Goal: Task Accomplishment & Management: Use online tool/utility

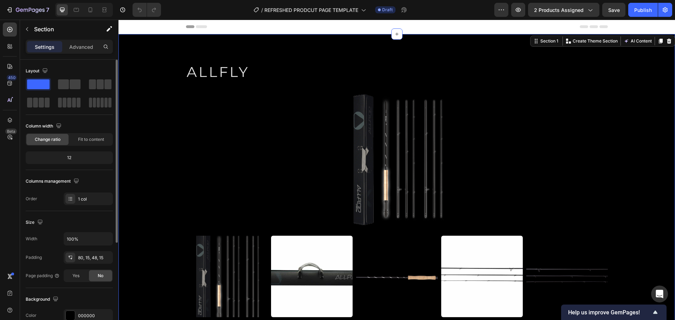
scroll to position [70, 0]
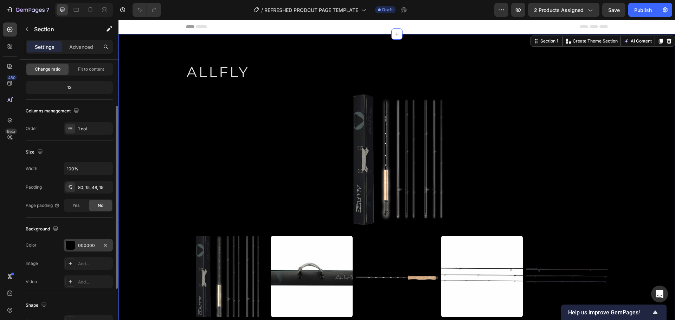
click at [72, 246] on div at bounding box center [70, 245] width 9 height 9
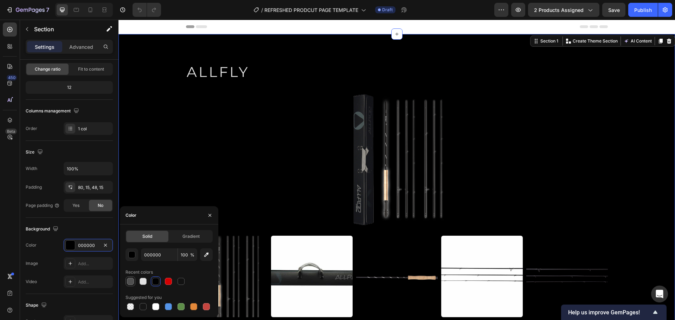
click at [132, 280] on div at bounding box center [130, 281] width 7 height 7
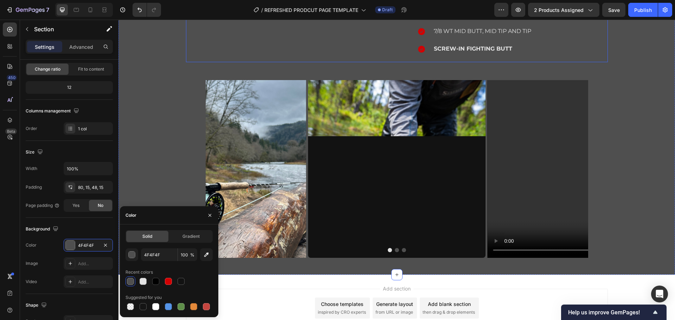
scroll to position [524, 0]
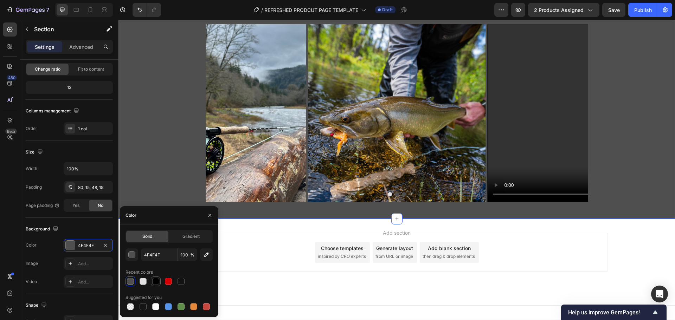
click at [156, 283] on div at bounding box center [155, 281] width 7 height 7
type input "000000"
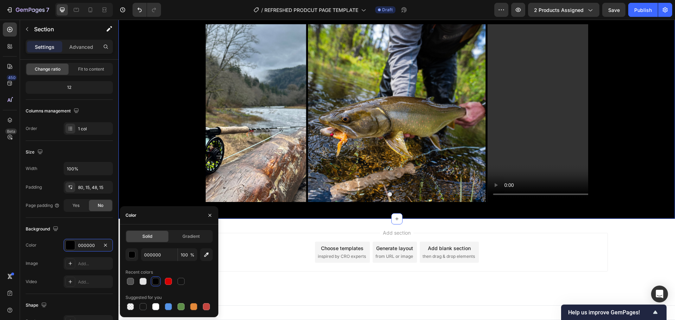
click at [171, 155] on div "Image Image Video [GEOGRAPHIC_DATA]" at bounding box center [397, 113] width 546 height 178
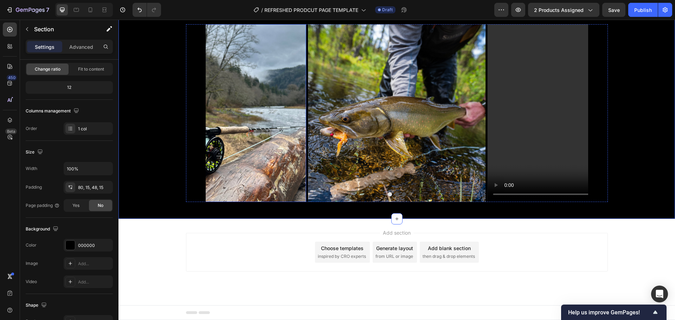
click at [258, 87] on img at bounding box center [217, 113] width 178 height 178
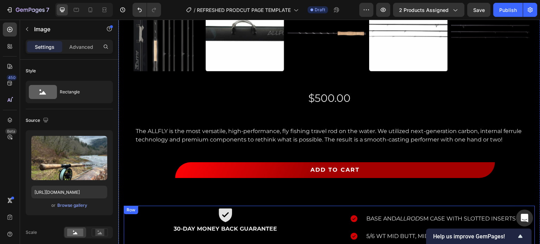
scroll to position [172, 0]
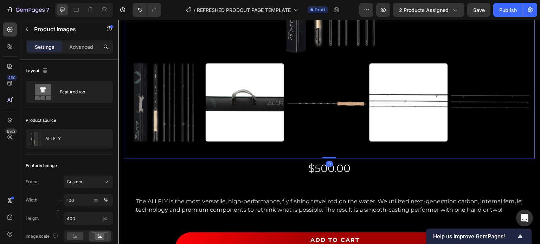
click at [390, 105] on img at bounding box center [408, 102] width 78 height 78
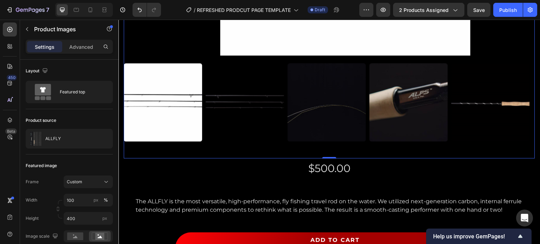
click at [392, 105] on img at bounding box center [408, 102] width 78 height 78
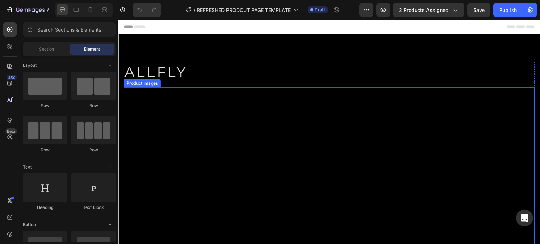
scroll to position [70, 0]
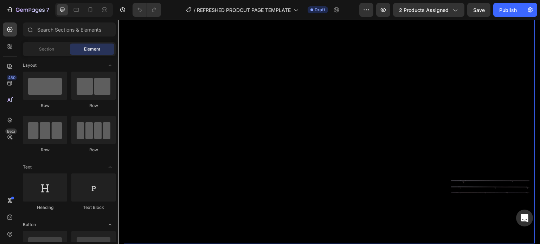
scroll to position [105, 0]
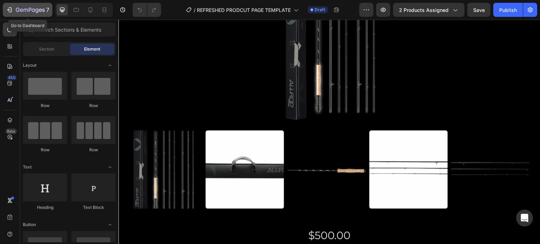
click at [24, 8] on icon "button" at bounding box center [30, 10] width 29 height 6
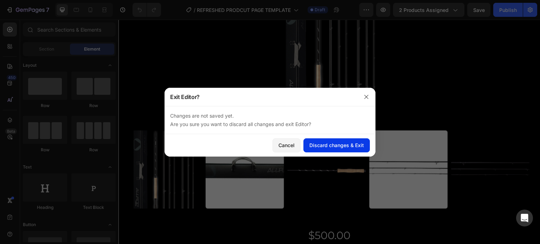
click at [320, 147] on div "Discard changes & Exit" at bounding box center [336, 145] width 54 height 7
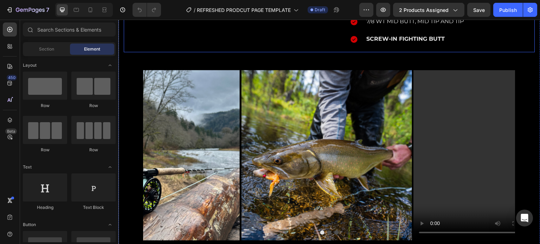
scroll to position [492, 0]
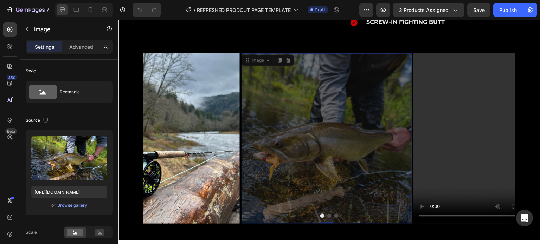
drag, startPoint x: 366, startPoint y: 134, endPoint x: 234, endPoint y: 134, distance: 131.4
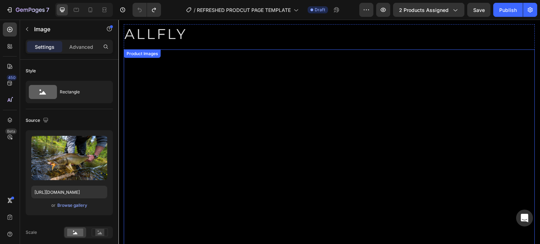
scroll to position [0, 0]
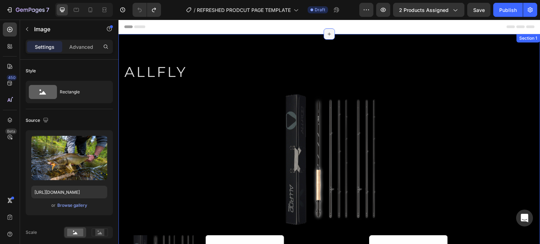
click at [328, 35] on icon at bounding box center [329, 34] width 3 height 3
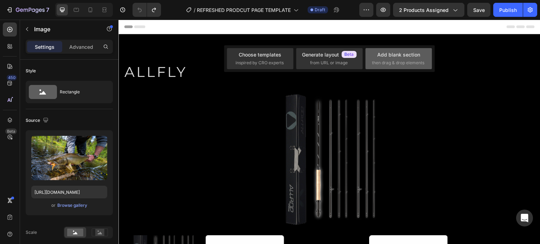
click at [376, 54] on div "Add blank section then drag & drop elements" at bounding box center [398, 58] width 53 height 15
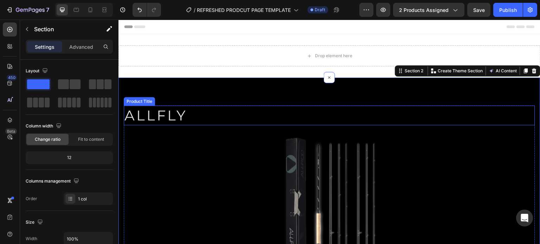
click at [200, 120] on h2 "ALLFLY" at bounding box center [329, 116] width 411 height 20
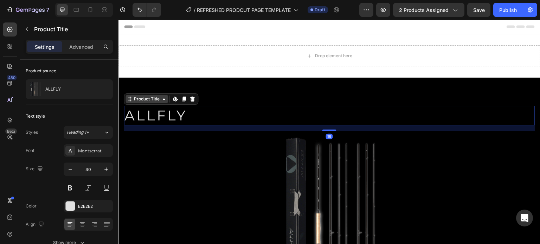
click at [129, 99] on icon at bounding box center [130, 99] width 6 height 6
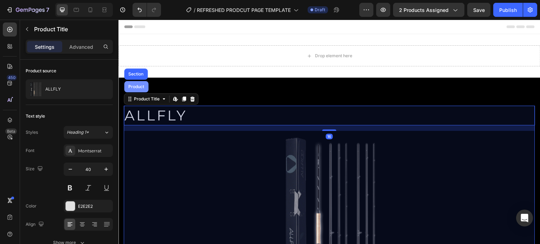
click at [135, 87] on div "Product" at bounding box center [136, 87] width 19 height 4
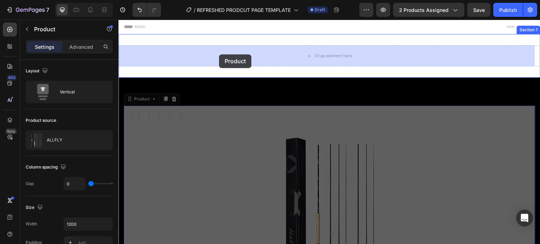
drag, startPoint x: 139, startPoint y: 98, endPoint x: 219, endPoint y: 54, distance: 90.9
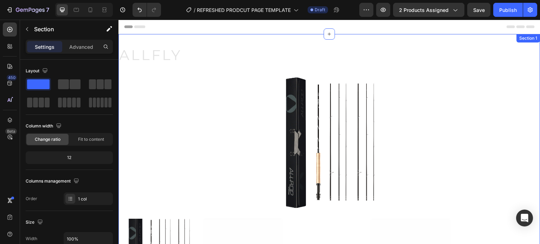
click at [149, 36] on div "ALLFLY Product Title Product Images $500.00 Product Price Product Price The ALL…" at bounding box center [329, 236] width 422 height 405
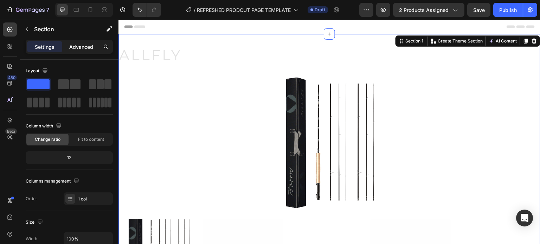
click at [86, 45] on p "Advanced" at bounding box center [81, 46] width 24 height 7
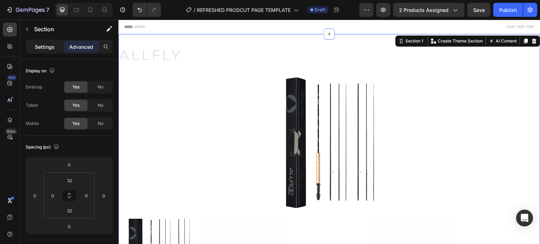
click at [38, 44] on p "Settings" at bounding box center [45, 46] width 20 height 7
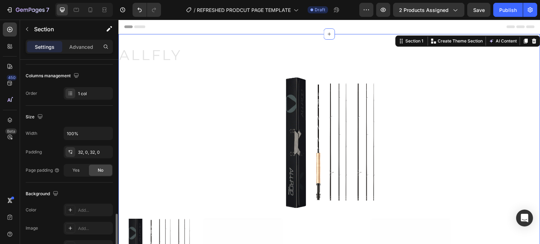
scroll to position [211, 0]
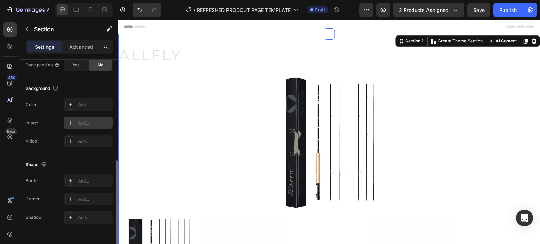
click at [88, 124] on div "Add..." at bounding box center [94, 123] width 33 height 6
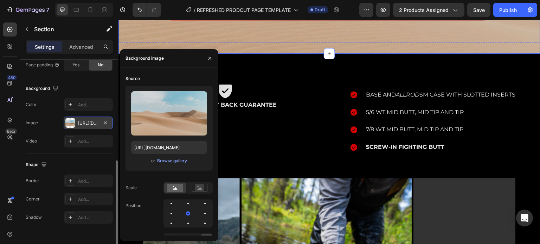
scroll to position [422, 0]
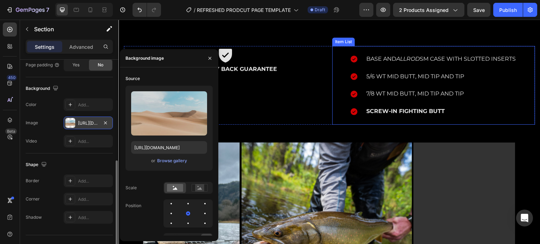
click at [425, 104] on div "Base and ALLROD SM Case with slotted inserts 5/6 WT Mid Butt, Mid Tip and Tip 7…" at bounding box center [433, 85] width 167 height 65
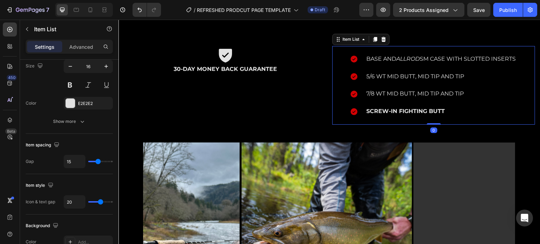
scroll to position [0, 0]
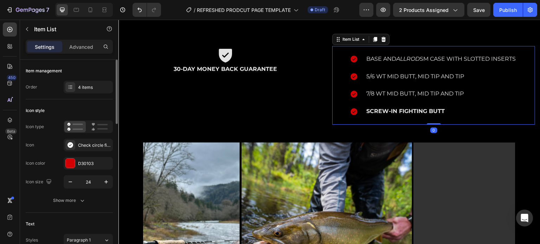
click at [421, 110] on strong "Screw-in Fighting Butt" at bounding box center [405, 111] width 78 height 7
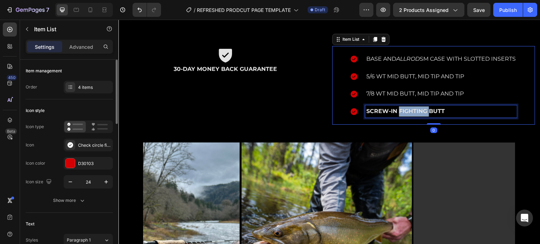
click at [421, 110] on strong "Screw-in Fighting Butt" at bounding box center [405, 111] width 78 height 7
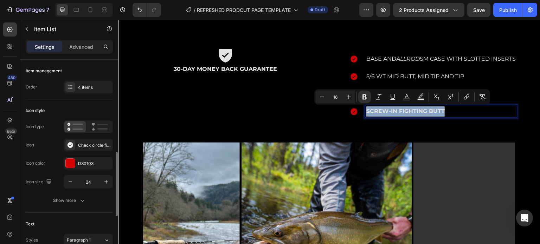
scroll to position [176, 0]
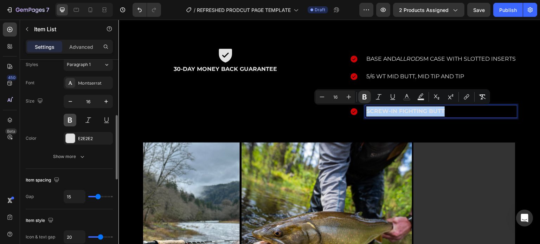
click at [73, 123] on button at bounding box center [70, 120] width 13 height 13
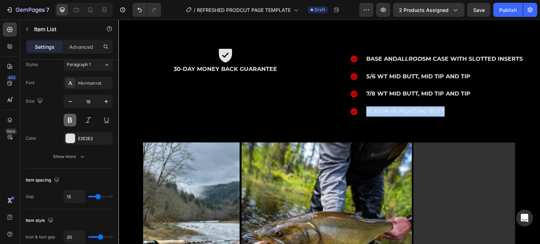
click at [73, 123] on button at bounding box center [70, 120] width 13 height 13
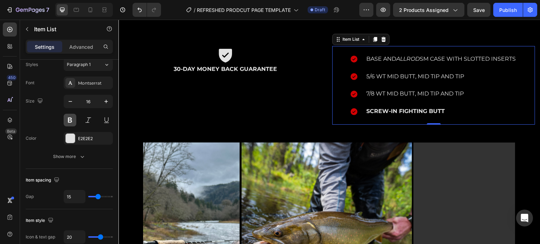
click at [73, 123] on button at bounding box center [70, 120] width 13 height 13
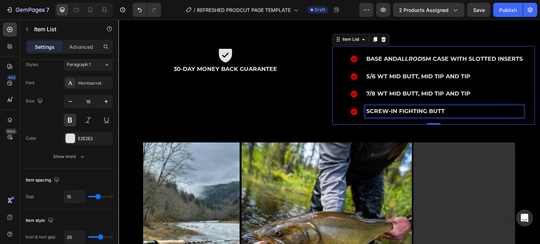
click at [391, 110] on strong "Screw-in Fighting Butt" at bounding box center [405, 111] width 78 height 7
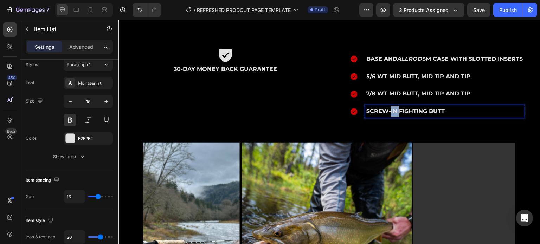
click at [391, 110] on strong "Screw-in Fighting Butt" at bounding box center [405, 111] width 78 height 7
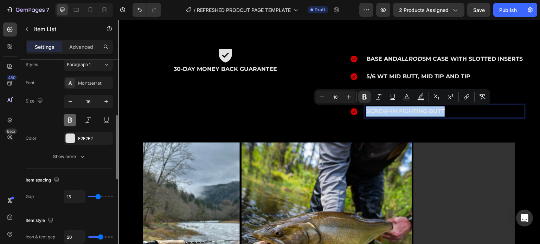
click at [70, 119] on button at bounding box center [70, 120] width 13 height 13
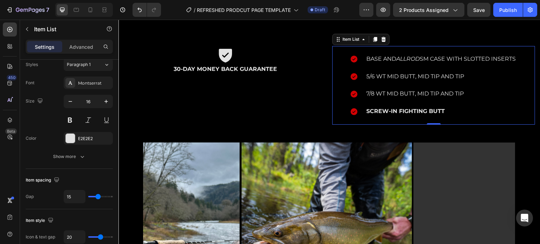
click at [373, 110] on strong "Screw-in Fighting Butt" at bounding box center [405, 111] width 78 height 7
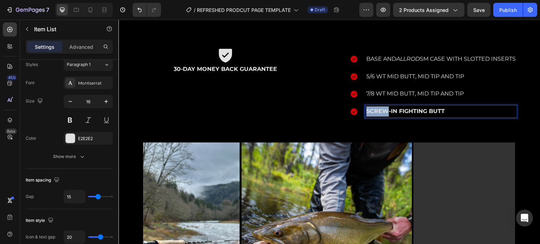
click at [373, 110] on strong "Screw-in Fighting Butt" at bounding box center [405, 111] width 78 height 7
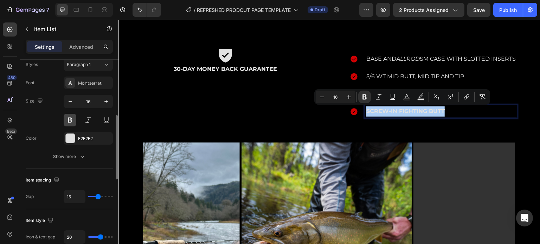
click at [68, 120] on button at bounding box center [70, 120] width 13 height 13
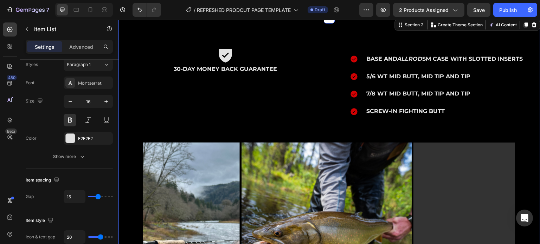
click at [139, 132] on div "Icon 30-DAY MONEY BACK GUARANTEE Text Block Base and ALLROD SM Case with slotte…" at bounding box center [329, 179] width 411 height 267
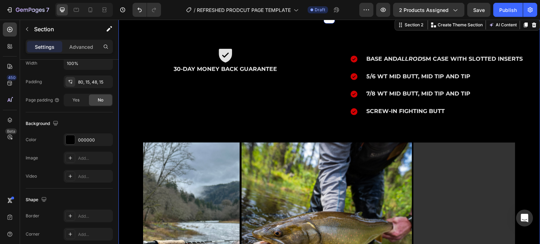
scroll to position [0, 0]
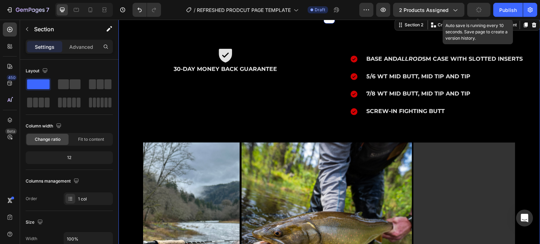
click at [483, 9] on button "button" at bounding box center [478, 10] width 23 height 14
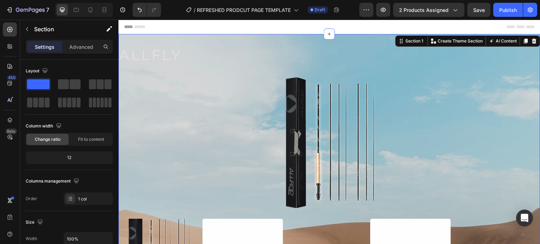
click at [174, 44] on div "ALLFLY Product Title Product Images $500.00 Product Price Product Price The ALL…" at bounding box center [329, 236] width 422 height 405
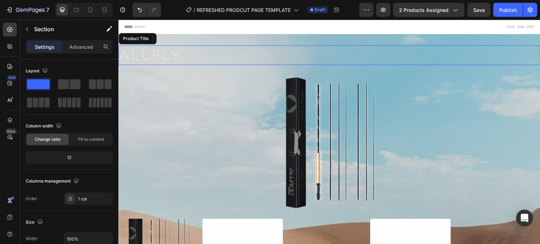
click at [164, 52] on h2 "ALLFLY" at bounding box center [329, 55] width 422 height 20
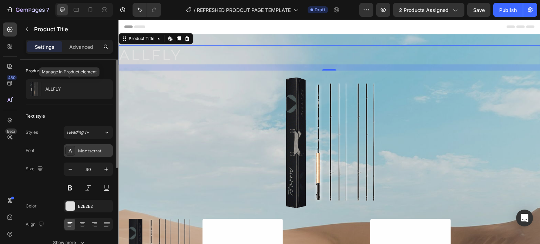
scroll to position [70, 0]
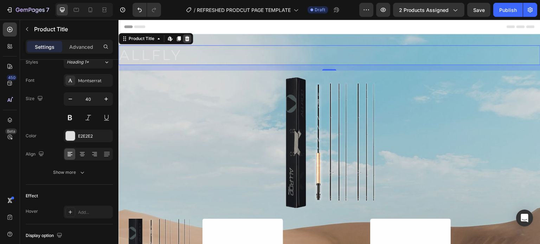
click at [188, 38] on icon at bounding box center [187, 38] width 5 height 5
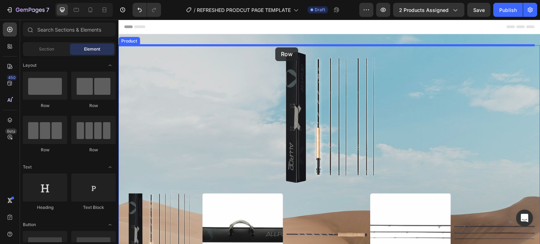
drag, startPoint x: 168, startPoint y: 109, endPoint x: 275, endPoint y: 47, distance: 123.8
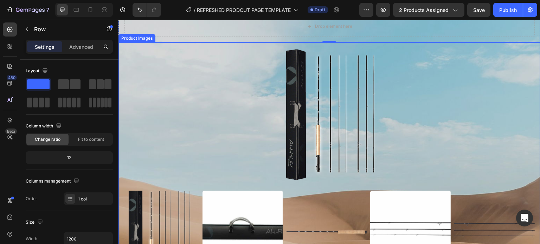
scroll to position [0, 0]
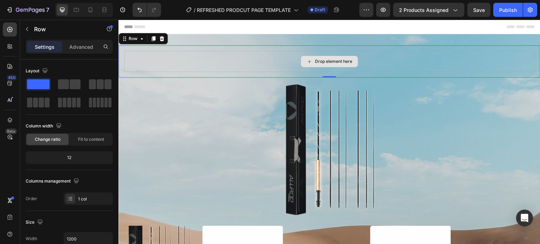
click at [315, 61] on div "Drop element here" at bounding box center [333, 62] width 37 height 6
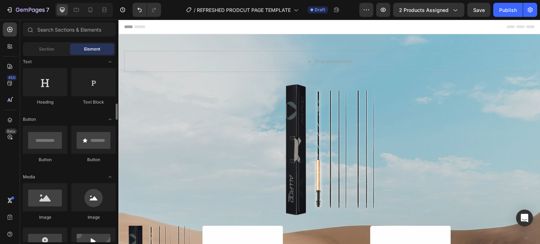
scroll to position [141, 0]
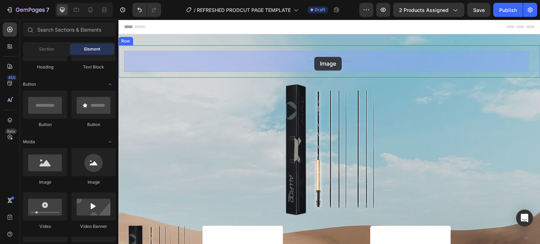
drag, startPoint x: 163, startPoint y: 188, endPoint x: 314, endPoint y: 57, distance: 200.0
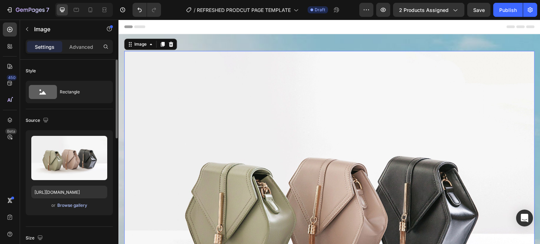
click at [72, 206] on div "Browse gallery" at bounding box center [72, 205] width 30 height 6
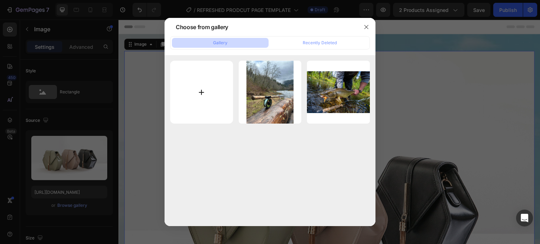
click at [200, 91] on input "file" at bounding box center [201, 92] width 63 height 63
click at [202, 90] on input "file" at bounding box center [201, 92] width 63 height 63
type input "C:\fakepath\ALLFLY - 1.png"
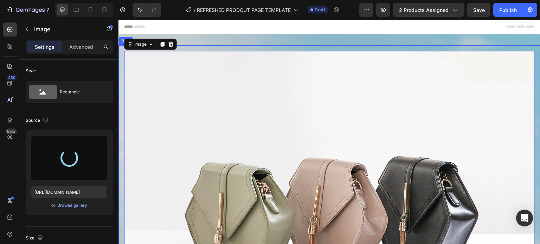
type input "https://cdn.shopify.com/s/files/1/0924/0854/5554/files/gempages_586029523045188…"
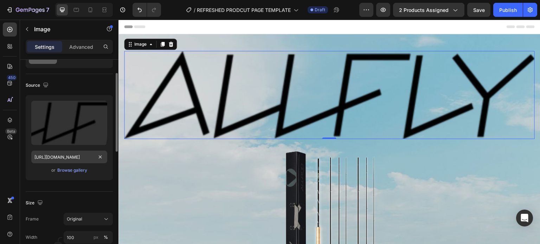
scroll to position [105, 0]
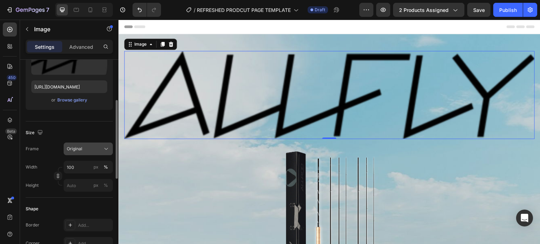
click at [80, 147] on span "Original" at bounding box center [74, 149] width 15 height 6
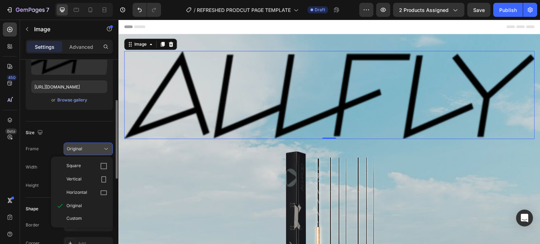
click at [82, 151] on span "Original" at bounding box center [74, 149] width 15 height 6
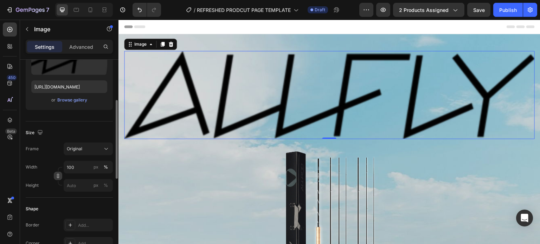
click at [59, 174] on icon "button" at bounding box center [58, 176] width 5 height 5
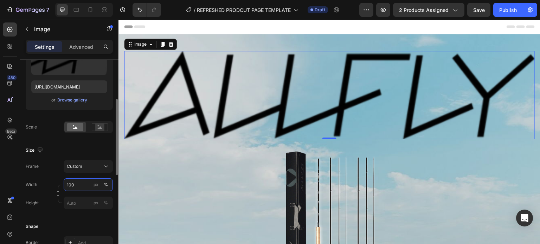
click at [73, 184] on input "100" at bounding box center [88, 184] width 49 height 13
click at [73, 183] on input "100" at bounding box center [88, 184] width 49 height 13
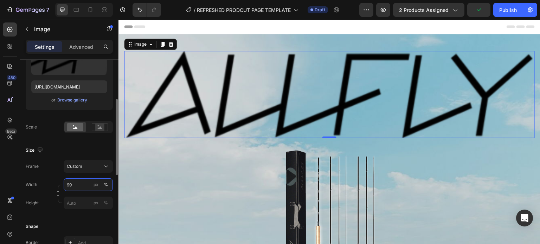
type input "9"
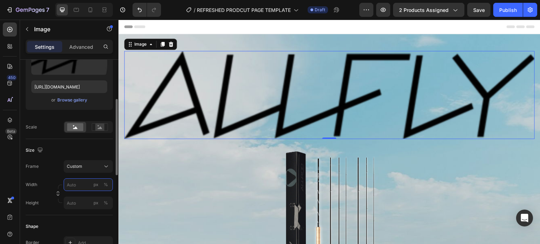
type input "1"
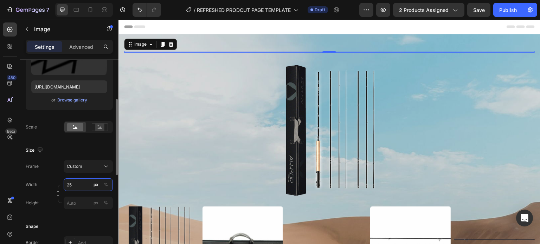
drag, startPoint x: 75, startPoint y: 186, endPoint x: 66, endPoint y: 185, distance: 9.1
click at [66, 185] on input "25" at bounding box center [88, 184] width 49 height 13
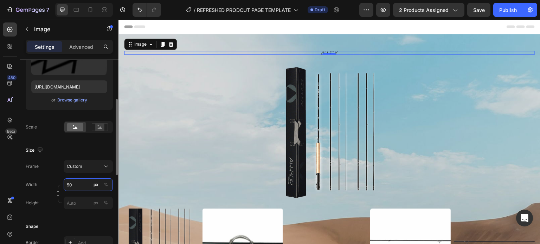
click at [71, 185] on input "50" at bounding box center [88, 184] width 49 height 13
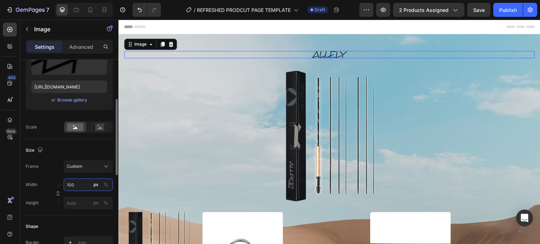
click at [77, 181] on input "100" at bounding box center [88, 184] width 49 height 13
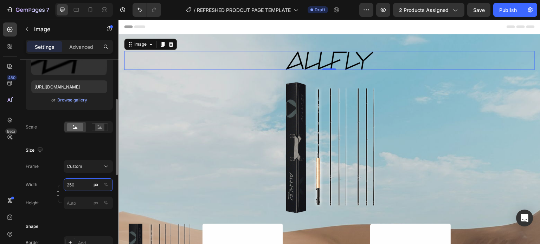
click at [85, 184] on input "250" at bounding box center [88, 184] width 49 height 13
click at [107, 184] on div "%" at bounding box center [106, 185] width 4 height 6
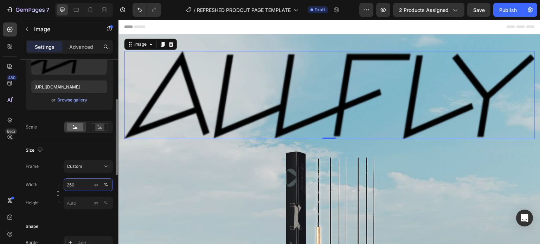
click at [79, 186] on input "250" at bounding box center [88, 184] width 49 height 13
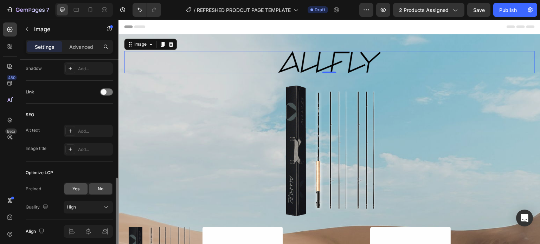
scroll to position [343, 0]
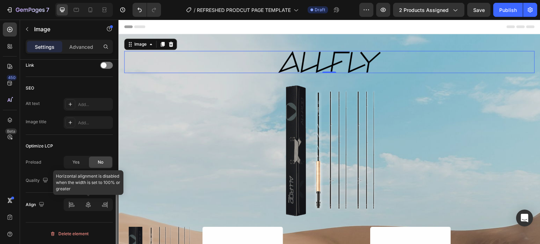
type input "25"
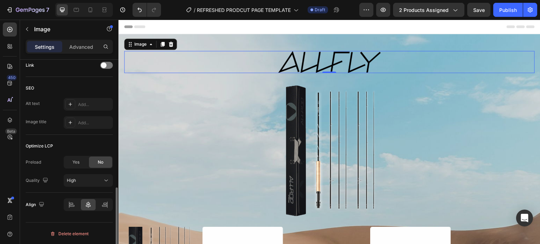
click at [240, 64] on div at bounding box center [329, 62] width 410 height 22
click at [72, 204] on icon at bounding box center [72, 204] width 4 height 2
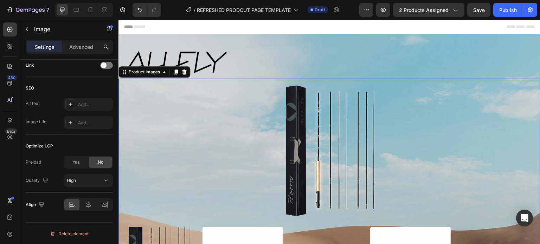
click at [195, 128] on img at bounding box center [329, 149] width 422 height 141
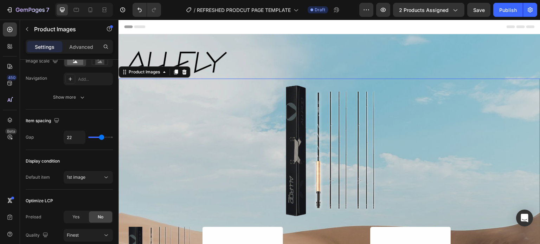
scroll to position [0, 0]
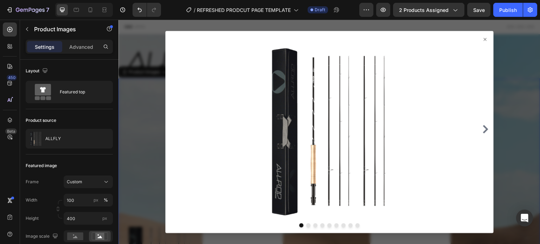
click at [482, 39] on icon at bounding box center [485, 40] width 6 height 6
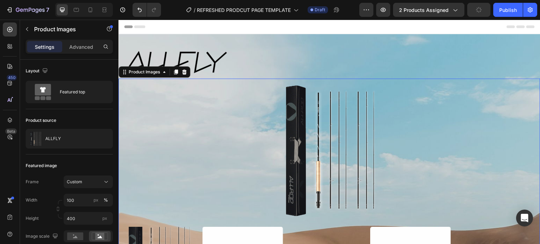
click at [425, 118] on img at bounding box center [329, 149] width 422 height 141
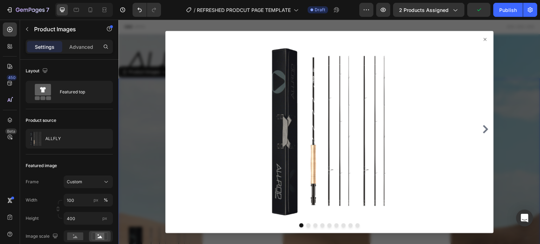
click at [483, 39] on icon at bounding box center [484, 39] width 3 height 3
click at [482, 37] on icon at bounding box center [485, 40] width 6 height 6
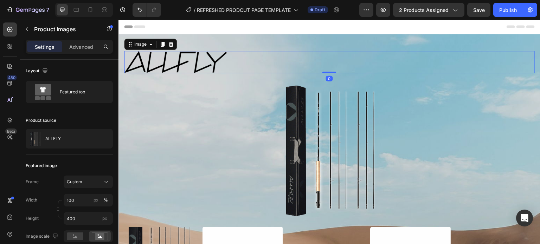
click at [250, 60] on div at bounding box center [329, 62] width 410 height 22
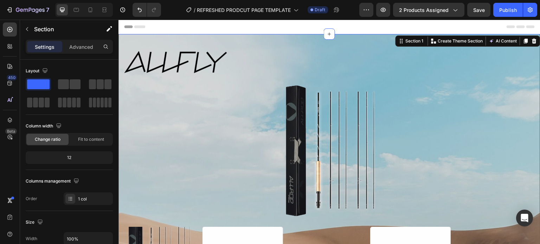
click at [237, 39] on div "Image Row Product Images $500.00 Product Price Product Price The ALLFLY is the …" at bounding box center [329, 240] width 422 height 413
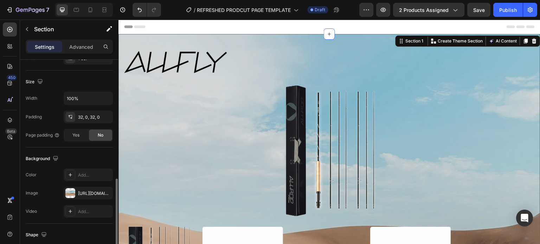
scroll to position [211, 0]
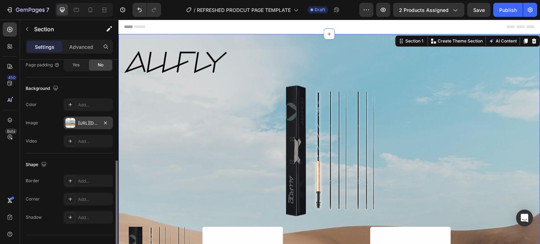
drag, startPoint x: 83, startPoint y: 123, endPoint x: 93, endPoint y: 118, distance: 11.2
click at [86, 122] on div "https://cdn.shopify.com/s/files/1/2005/9307/files/background_settings.jpg" at bounding box center [88, 123] width 20 height 6
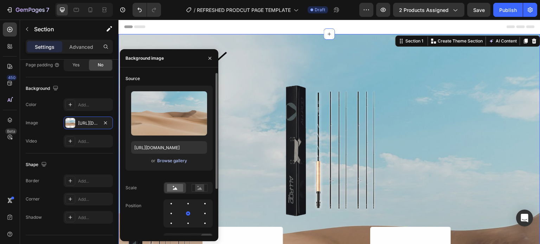
click at [167, 163] on div "Browse gallery" at bounding box center [172, 161] width 30 height 6
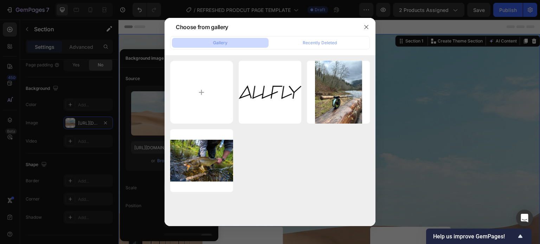
type input "C:\fakepath\Copy of DFavato_062224_InconnuLodge_YukonResurrection_DSC02163-2.jpg"
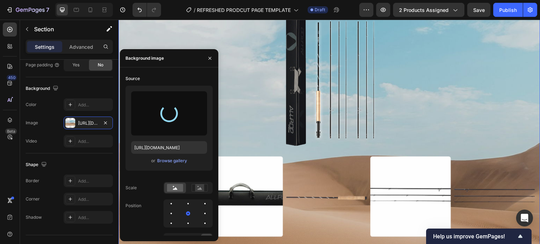
scroll to position [0, 0]
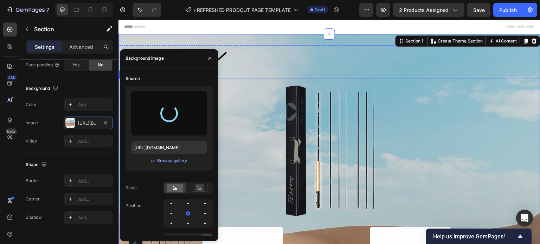
type input "https://cdn.shopify.com/s/files/1/0924/0854/5554/files/gempages_586029523045188…"
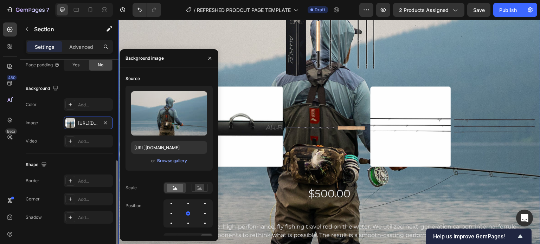
scroll to position [223, 0]
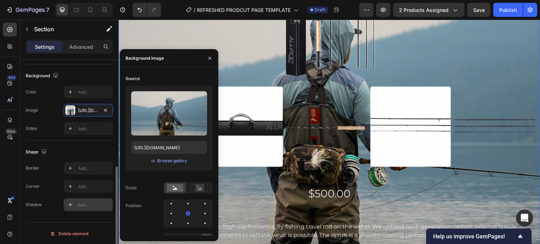
click at [83, 204] on div "Add..." at bounding box center [94, 205] width 33 height 6
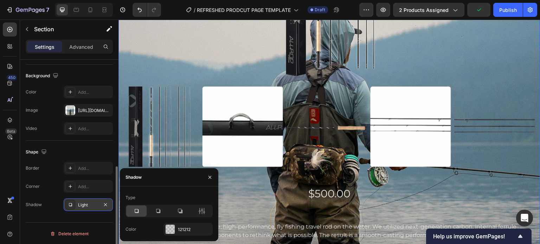
click at [52, 210] on div "Shadow Light" at bounding box center [69, 204] width 87 height 13
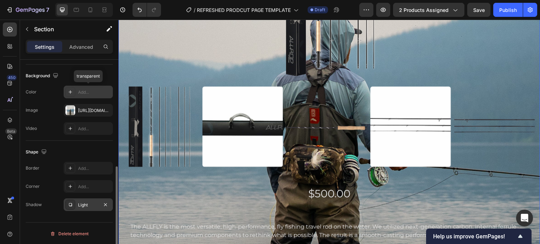
click at [93, 93] on div "Add..." at bounding box center [94, 92] width 33 height 6
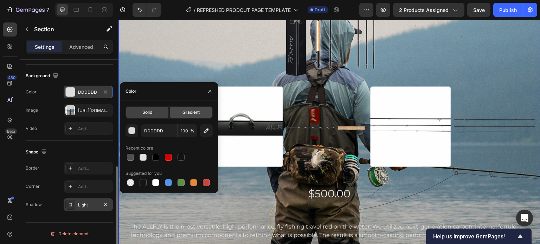
click at [186, 115] on span "Gradient" at bounding box center [190, 112] width 17 height 6
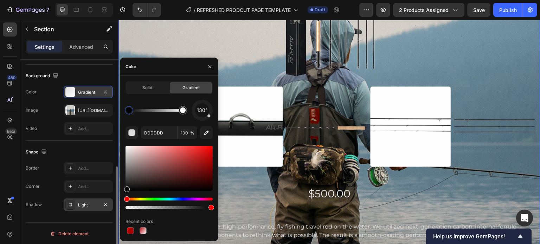
drag, startPoint x: 126, startPoint y: 153, endPoint x: 126, endPoint y: 189, distance: 36.2
click at [125, 194] on div "Solid Gradient 130° DDDDDD 100 % Recent colors" at bounding box center [169, 159] width 98 height 154
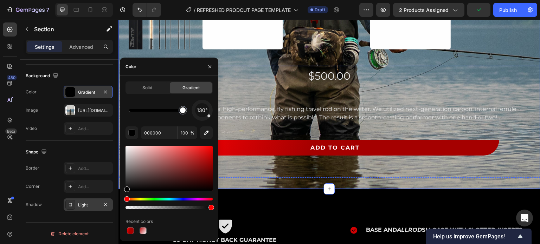
scroll to position [246, 0]
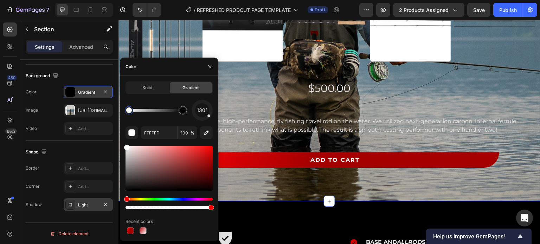
drag, startPoint x: 180, startPoint y: 111, endPoint x: 122, endPoint y: 115, distance: 57.8
click at [126, 113] on div at bounding box center [129, 110] width 6 height 6
click at [170, 209] on div at bounding box center [168, 178] width 87 height 66
click at [170, 206] on div at bounding box center [168, 203] width 87 height 11
click at [142, 232] on div at bounding box center [142, 230] width 7 height 7
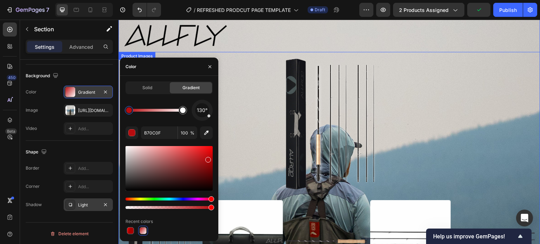
scroll to position [0, 0]
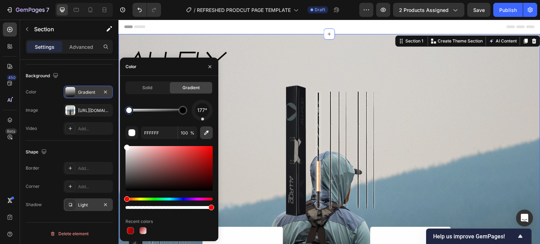
drag, startPoint x: 213, startPoint y: 110, endPoint x: 203, endPoint y: 132, distance: 24.1
click at [203, 132] on div "177° FFFFFF 100 % Recent colors" at bounding box center [168, 168] width 87 height 136
click at [176, 159] on div at bounding box center [168, 168] width 87 height 45
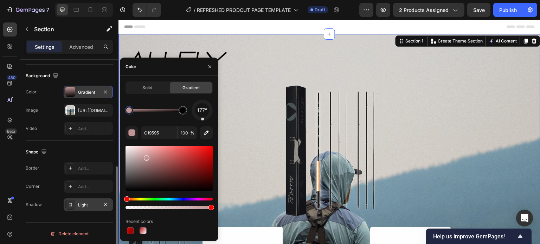
drag, startPoint x: 162, startPoint y: 162, endPoint x: 110, endPoint y: 140, distance: 56.4
click at [132, 150] on div at bounding box center [168, 168] width 87 height 45
drag, startPoint x: 132, startPoint y: 149, endPoint x: 122, endPoint y: 143, distance: 11.9
click at [122, 143] on div "Solid Gradient 177° C19595 100 % Recent colors" at bounding box center [169, 159] width 98 height 154
type input "FFFFFF"
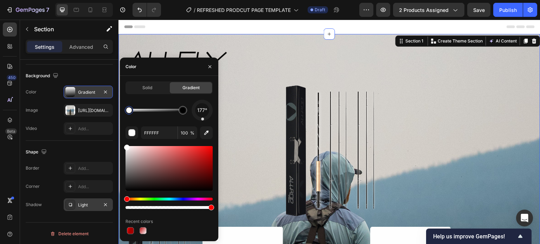
click at [146, 121] on div "177° FFFFFF 100 % Recent colors" at bounding box center [168, 168] width 87 height 136
click at [55, 133] on div "Video Add..." at bounding box center [69, 128] width 87 height 13
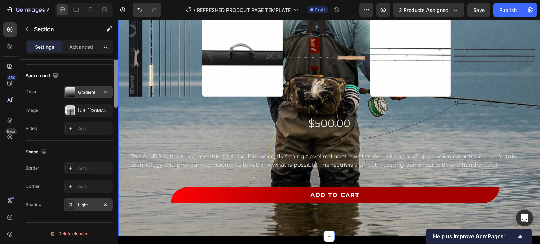
scroll to position [118, 0]
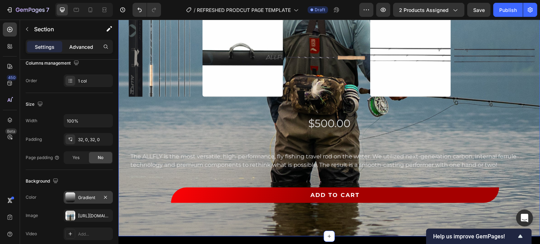
click at [73, 46] on p "Advanced" at bounding box center [81, 46] width 24 height 7
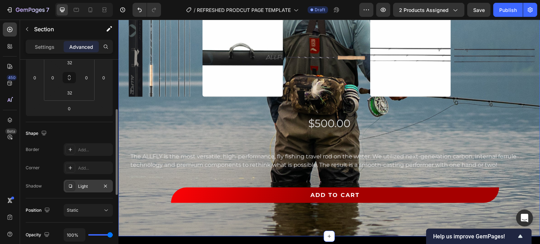
click at [81, 187] on div "Light" at bounding box center [88, 186] width 20 height 6
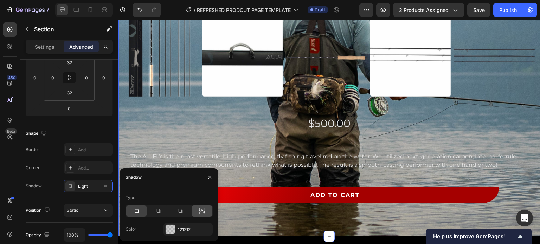
click at [203, 211] on icon at bounding box center [201, 211] width 7 height 7
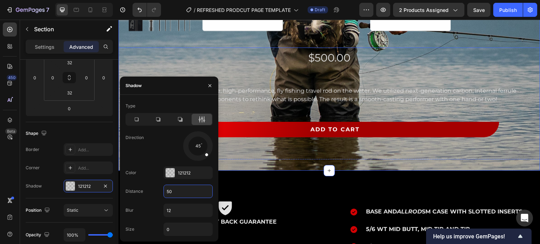
scroll to position [351, 0]
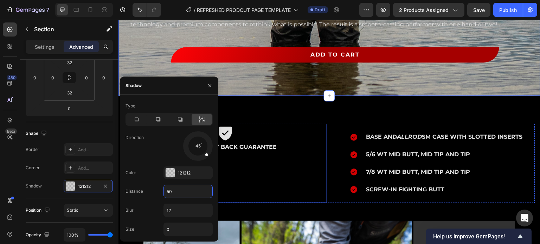
type input "12"
click at [214, 84] on button "button" at bounding box center [209, 85] width 11 height 11
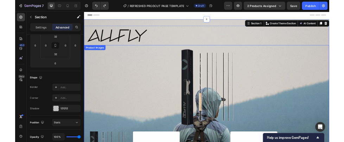
scroll to position [0, 0]
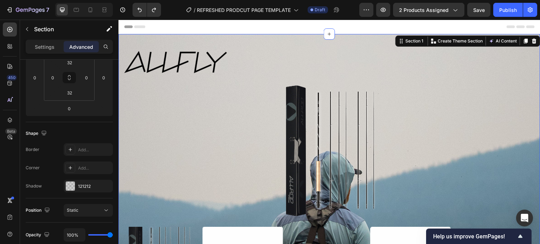
click at [220, 40] on div "Image Row Product Images $500.00 Product Price Product Price The ALLFLY is the …" at bounding box center [329, 240] width 422 height 413
click at [35, 45] on p "Settings" at bounding box center [45, 46] width 20 height 7
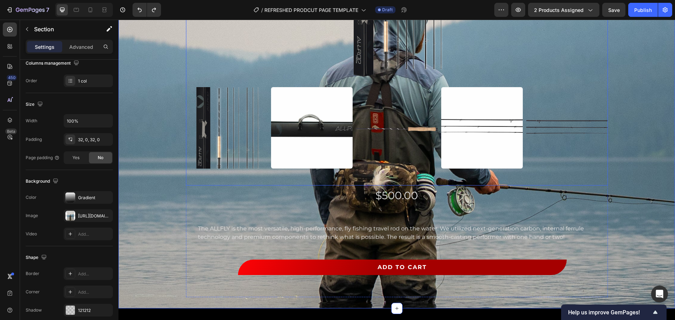
scroll to position [141, 0]
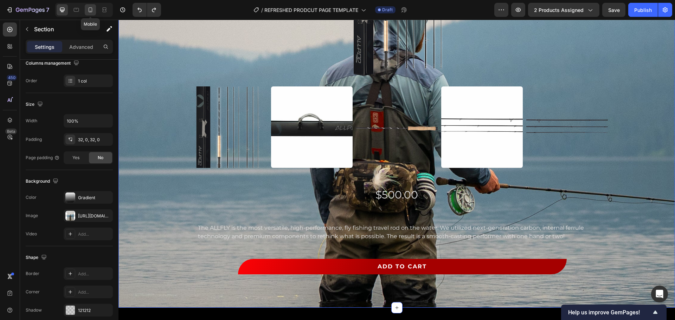
click at [87, 11] on icon at bounding box center [90, 9] width 7 height 7
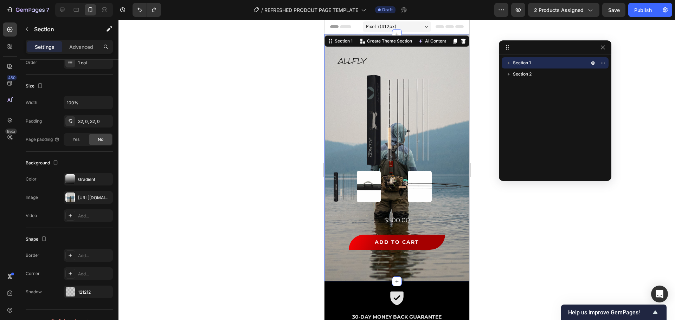
drag, startPoint x: 376, startPoint y: 61, endPoint x: 575, endPoint y: 50, distance: 199.2
click at [357, 60] on img at bounding box center [352, 61] width 30 height 6
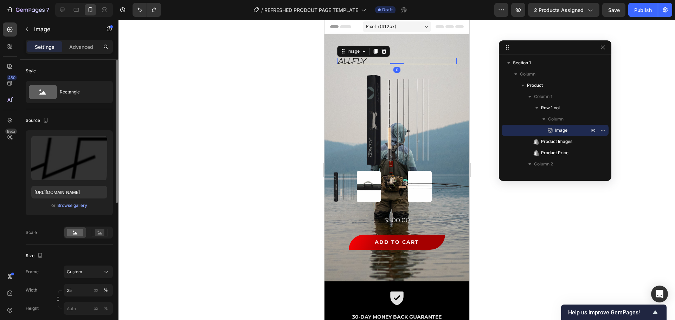
scroll to position [70, 0]
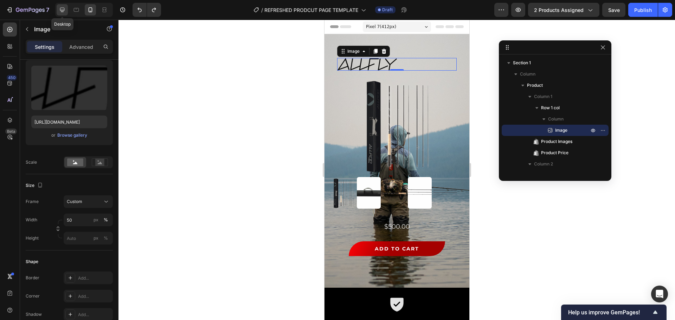
click at [63, 7] on icon at bounding box center [62, 9] width 7 height 7
type input "25"
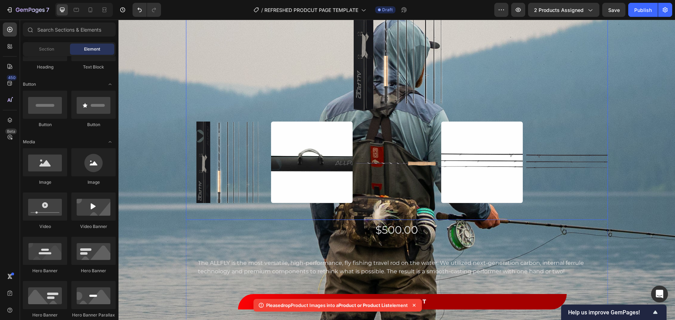
click at [223, 157] on img at bounding box center [227, 163] width 82 height 82
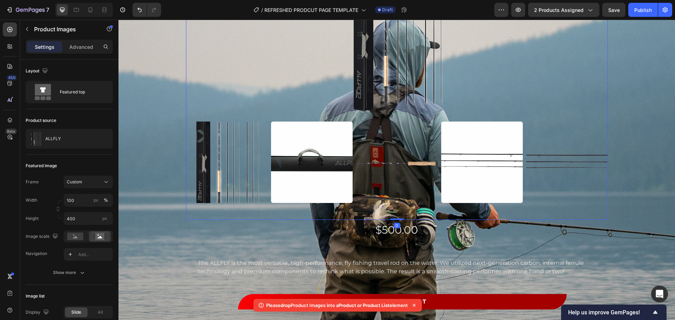
click at [282, 157] on img at bounding box center [312, 163] width 82 height 82
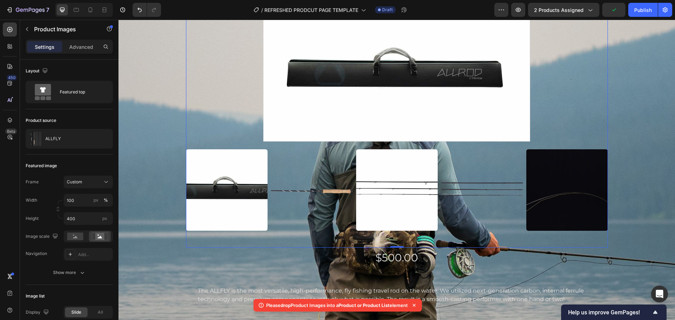
scroll to position [35, 0]
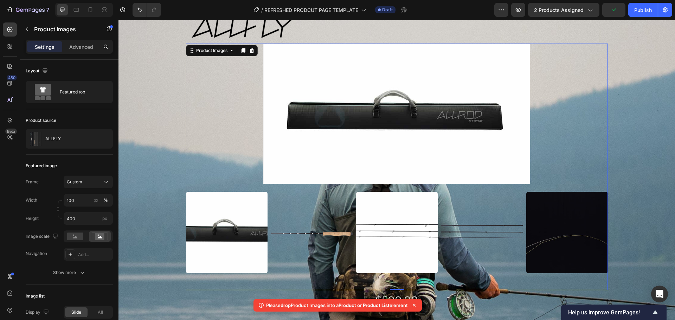
click at [317, 226] on img at bounding box center [312, 233] width 82 height 82
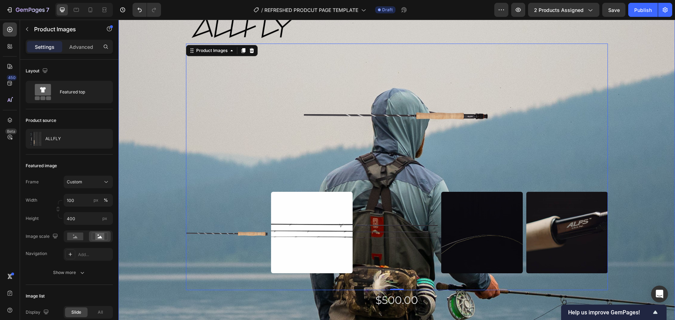
click at [161, 195] on div "Image Row Product Images 0 $500.00 Product Price Product Price The ALLFLY is th…" at bounding box center [396, 206] width 556 height 392
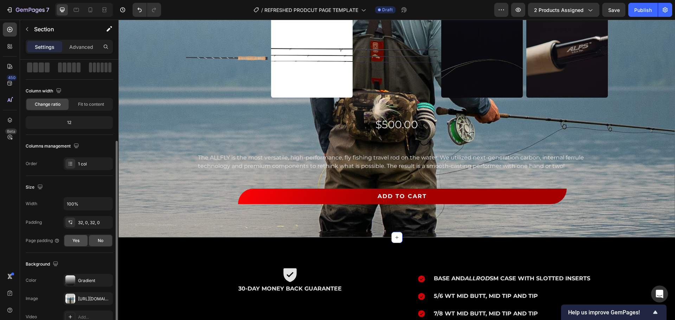
scroll to position [105, 0]
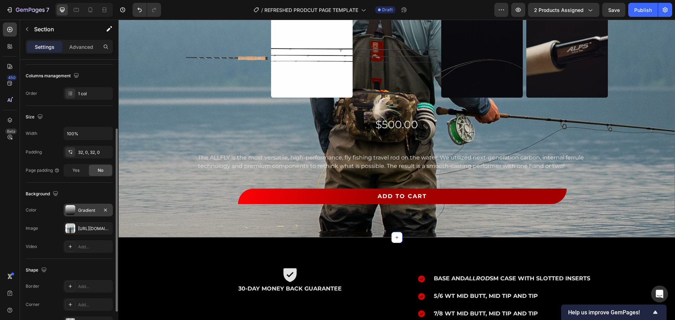
click at [89, 211] on div "Gradient" at bounding box center [88, 210] width 20 height 6
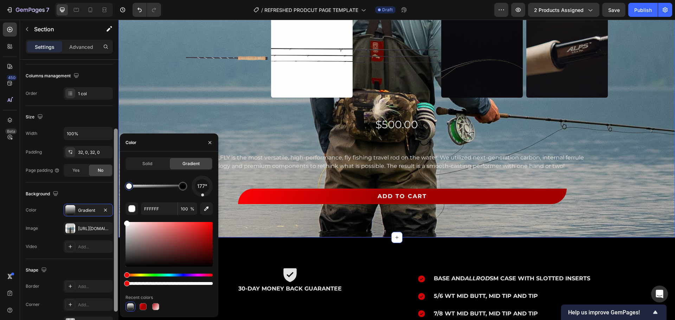
drag, startPoint x: 211, startPoint y: 282, endPoint x: 0, endPoint y: 267, distance: 212.1
click at [118, 244] on div "450 Beta Sections(18) Elements(84) Section Element Hero Section Product Detail …" at bounding box center [59, 170] width 118 height 300
click at [165, 244] on div "Recent colors" at bounding box center [168, 297] width 87 height 11
type input "0"
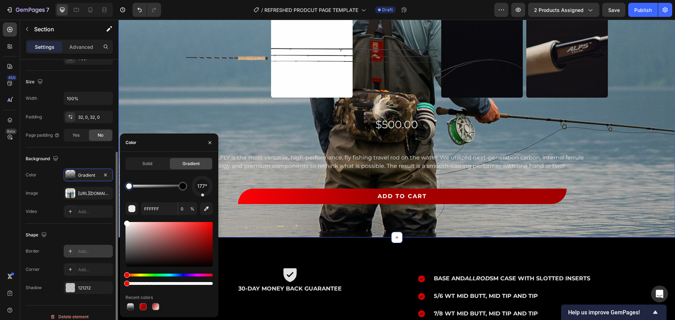
scroll to position [148, 0]
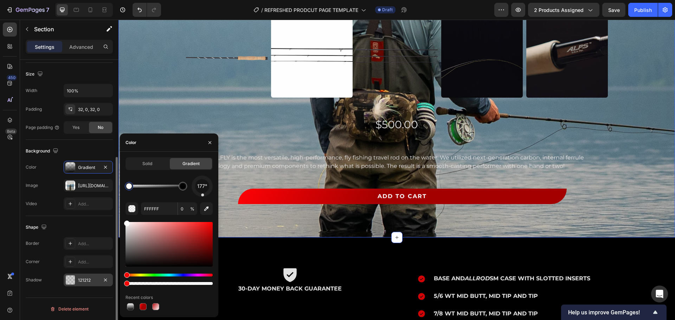
click at [68, 244] on div at bounding box center [70, 279] width 9 height 9
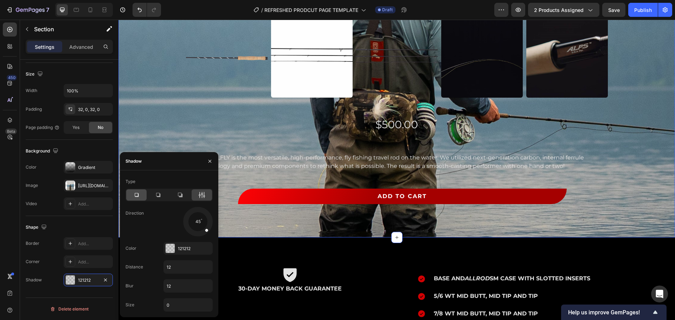
click at [140, 193] on div at bounding box center [136, 194] width 20 height 11
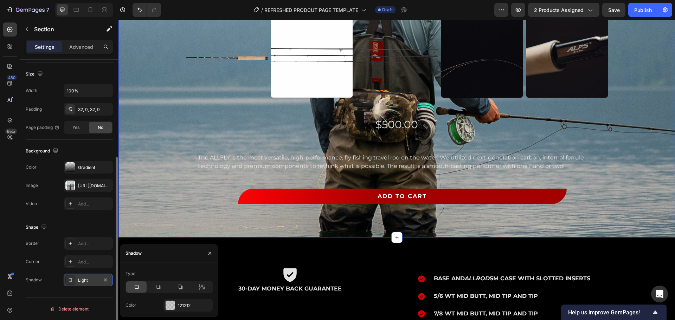
click at [71, 244] on icon at bounding box center [70, 280] width 6 height 6
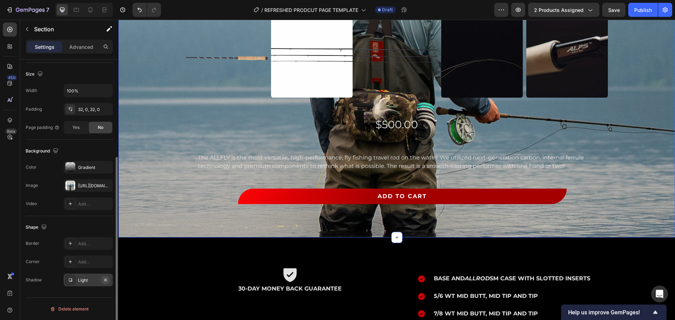
click at [105, 244] on icon "button" at bounding box center [106, 280] width 6 height 6
click at [154, 152] on div "Image Row Product Images $500.00 Product Price Product Price The ALLFLY is the …" at bounding box center [396, 31] width 556 height 392
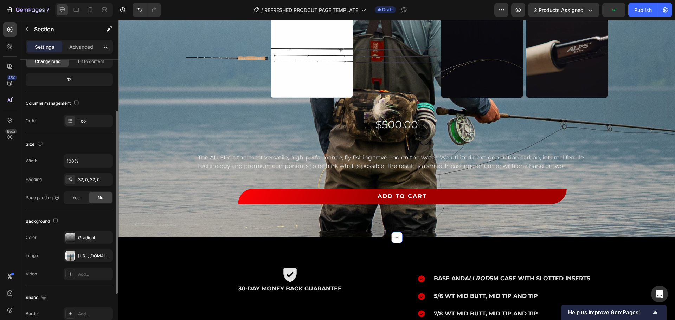
scroll to position [0, 0]
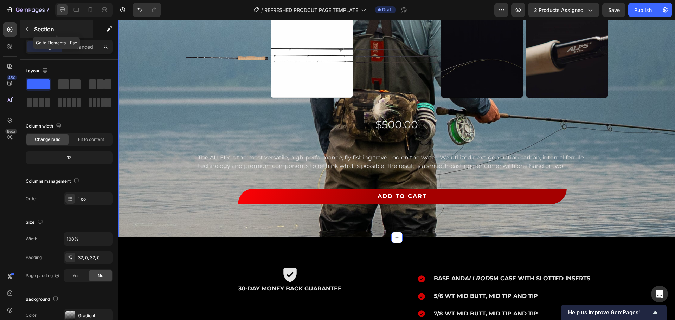
click at [32, 29] on button "button" at bounding box center [26, 29] width 11 height 11
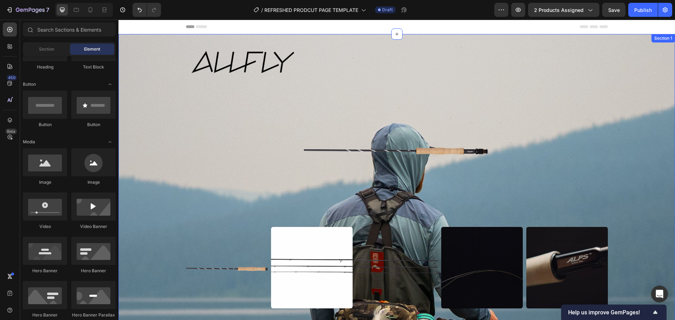
click at [169, 96] on div "Image Row Product Images $500.00 Product Price Product Price The ALLFLY is the …" at bounding box center [396, 241] width 556 height 392
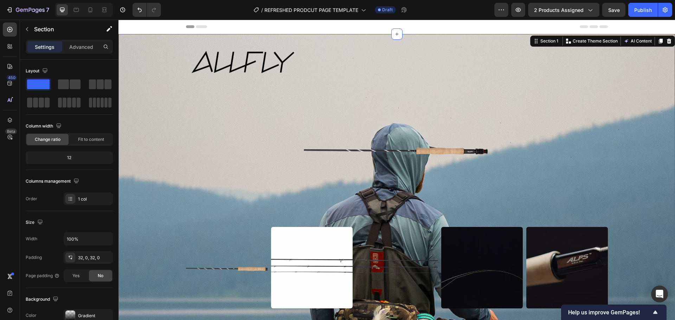
scroll to position [35, 0]
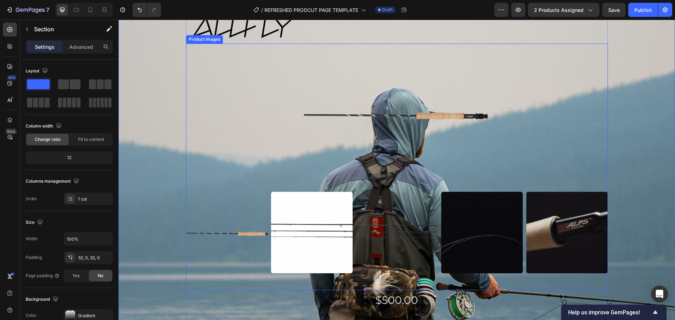
click at [311, 210] on img at bounding box center [312, 233] width 82 height 82
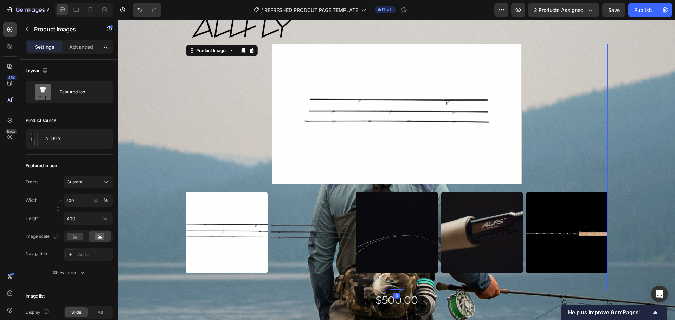
click at [377, 207] on img at bounding box center [397, 233] width 82 height 82
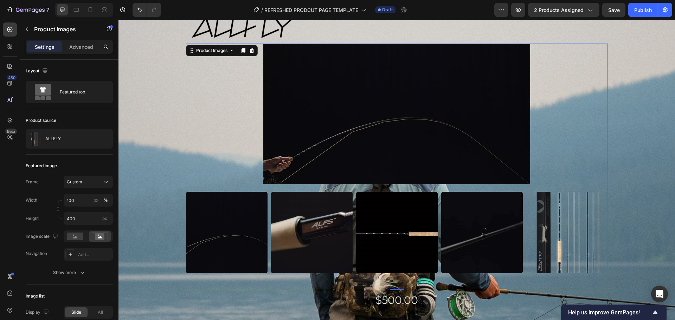
click at [334, 213] on img at bounding box center [312, 233] width 82 height 82
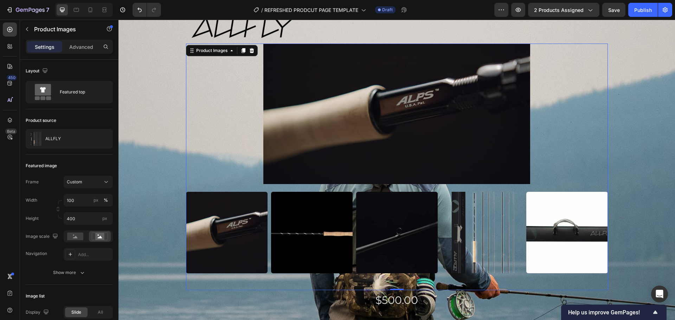
scroll to position [70, 0]
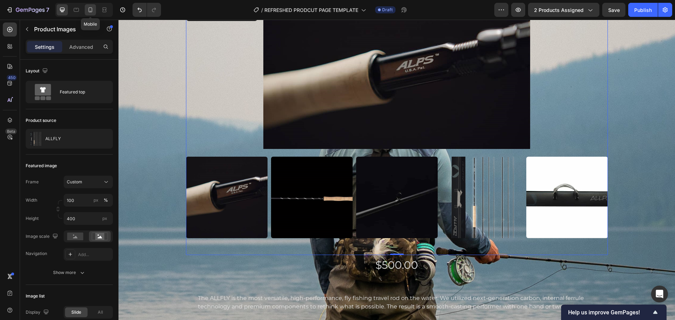
drag, startPoint x: 90, startPoint y: 10, endPoint x: 92, endPoint y: 14, distance: 4.1
click at [90, 10] on icon at bounding box center [90, 9] width 7 height 7
type input "8"
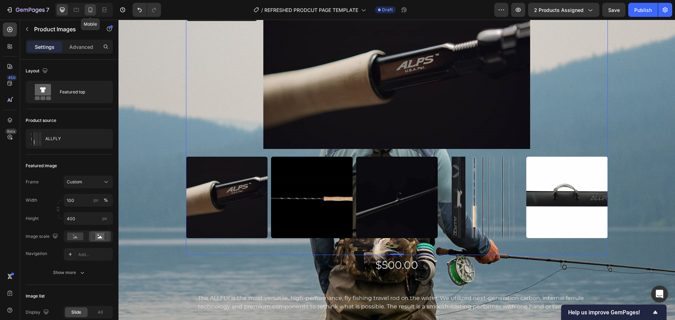
type input "8"
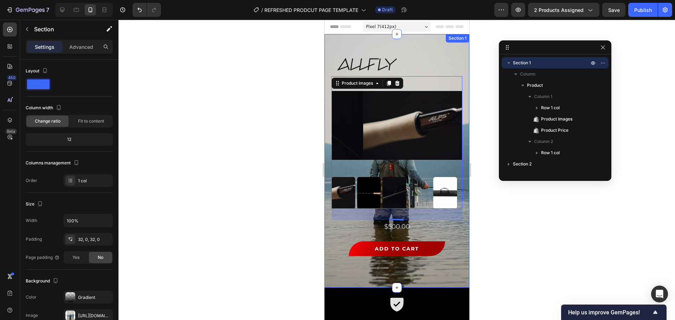
click at [332, 244] on div "Image Row Product Images 0 $500.00 Product Price Product Price The ALLFLY is th…" at bounding box center [396, 161] width 145 height 254
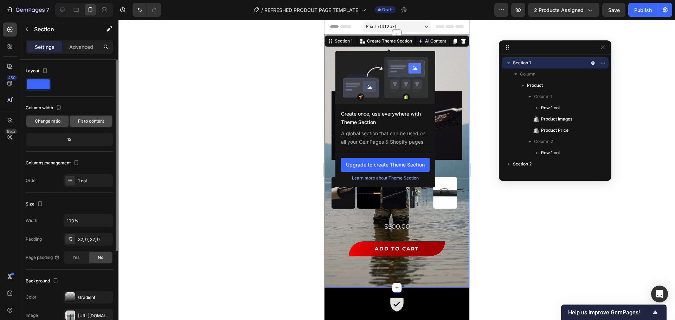
click at [93, 124] on span "Fit to content" at bounding box center [91, 121] width 26 height 6
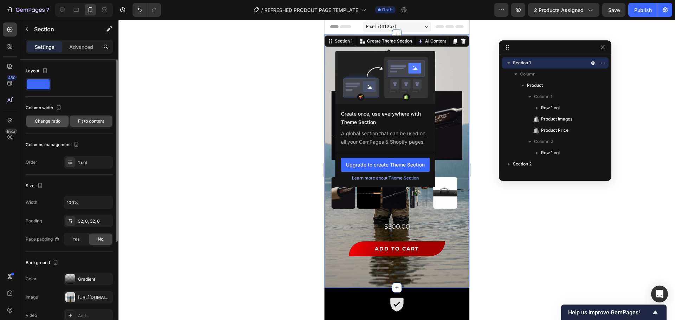
click at [58, 121] on span "Change ratio" at bounding box center [48, 121] width 26 height 6
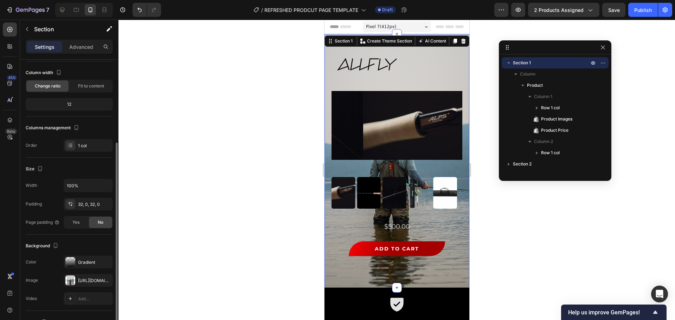
scroll to position [70, 0]
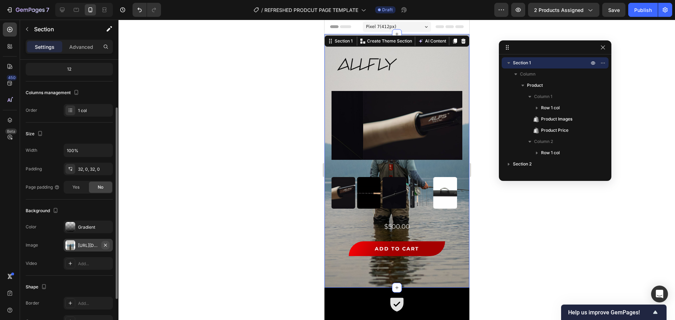
click at [106, 244] on icon "button" at bounding box center [105, 244] width 3 height 3
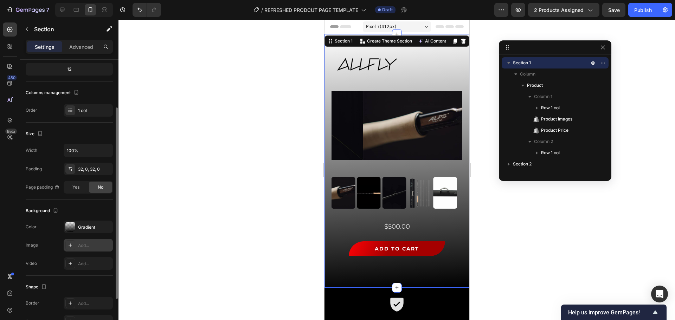
click at [87, 244] on div "Add..." at bounding box center [94, 245] width 33 height 6
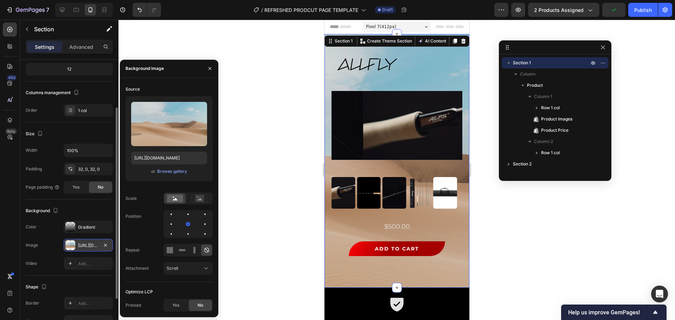
click at [167, 175] on div "or Browse gallery" at bounding box center [169, 171] width 76 height 8
click at [167, 173] on div "Browse gallery" at bounding box center [172, 171] width 30 height 6
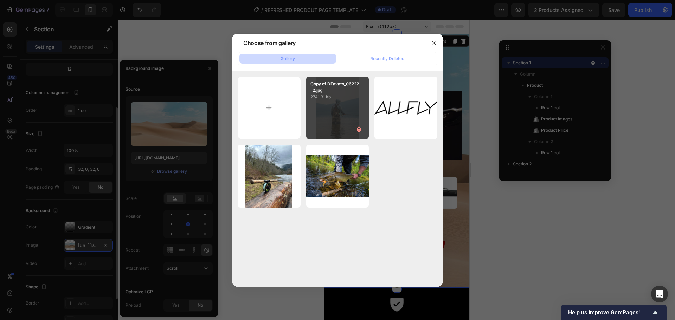
click at [334, 106] on div "Copy of DFavato_06222...-2.jpg 2741.31 kb" at bounding box center [337, 108] width 63 height 63
type input "https://cdn.shopify.com/s/files/1/0924/0854/5554/files/gempages_586029523045188…"
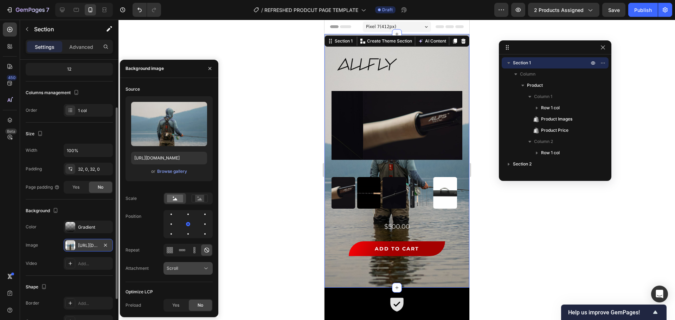
click at [184, 244] on div "Scroll" at bounding box center [185, 268] width 36 height 6
click at [183, 241] on p "Fixed" at bounding box center [187, 238] width 40 height 6
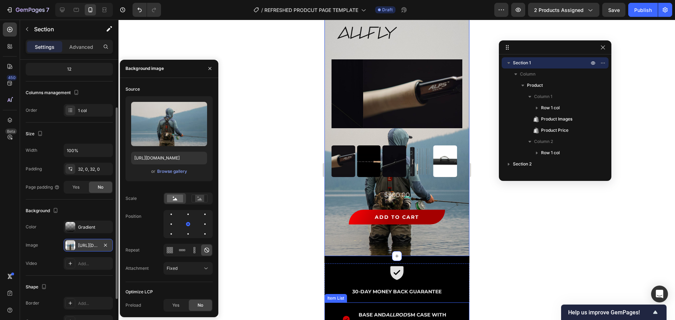
scroll to position [0, 0]
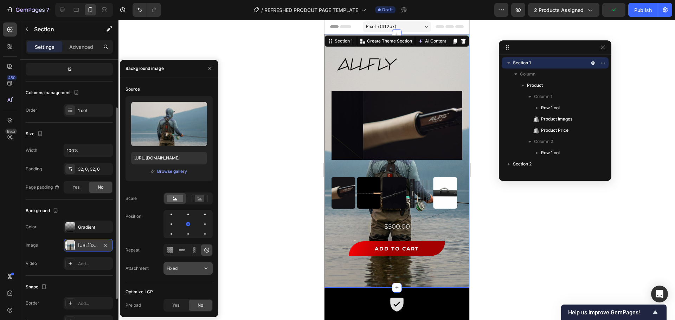
click at [182, 244] on div "Fixed" at bounding box center [185, 268] width 36 height 6
click at [190, 225] on p "Scroll" at bounding box center [187, 224] width 40 height 6
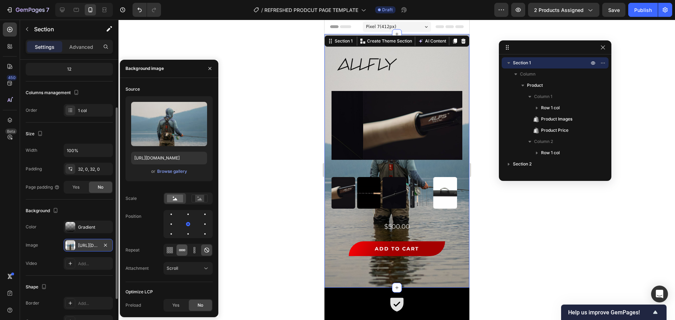
click at [180, 244] on icon at bounding box center [181, 250] width 7 height 7
click at [197, 244] on icon at bounding box center [194, 250] width 7 height 7
click at [201, 244] on div at bounding box center [187, 250] width 49 height 13
click at [204, 244] on icon at bounding box center [206, 250] width 7 height 7
click at [196, 200] on rect at bounding box center [199, 198] width 9 height 7
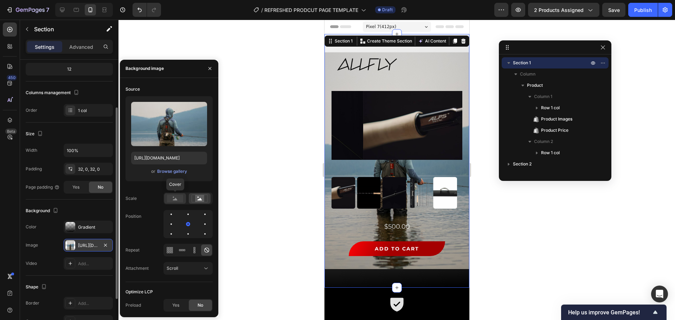
click at [182, 198] on rect at bounding box center [175, 199] width 16 height 8
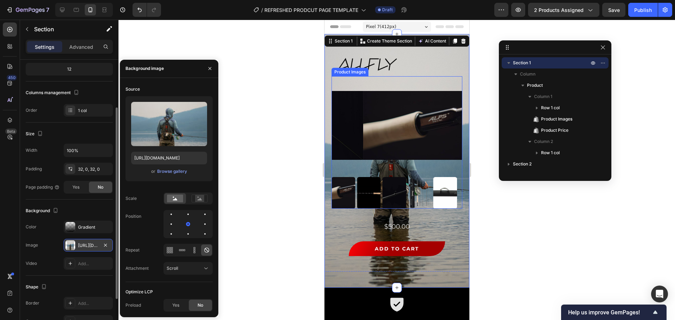
click at [421, 181] on img at bounding box center [419, 193] width 24 height 32
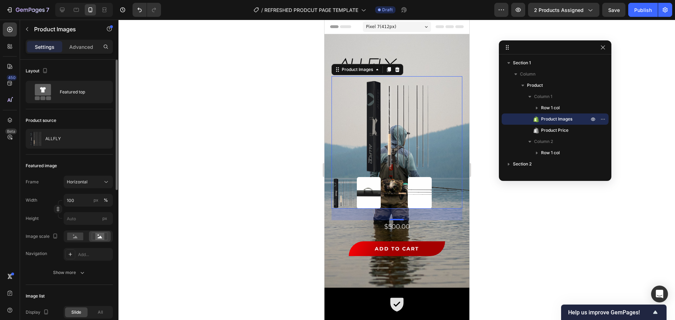
drag, startPoint x: 302, startPoint y: 163, endPoint x: 313, endPoint y: 164, distance: 10.9
click at [303, 163] on div at bounding box center [396, 170] width 556 height 300
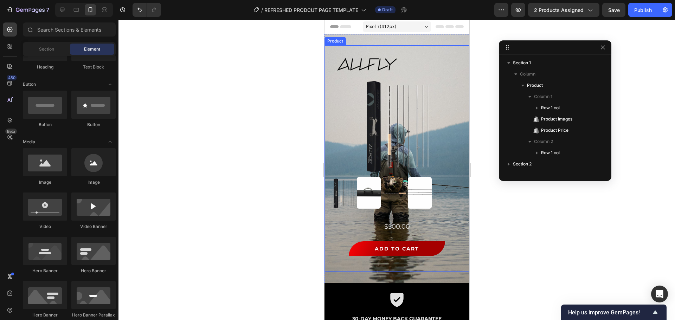
click at [296, 143] on div at bounding box center [396, 170] width 556 height 300
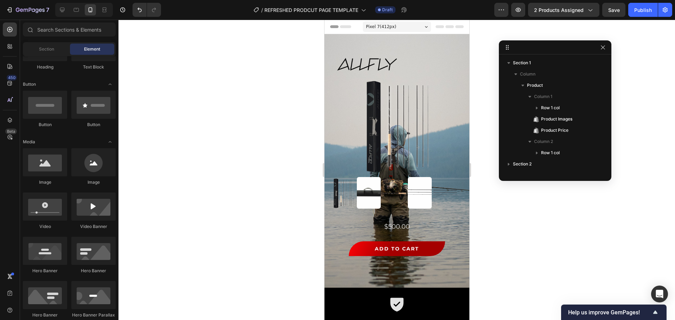
click at [481, 130] on div at bounding box center [396, 170] width 556 height 300
drag, startPoint x: 64, startPoint y: 10, endPoint x: 74, endPoint y: 17, distance: 12.8
click at [61, 11] on icon at bounding box center [62, 9] width 7 height 7
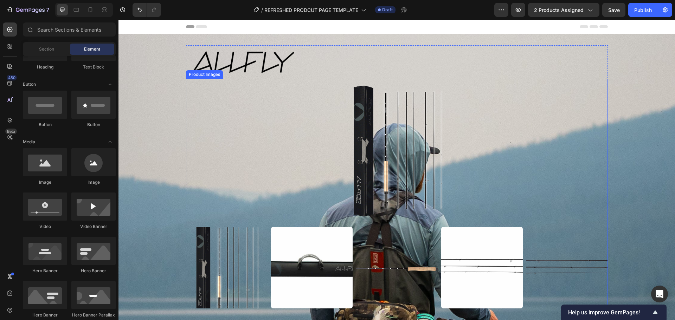
click at [380, 244] on img at bounding box center [397, 268] width 82 height 82
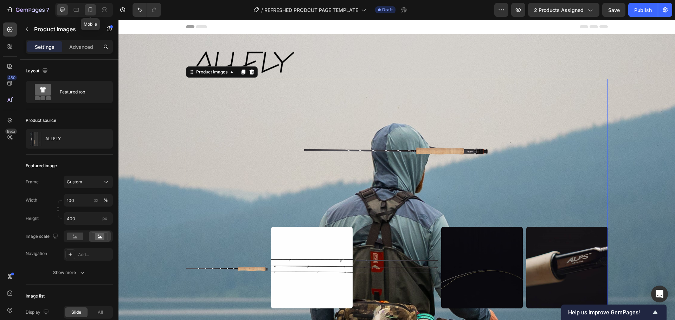
click at [92, 7] on icon at bounding box center [90, 9] width 7 height 7
type input "8"
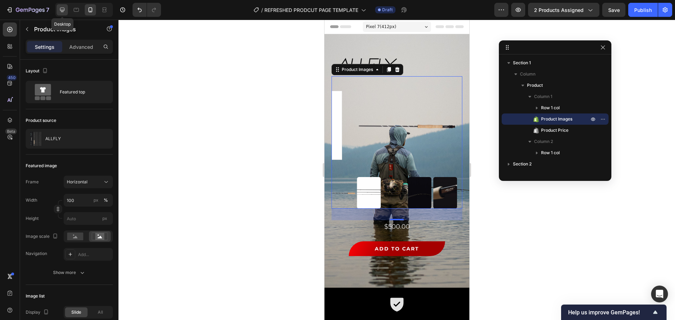
click at [63, 9] on icon at bounding box center [62, 9] width 7 height 7
type input "400"
type input "10"
type input "22"
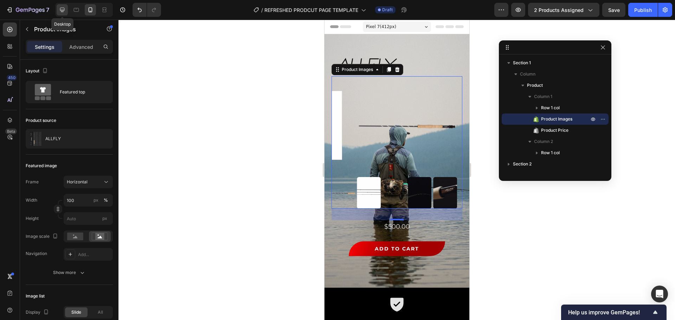
type input "22"
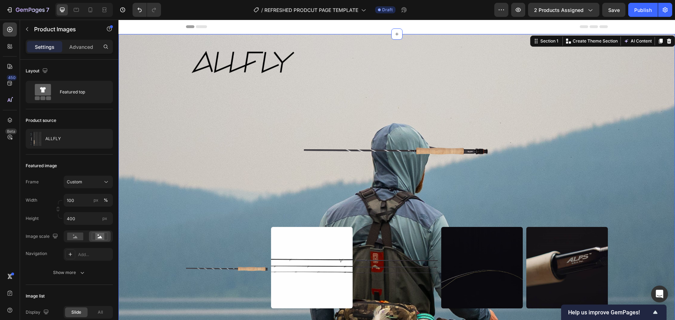
click at [539, 142] on div "Image Row Product Images $500.00 Product Price Product Price The ALLFLY is the …" at bounding box center [396, 241] width 556 height 392
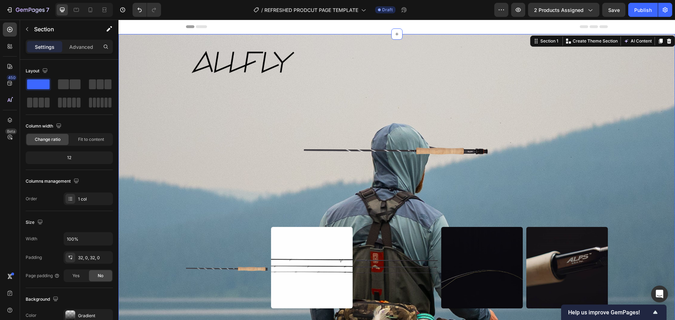
click at [539, 139] on div "Image Row Product Images $500.00 Product Price Product Price The ALLFLY is the …" at bounding box center [396, 241] width 556 height 392
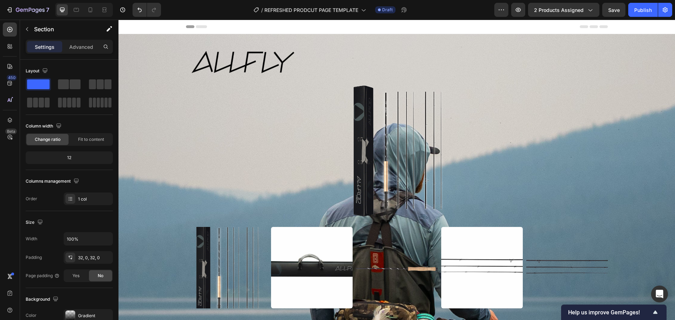
click at [539, 99] on div "Image Row Product Images $500.00 Product Price Product Price The ALLFLY is the …" at bounding box center [396, 241] width 556 height 392
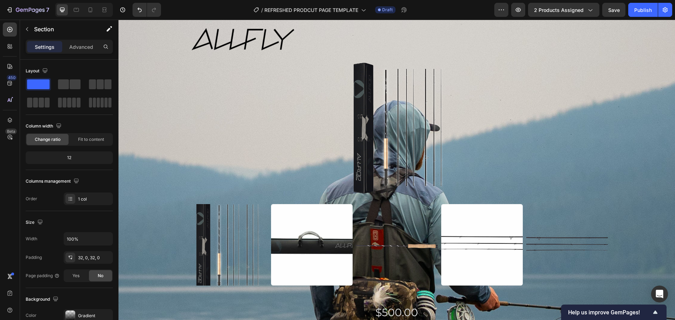
scroll to position [35, 0]
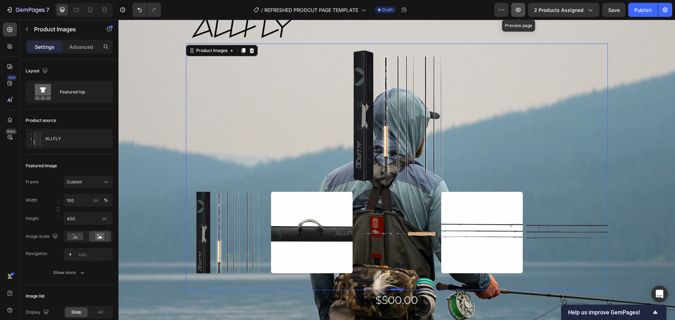
click at [515, 11] on button "button" at bounding box center [518, 10] width 14 height 14
click at [141, 90] on div "Image Row Product Images 0 $500.00 Product Price Product Price The ALLFLY is th…" at bounding box center [396, 206] width 556 height 392
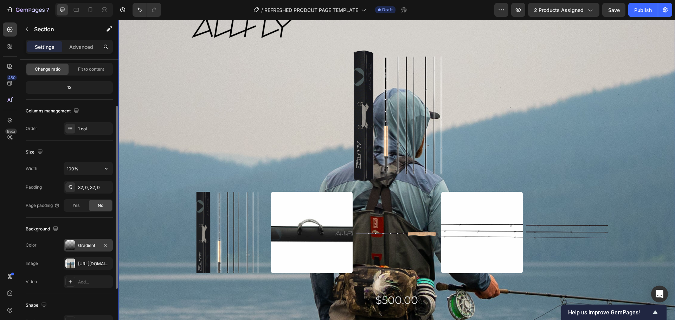
scroll to position [148, 0]
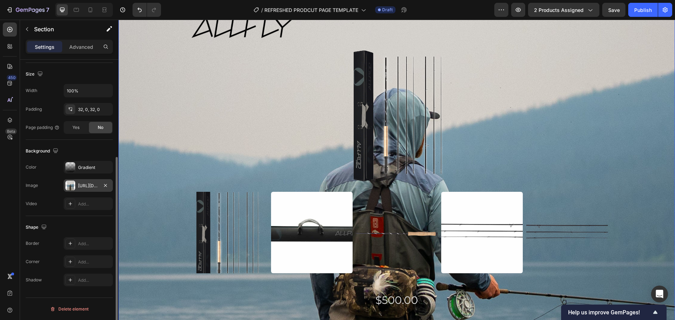
click at [90, 183] on div "https://cdn.shopify.com/s/files/1/0924/0854/5554/files/gempages_586029523045188…" at bounding box center [88, 186] width 20 height 6
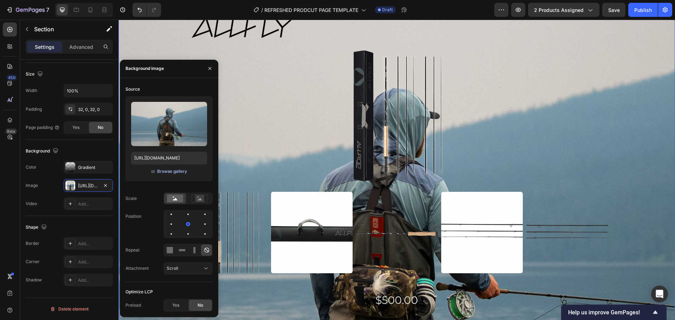
click at [171, 172] on div "Browse gallery" at bounding box center [172, 171] width 30 height 6
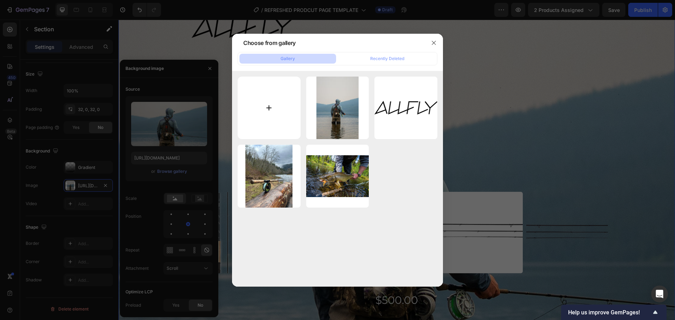
click at [275, 115] on input "file" at bounding box center [268, 108] width 63 height 63
type input "C:\fakepath\Untitled design (5).png"
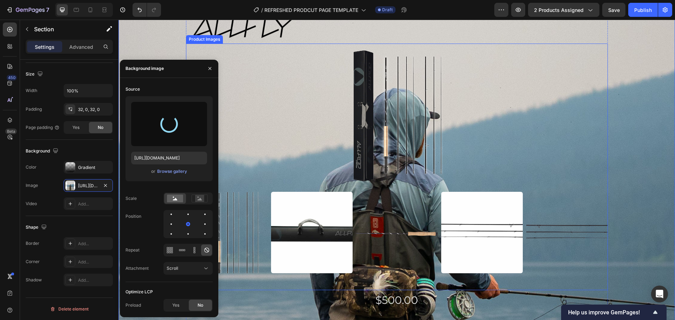
type input "https://cdn.shopify.com/s/files/1/0924/0854/5554/files/gempages_586029523045188…"
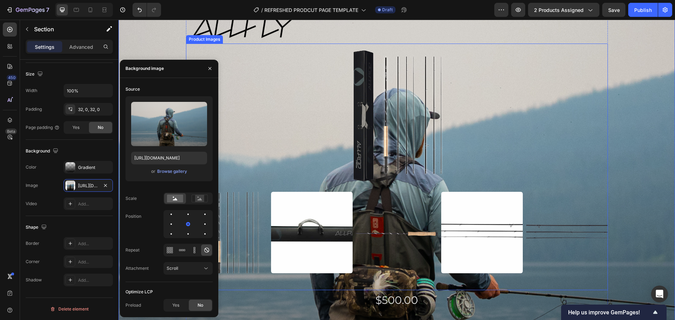
click at [269, 119] on img at bounding box center [397, 114] width 422 height 141
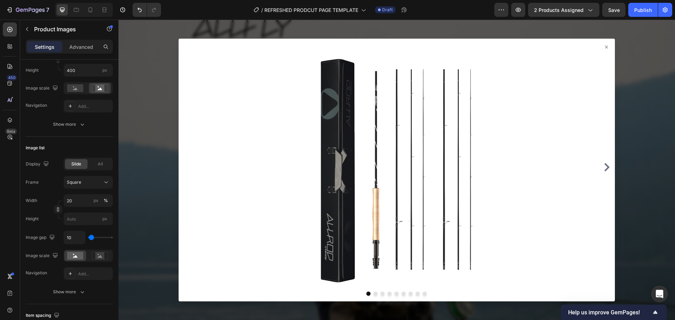
scroll to position [0, 0]
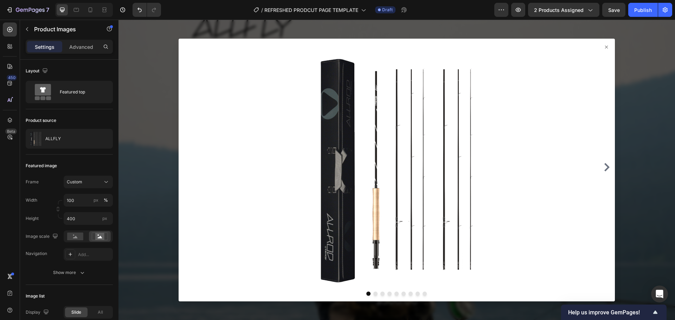
click at [539, 48] on icon at bounding box center [606, 47] width 6 height 6
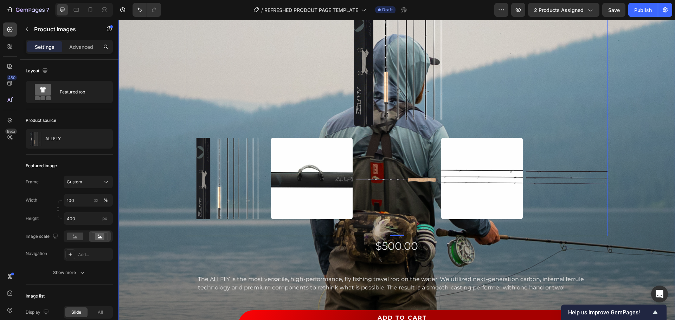
scroll to position [35, 0]
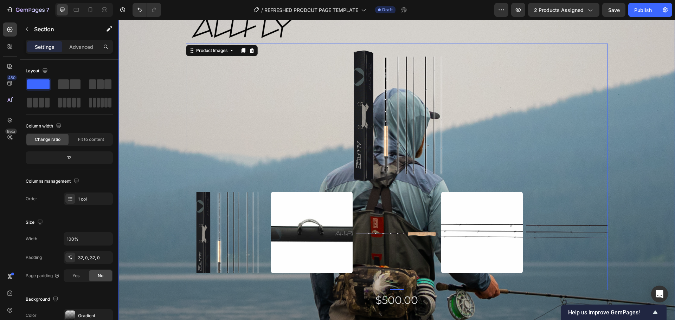
click at [136, 131] on div "Image Row Product Images 0 $500.00 Product Price Product Price The ALLFLY is th…" at bounding box center [396, 206] width 556 height 392
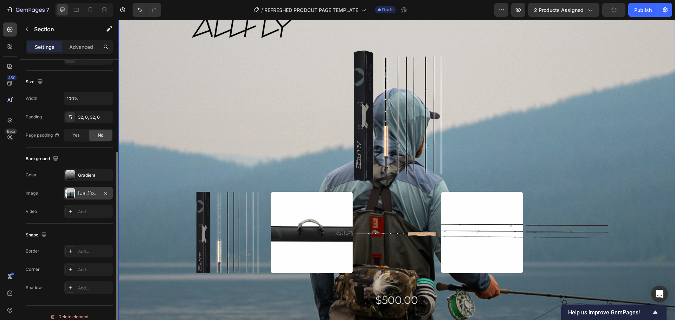
click at [86, 194] on div "https://cdn.shopify.com/s/files/1/0924/0854/5554/files/gempages_586029523045188…" at bounding box center [88, 193] width 20 height 6
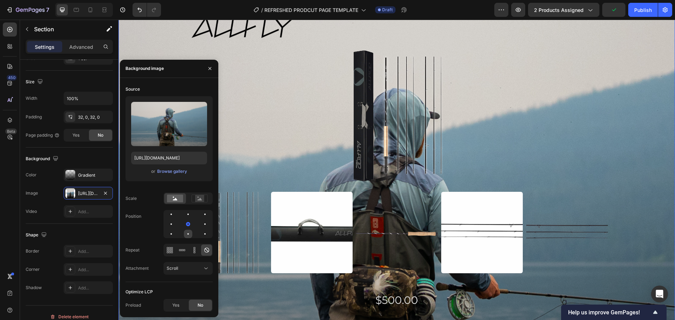
click at [187, 235] on div at bounding box center [188, 234] width 8 height 8
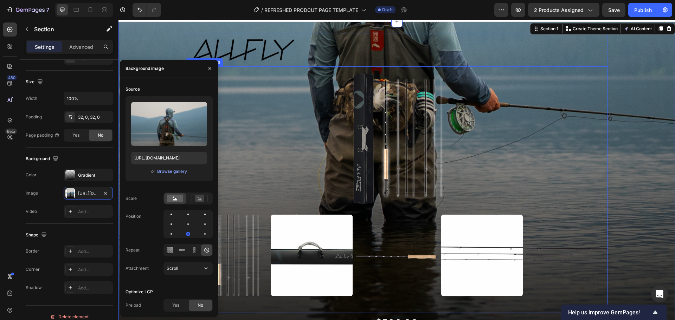
scroll to position [0, 0]
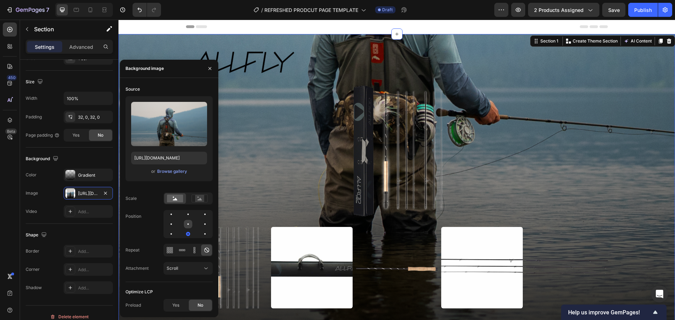
click at [189, 226] on div at bounding box center [188, 224] width 8 height 8
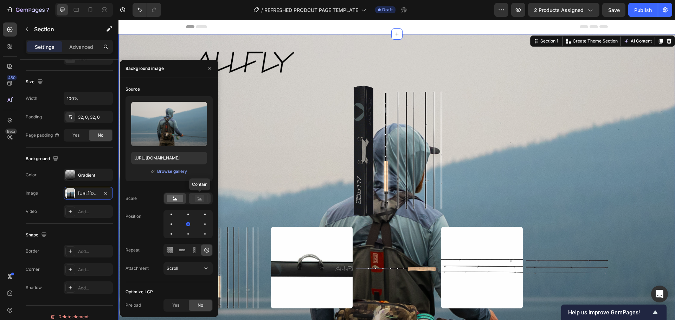
click at [195, 198] on icon at bounding box center [199, 199] width 16 height 8
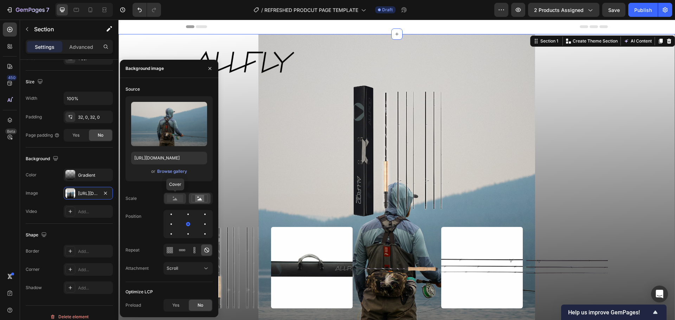
click at [175, 202] on rect at bounding box center [175, 199] width 16 height 8
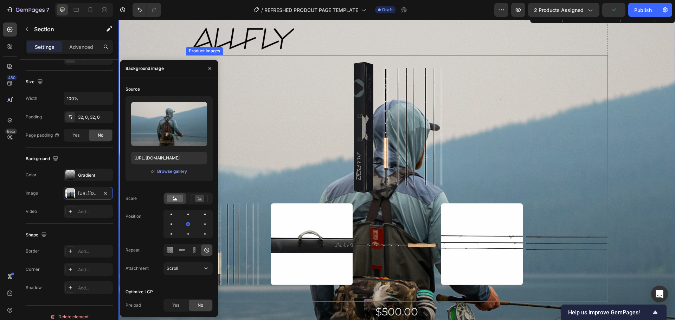
scroll to position [35, 0]
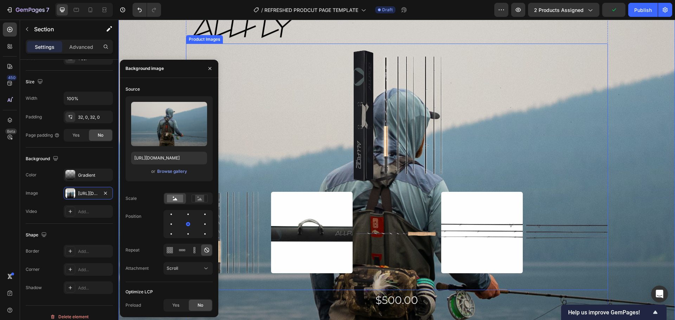
click at [300, 83] on img at bounding box center [397, 114] width 422 height 141
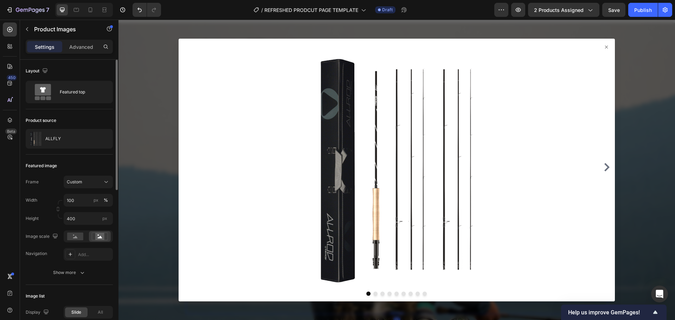
scroll to position [0, 0]
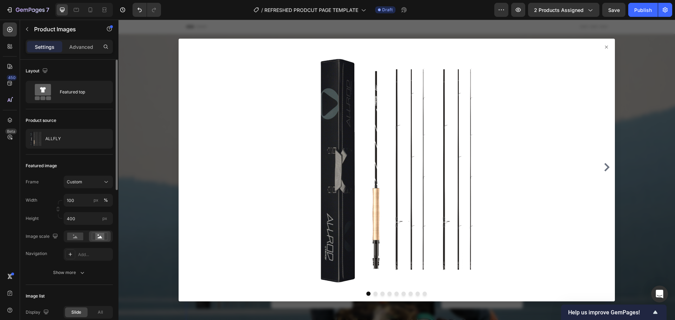
click at [163, 124] on div at bounding box center [396, 170] width 556 height 300
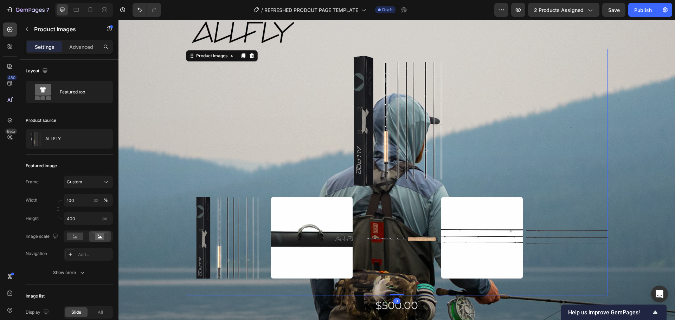
scroll to position [70, 0]
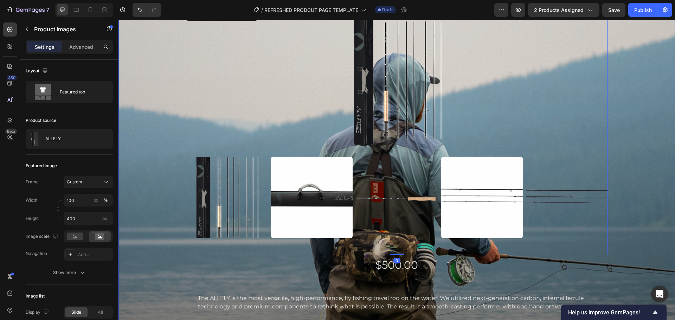
click at [539, 191] on div "Image Row Product Images 0 $500.00 Product Price Product Price The ALLFLY is th…" at bounding box center [396, 171] width 556 height 392
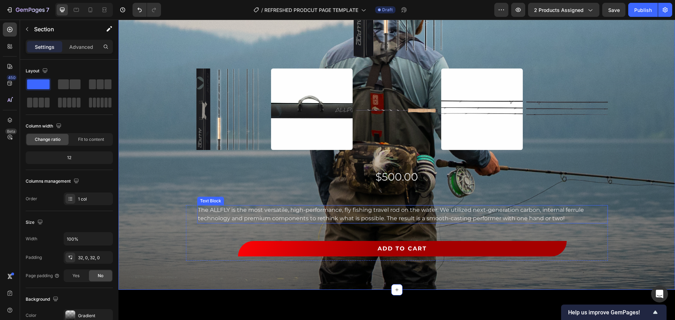
scroll to position [176, 0]
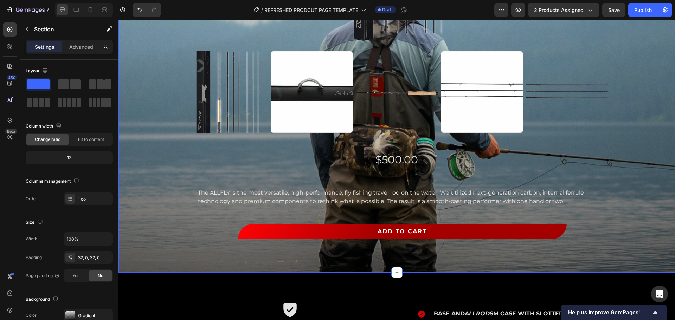
click at [151, 140] on div "Image Row Product Images $500.00 Product Price Product Price The ALLFLY is the …" at bounding box center [396, 66] width 556 height 392
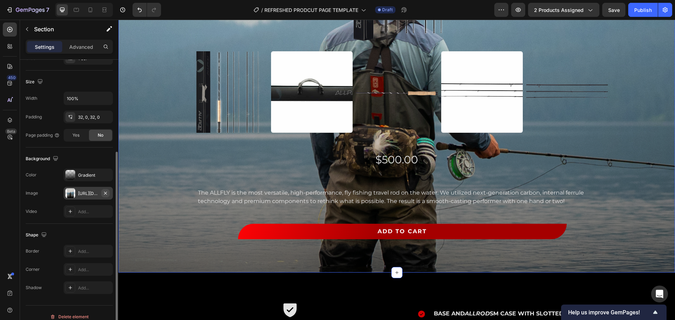
click at [108, 194] on icon "button" at bounding box center [106, 193] width 6 height 6
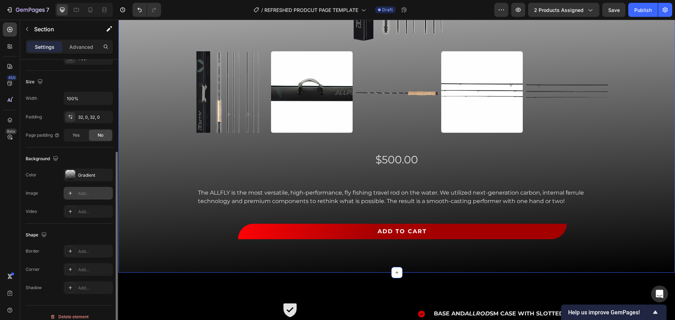
click at [93, 193] on div "Add..." at bounding box center [94, 193] width 33 height 6
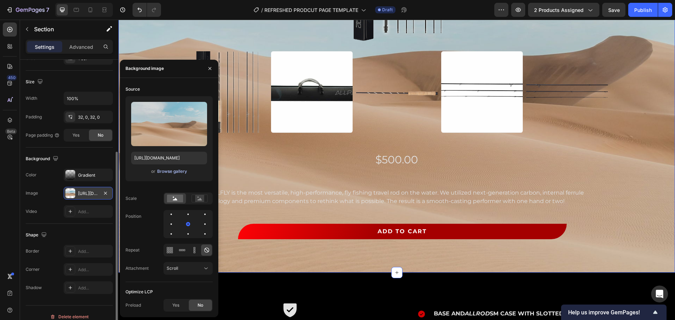
click at [168, 172] on div "Browse gallery" at bounding box center [172, 171] width 30 height 6
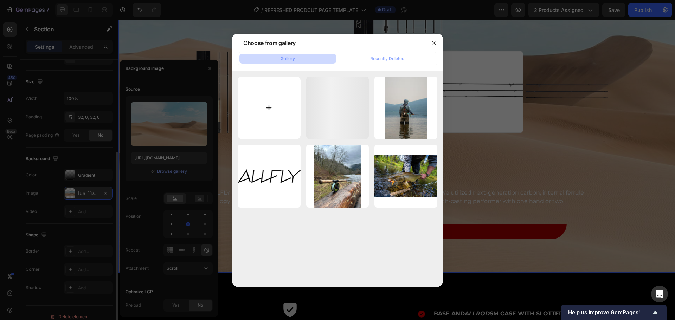
click at [277, 107] on input "file" at bounding box center [268, 108] width 63 height 63
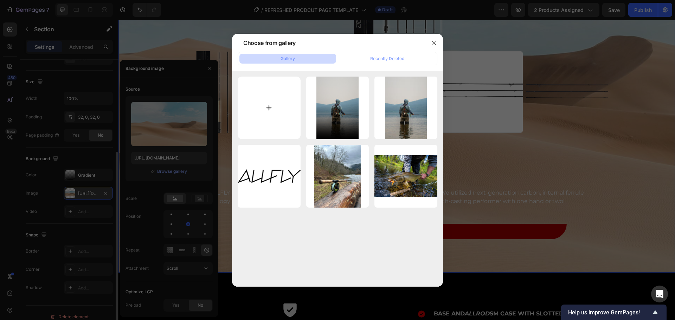
type input "C:\fakepath\Untitled design (6).png"
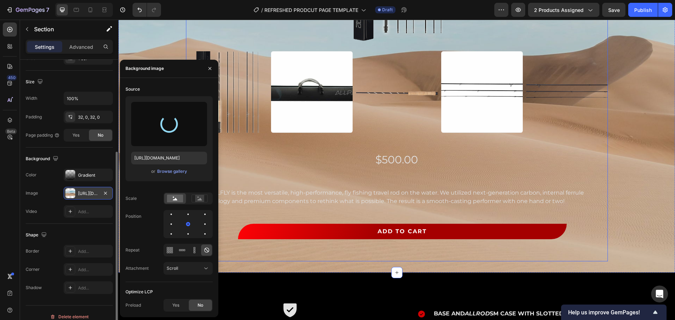
scroll to position [0, 0]
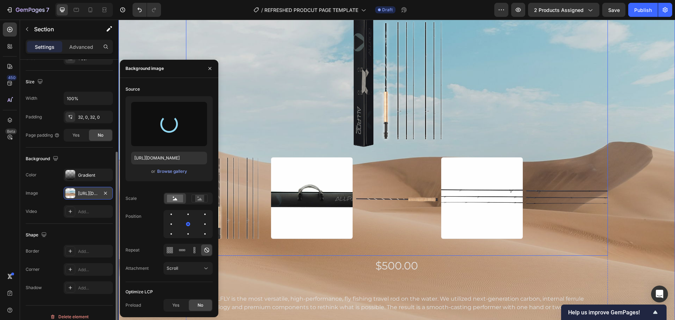
type input "https://cdn.shopify.com/s/files/1/0924/0854/5554/files/gempages_586029523045188…"
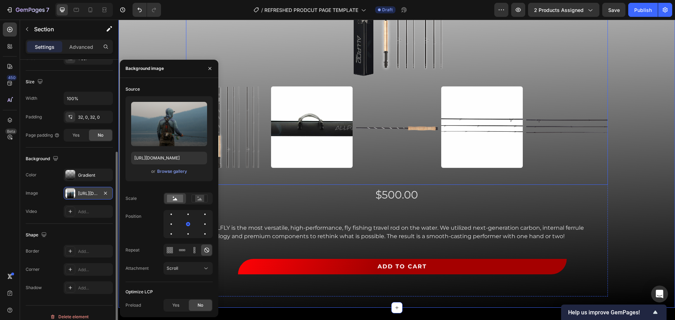
scroll to position [176, 0]
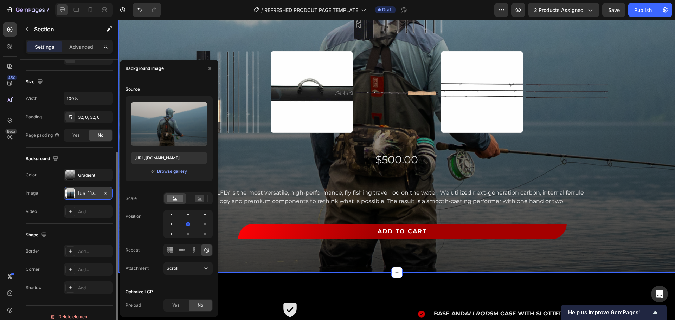
click at [539, 192] on div "Image Row Product Images $500.00 Product Price Product Price The ALLFLY is the …" at bounding box center [396, 66] width 556 height 392
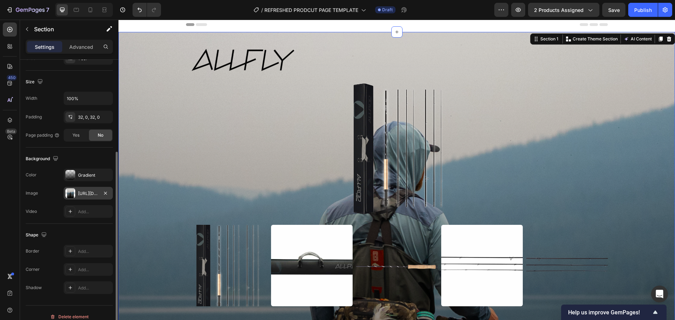
scroll to position [0, 0]
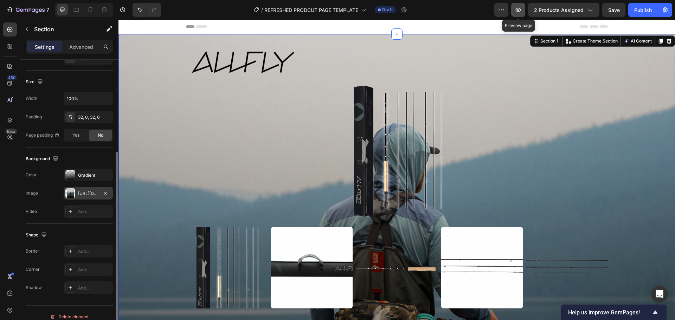
click at [519, 10] on icon "button" at bounding box center [517, 9] width 7 height 7
click at [90, 12] on icon at bounding box center [90, 9] width 7 height 7
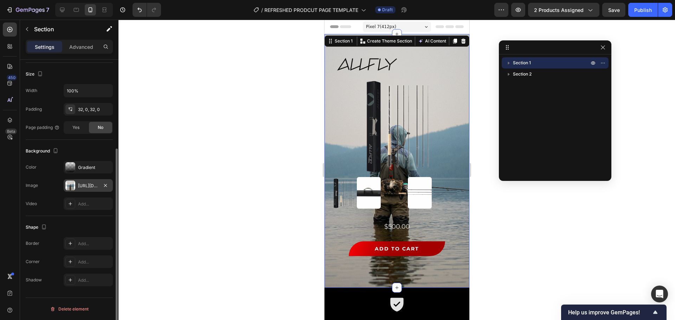
click at [490, 228] on div at bounding box center [396, 170] width 556 height 300
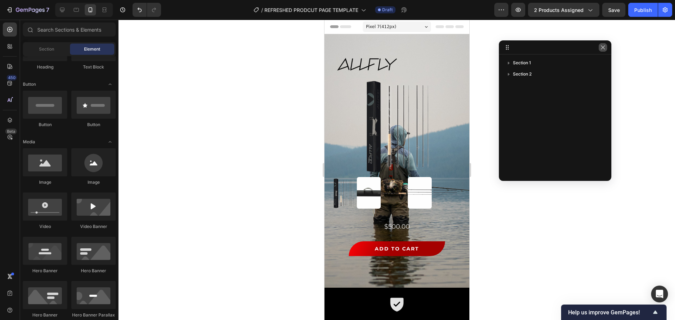
click at [539, 46] on icon "button" at bounding box center [603, 48] width 6 height 6
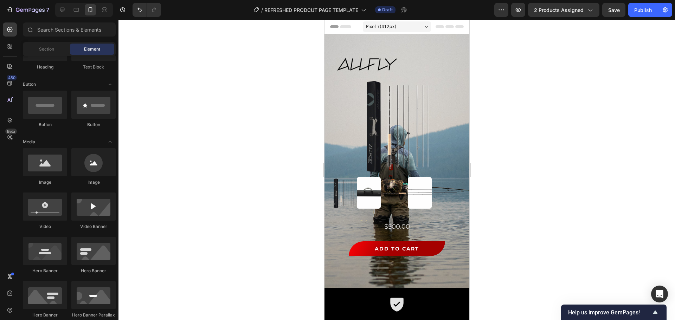
click at [539, 85] on div at bounding box center [396, 170] width 556 height 300
click at [61, 11] on icon at bounding box center [62, 10] width 5 height 5
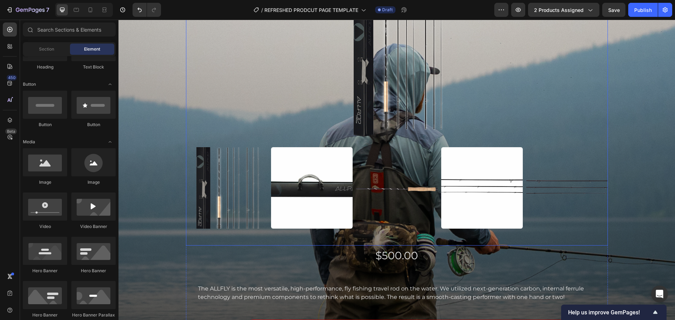
scroll to position [105, 0]
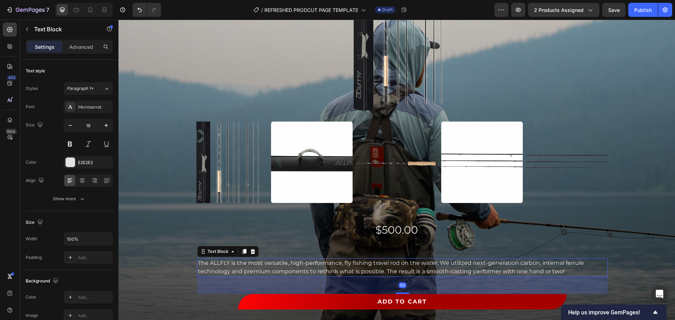
click at [404, 244] on p "The ALLFLY is the most versatile, high-performance, fly fishing travel rod on t…" at bounding box center [402, 267] width 409 height 17
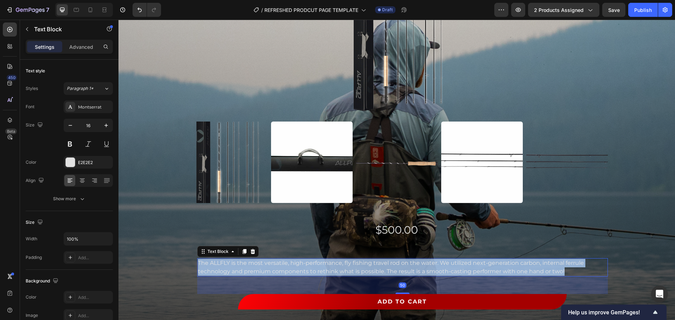
click at [404, 244] on p "The ALLFLY is the most versatile, high-performance, fly fishing travel rod on t…" at bounding box center [402, 267] width 409 height 17
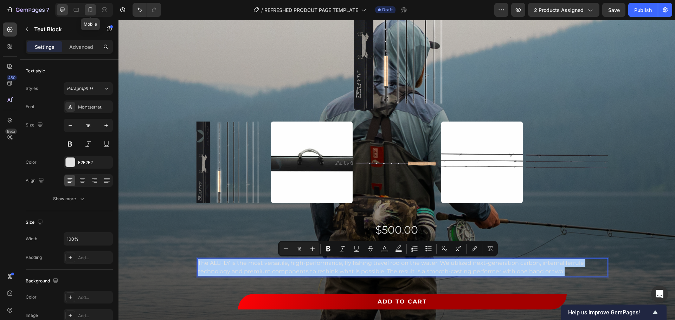
click at [90, 11] on icon at bounding box center [91, 11] width 2 height 1
type input "14"
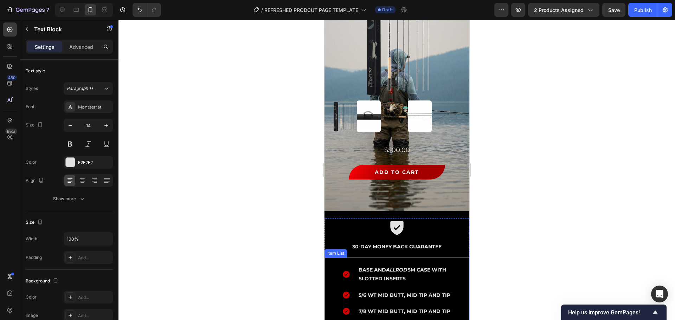
scroll to position [76, 0]
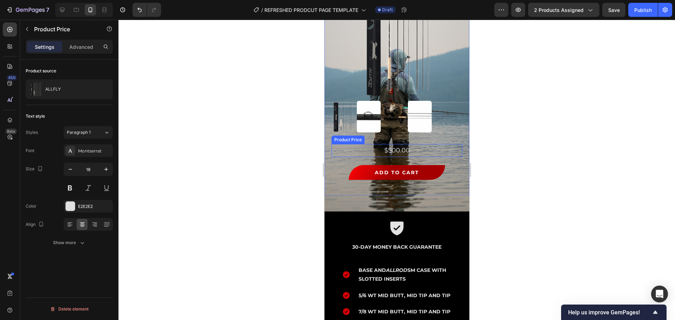
click at [406, 144] on div "$500.00" at bounding box center [396, 150] width 131 height 13
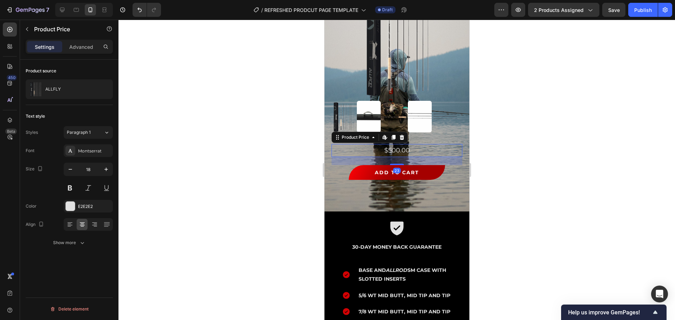
click at [409, 144] on div "$500.00" at bounding box center [396, 150] width 131 height 13
click at [405, 157] on div "23" at bounding box center [396, 161] width 131 height 8
click at [408, 144] on div "$500.00" at bounding box center [396, 150] width 131 height 13
click at [299, 143] on div at bounding box center [396, 170] width 556 height 300
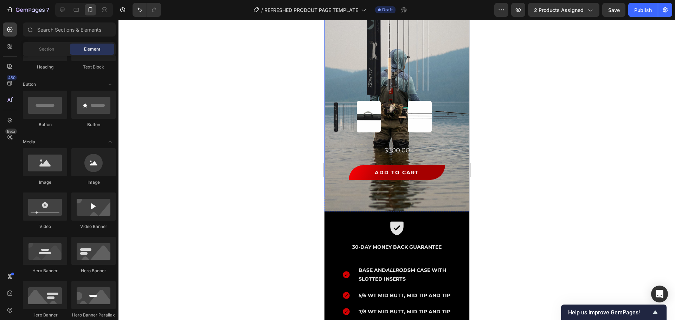
scroll to position [176, 0]
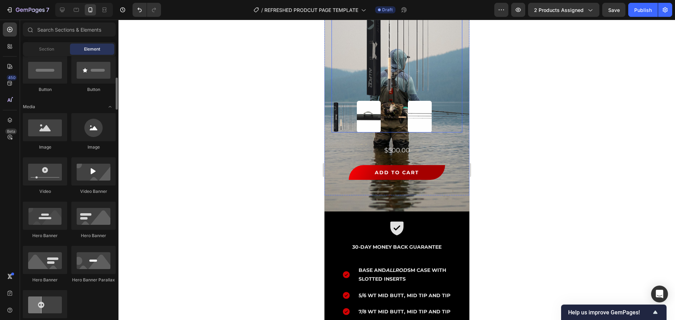
click at [390, 69] on img at bounding box center [396, 49] width 131 height 98
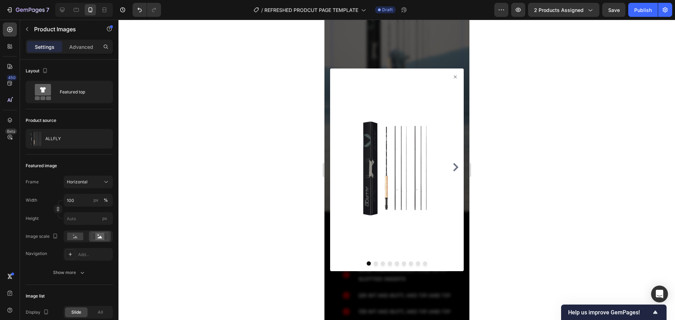
click at [452, 77] on icon at bounding box center [455, 77] width 6 height 6
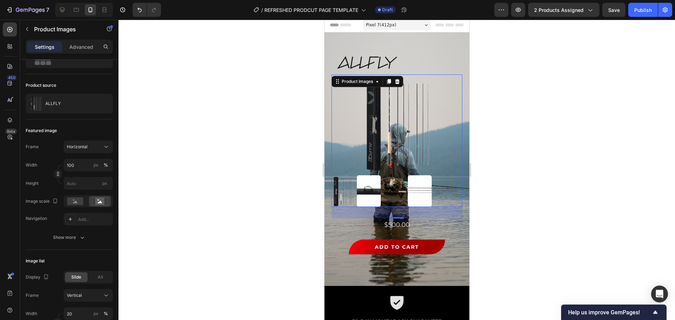
scroll to position [0, 0]
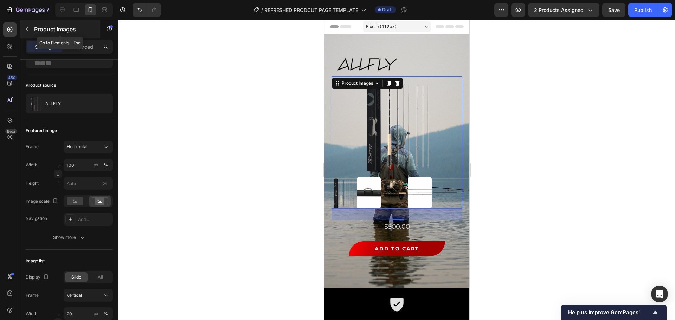
click at [25, 27] on icon "button" at bounding box center [27, 29] width 6 height 6
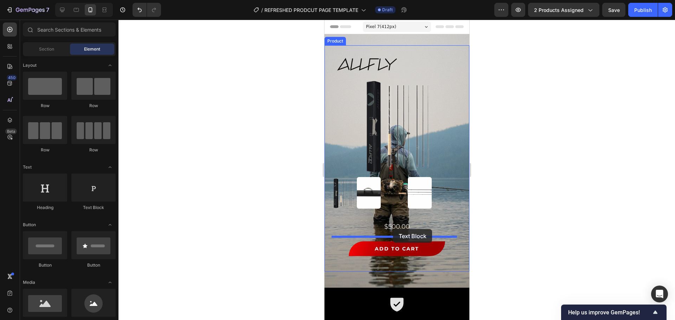
drag, startPoint x: 421, startPoint y: 211, endPoint x: 393, endPoint y: 229, distance: 33.3
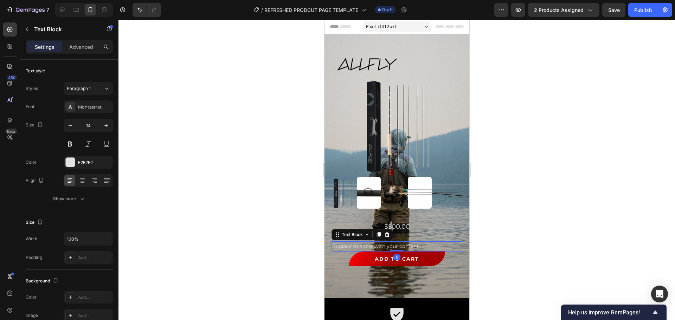
click at [391, 241] on div "Replace this text with your content Text Block 0" at bounding box center [396, 246] width 131 height 10
click at [385, 241] on div "Replace this text with your content" at bounding box center [396, 246] width 131 height 10
click at [385, 242] on p "Replace this text with your content" at bounding box center [396, 246] width 129 height 9
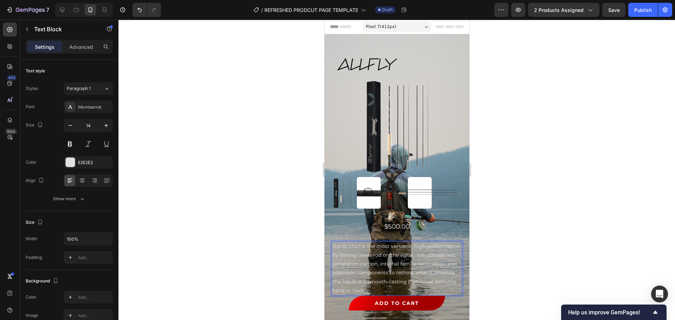
click at [500, 244] on div at bounding box center [396, 170] width 556 height 300
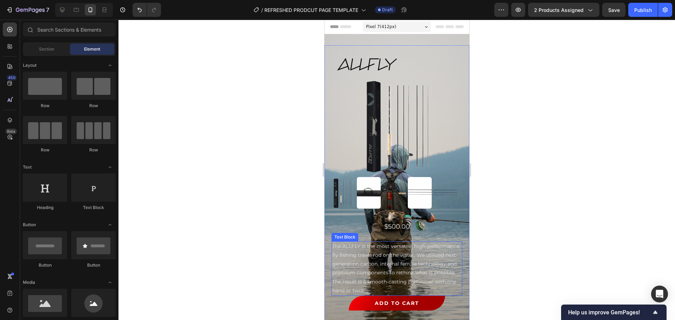
click at [435, 244] on p "The ALLFLY is the most versatile, high-performance, fly fishing travel rod on t…" at bounding box center [396, 268] width 129 height 53
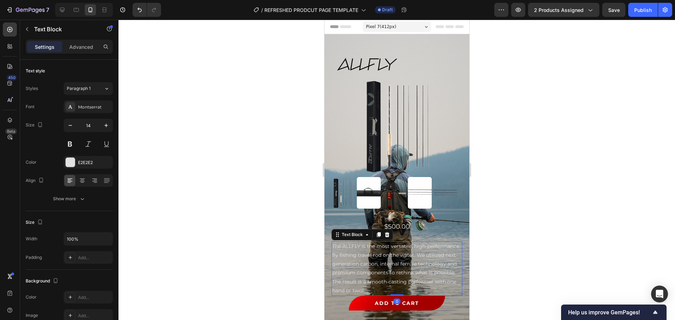
click at [505, 244] on div at bounding box center [396, 170] width 556 height 300
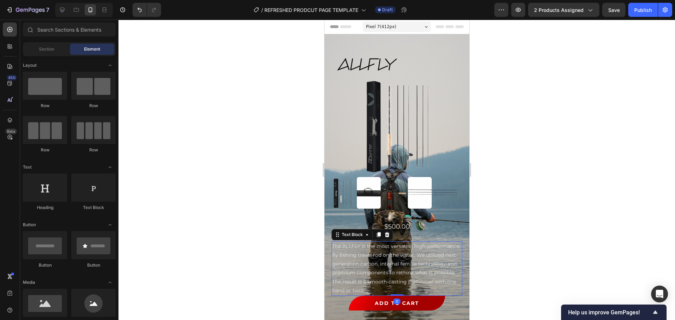
click at [424, 244] on p "The ALLFLY is the most versatile, high-performance, fly fishing travel rod on t…" at bounding box center [396, 268] width 129 height 53
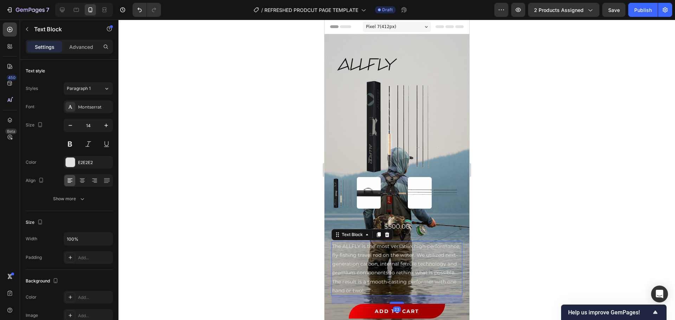
drag, startPoint x: 395, startPoint y: 290, endPoint x: 395, endPoint y: 298, distance: 8.1
click at [395, 244] on div at bounding box center [396, 303] width 14 height 2
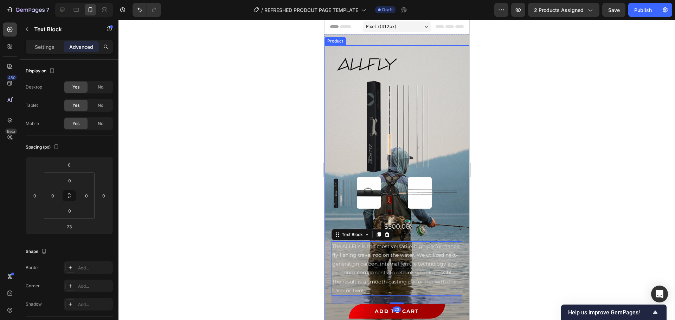
click at [508, 244] on div at bounding box center [396, 170] width 556 height 300
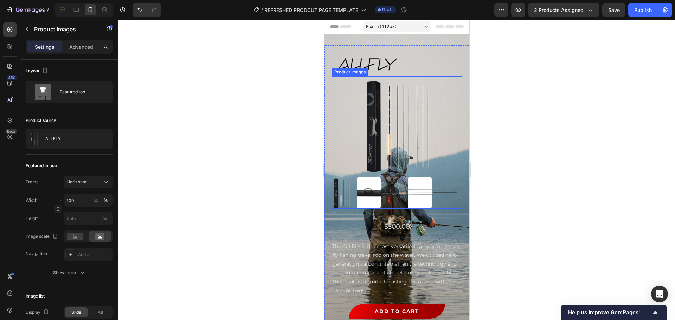
click at [412, 141] on img at bounding box center [396, 125] width 131 height 98
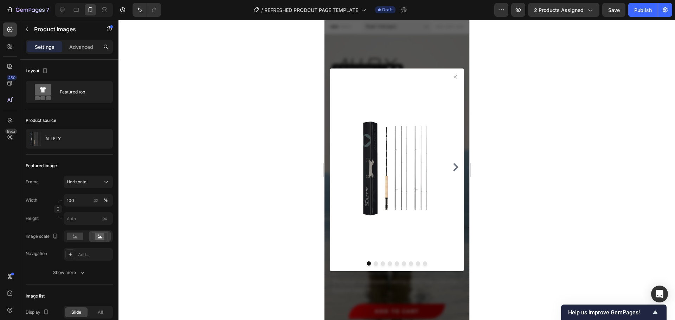
click at [452, 77] on icon at bounding box center [455, 77] width 6 height 6
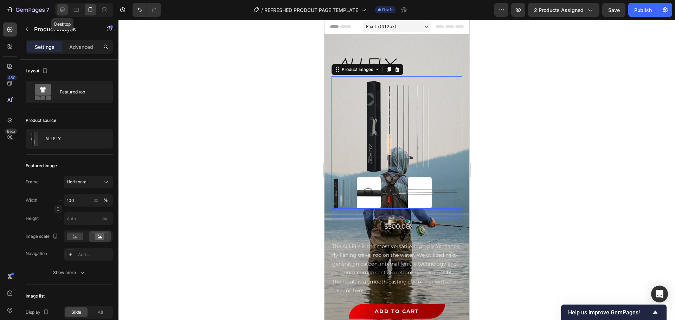
click at [63, 11] on icon at bounding box center [62, 10] width 5 height 5
type input "400"
type input "10"
type input "22"
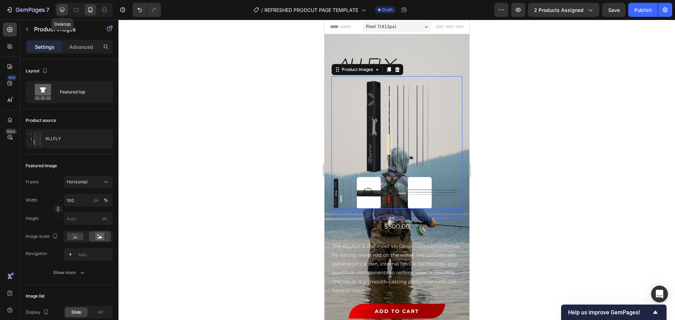
type input "22"
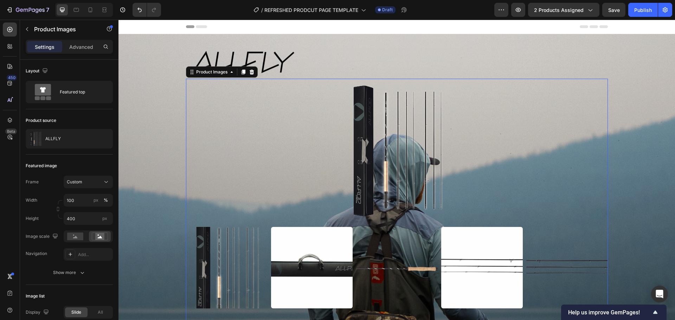
scroll to position [34, 0]
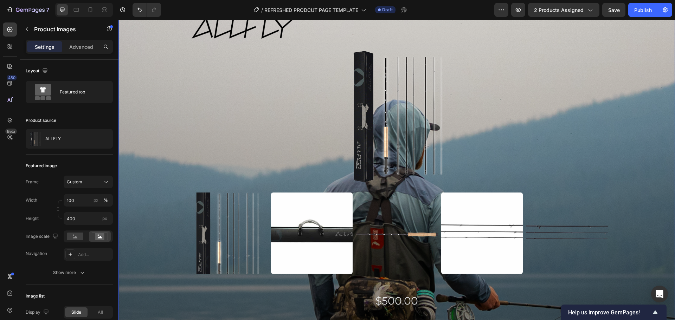
drag, startPoint x: 135, startPoint y: 100, endPoint x: 235, endPoint y: 135, distance: 106.0
click at [135, 100] on div "Image Row Product Images $500.00 Product Price Product Price The ALLFLY is the …" at bounding box center [396, 217] width 556 height 413
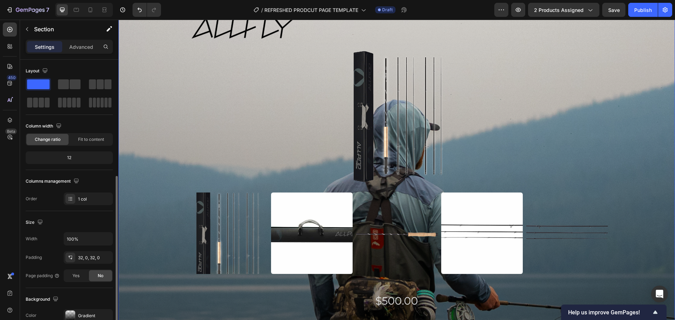
scroll to position [70, 0]
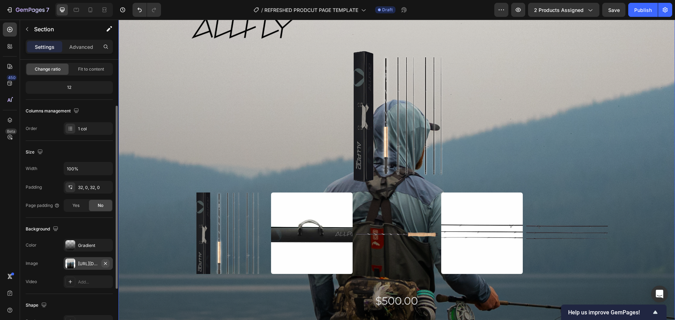
click at [106, 244] on icon "button" at bounding box center [105, 263] width 3 height 3
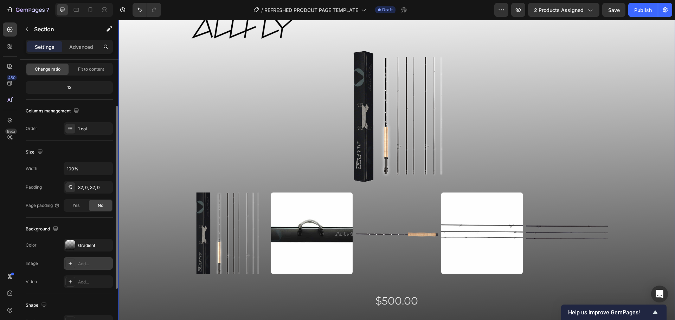
click at [91, 244] on div "Add..." at bounding box center [94, 264] width 33 height 6
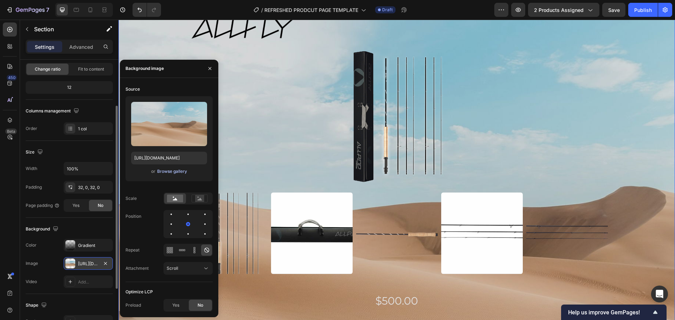
click at [178, 174] on div "Browse gallery" at bounding box center [172, 171] width 30 height 6
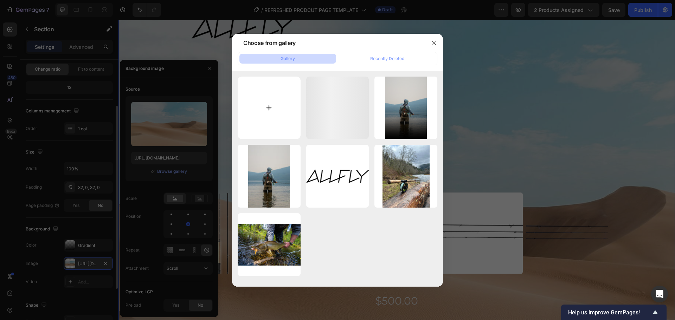
click at [267, 110] on input "file" at bounding box center [268, 108] width 63 height 63
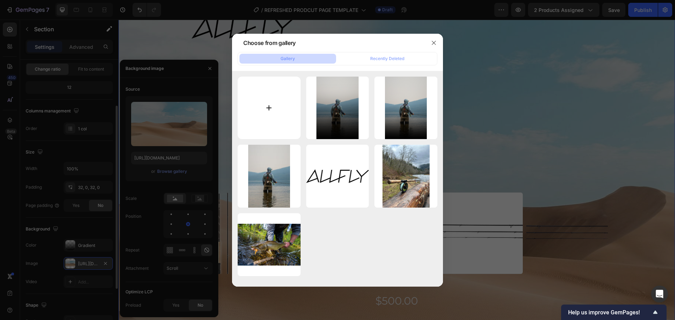
type input "C:\fakepath\Untitled design (7).png"
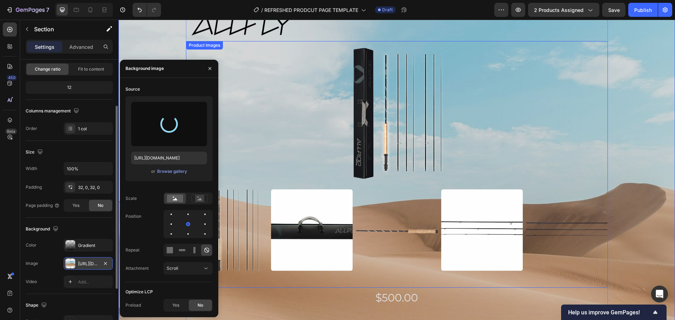
scroll to position [0, 0]
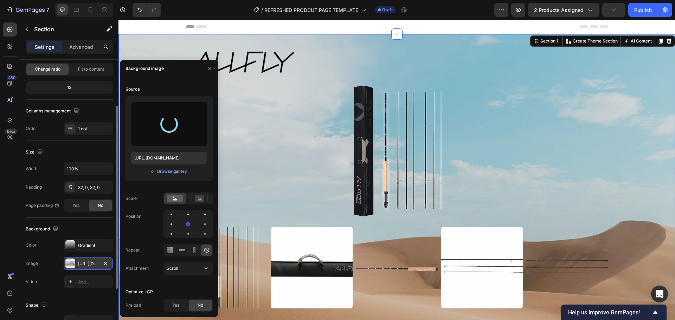
type input "https://cdn.shopify.com/s/files/1/0924/0854/5554/files/gempages_586029523045188…"
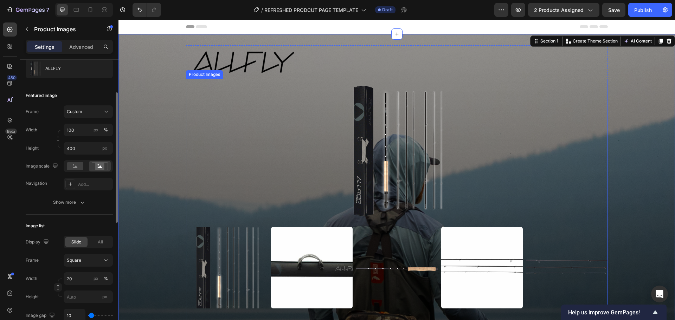
click at [539, 115] on img at bounding box center [397, 149] width 422 height 141
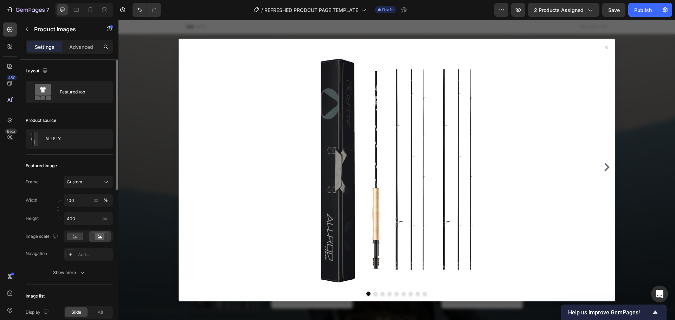
click at [539, 46] on icon at bounding box center [606, 46] width 3 height 3
click at [539, 47] on div at bounding box center [396, 167] width 430 height 240
click at [539, 47] on icon at bounding box center [606, 47] width 6 height 6
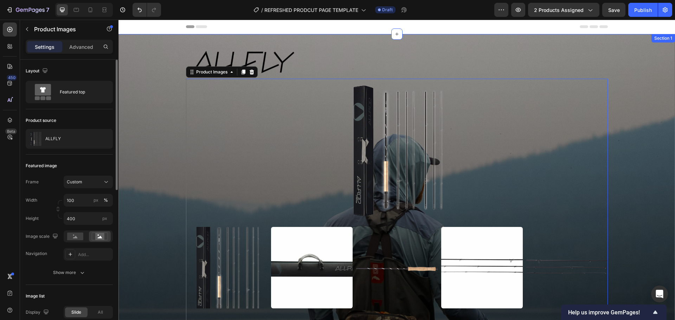
click at [539, 57] on div "Image Row Product Images 0 $500.00 Product Price Product Price The ALLFLY is th…" at bounding box center [396, 251] width 556 height 413
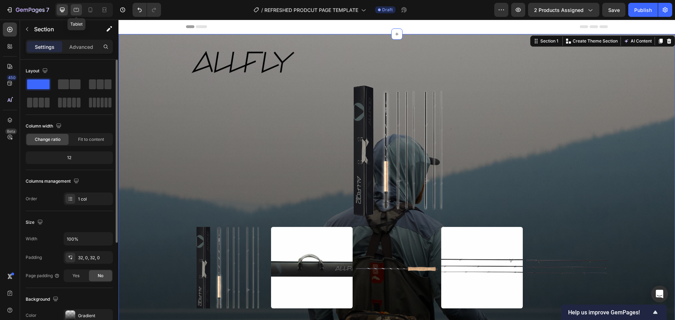
click at [77, 12] on icon at bounding box center [76, 9] width 7 height 7
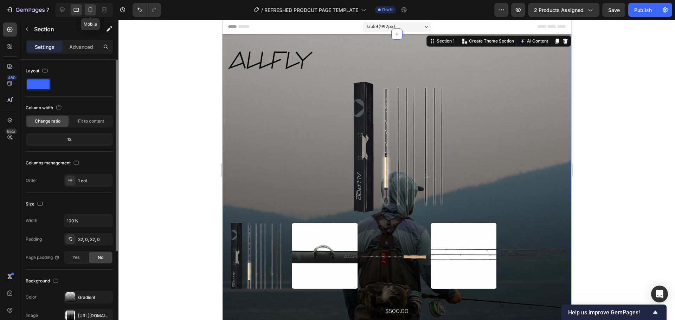
click at [90, 9] on icon at bounding box center [90, 9] width 7 height 7
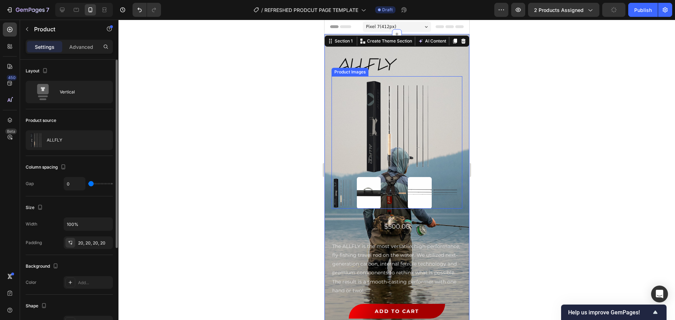
click at [330, 118] on div "Image Row Product Images $500.00 Product Price Product Price The ALLFLY is the …" at bounding box center [396, 189] width 145 height 289
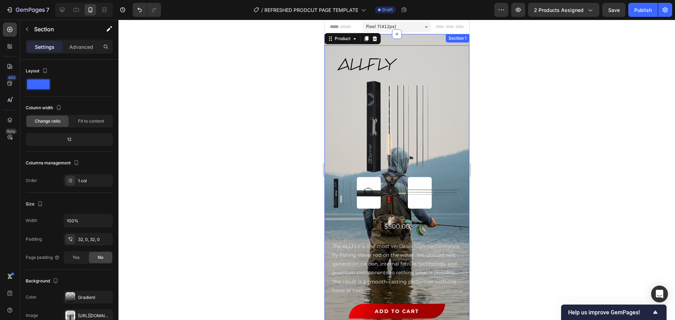
click at [407, 42] on div "Image Row Product Images $500.00 Product Price Product Price The ALLFLY is the …" at bounding box center [396, 192] width 145 height 316
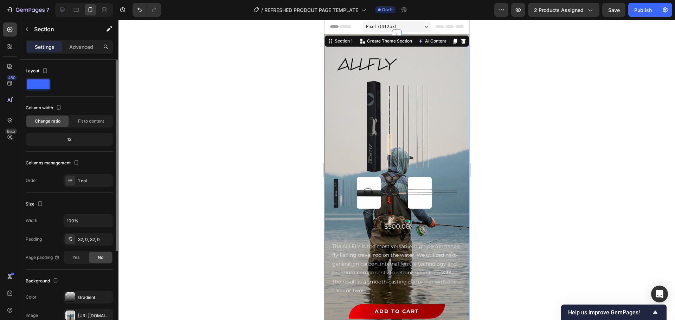
scroll to position [105, 0]
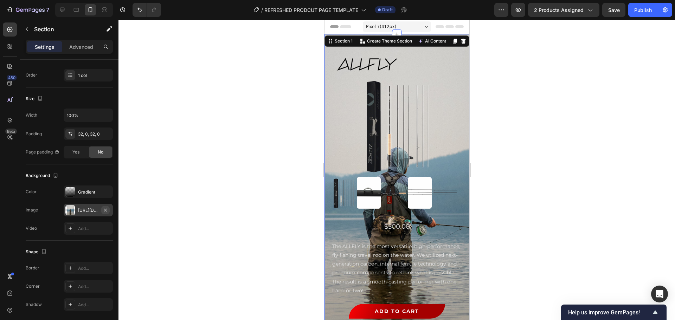
click at [108, 210] on button "button" at bounding box center [105, 210] width 8 height 8
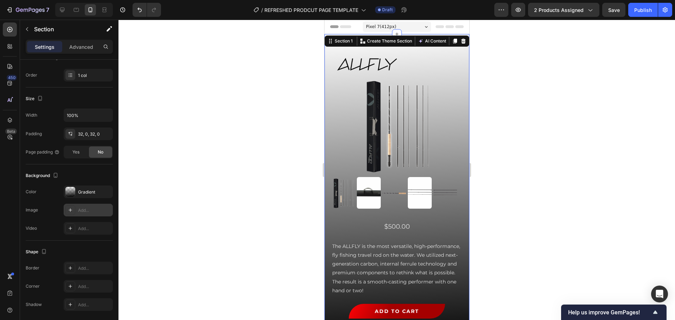
click at [94, 210] on div "Add..." at bounding box center [94, 210] width 33 height 6
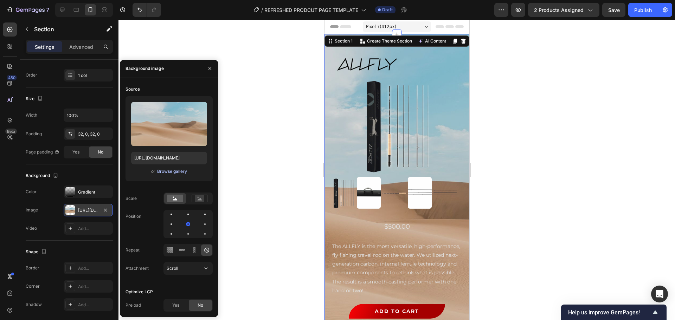
click at [170, 172] on div "Browse gallery" at bounding box center [172, 171] width 30 height 6
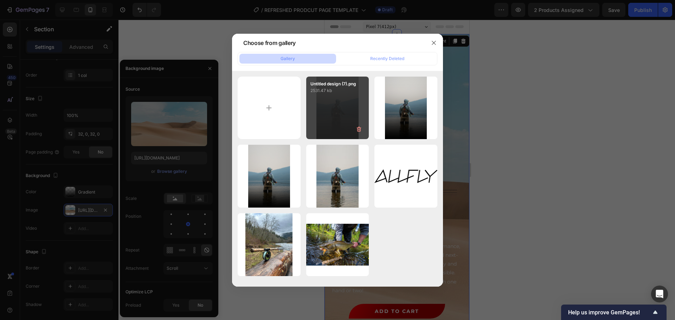
click at [348, 109] on div "Untitled design (7).png 2531.47 kb" at bounding box center [337, 108] width 63 height 63
type input "https://cdn.shopify.com/s/files/1/0924/0854/5554/files/gempages_586029523045188…"
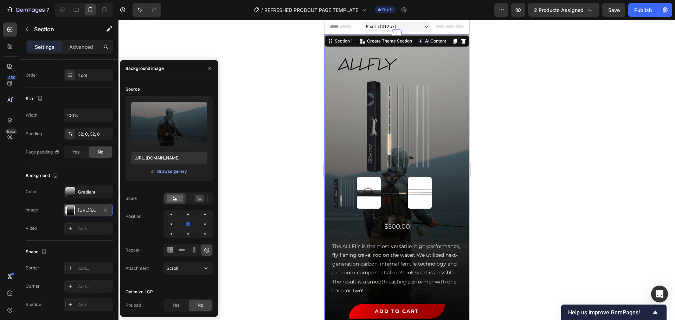
click at [511, 182] on div at bounding box center [396, 170] width 556 height 300
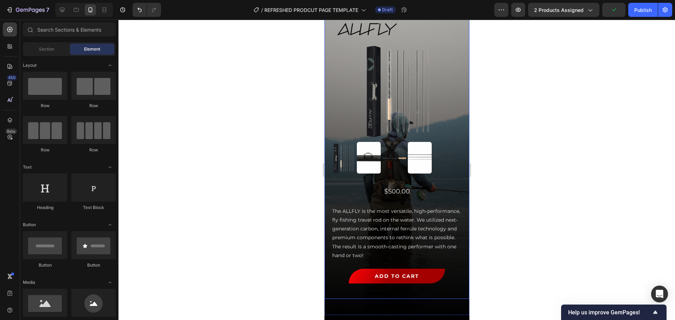
scroll to position [0, 0]
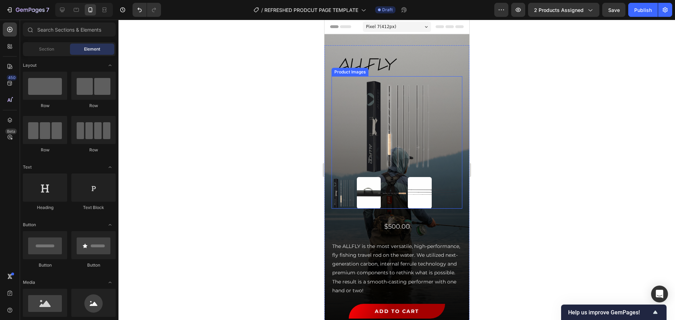
click at [424, 190] on img at bounding box center [419, 193] width 24 height 32
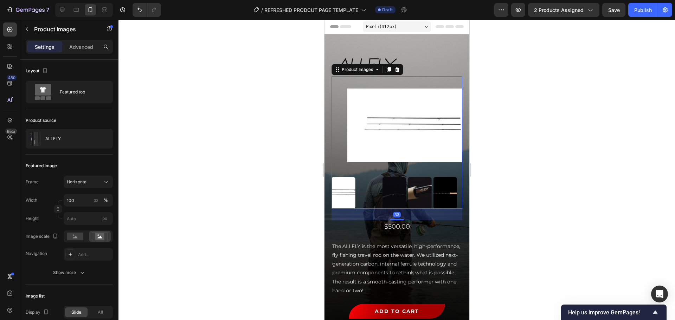
click at [424, 190] on img at bounding box center [419, 193] width 24 height 32
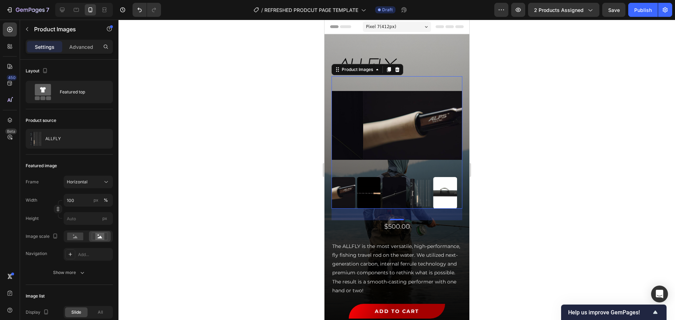
click at [424, 190] on img at bounding box center [419, 193] width 24 height 32
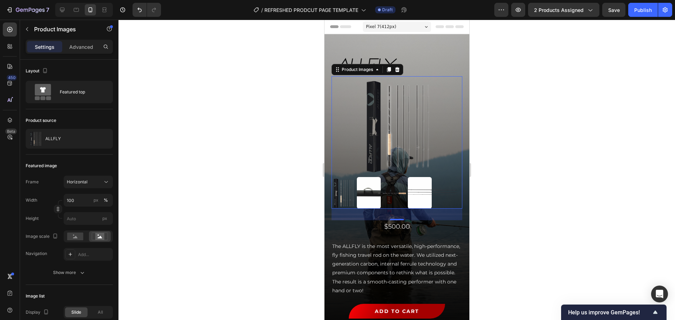
click at [489, 189] on div at bounding box center [396, 170] width 556 height 300
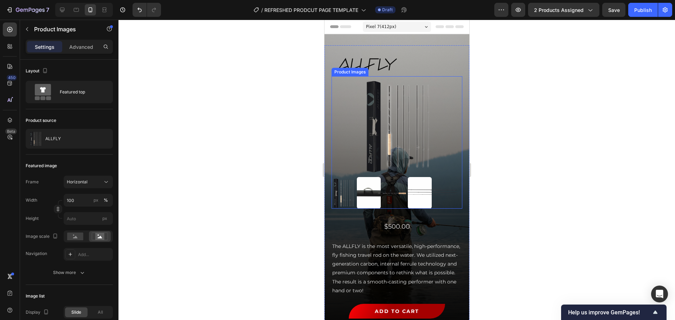
click at [376, 190] on img at bounding box center [368, 193] width 24 height 32
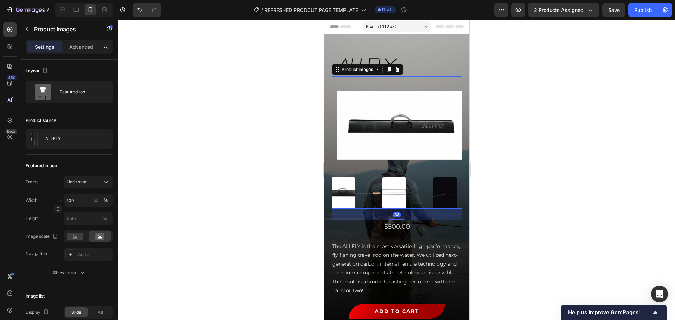
click at [486, 201] on div at bounding box center [396, 170] width 556 height 300
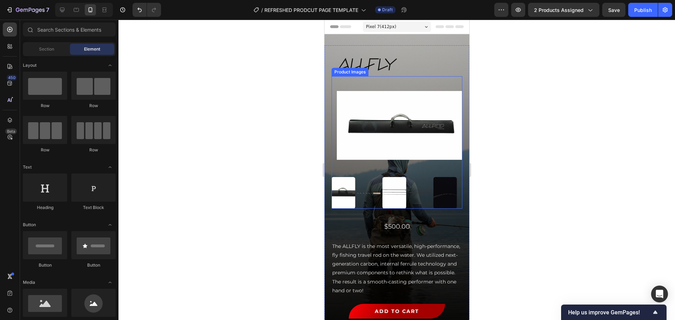
click at [363, 190] on img at bounding box center [368, 193] width 24 height 32
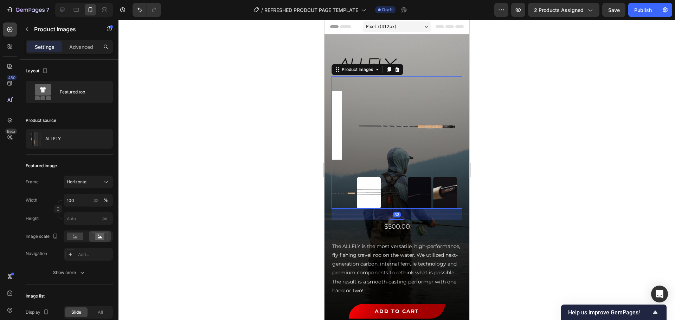
click at [482, 189] on div at bounding box center [396, 170] width 556 height 300
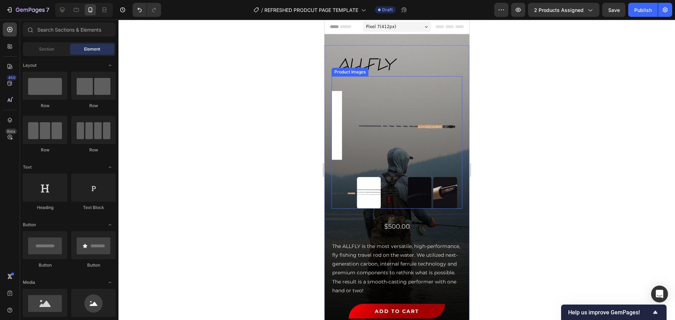
click at [387, 120] on img at bounding box center [406, 125] width 131 height 98
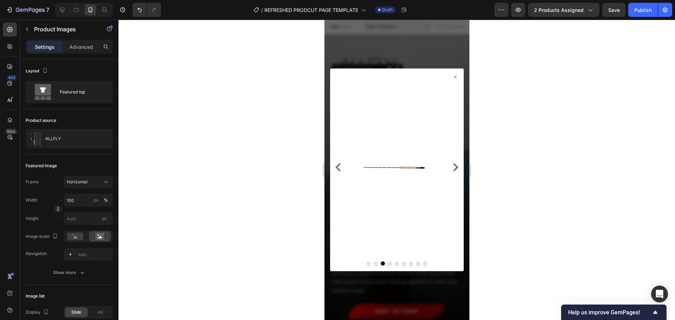
click at [449, 80] on div at bounding box center [396, 167] width 128 height 180
click at [452, 78] on icon at bounding box center [455, 77] width 6 height 6
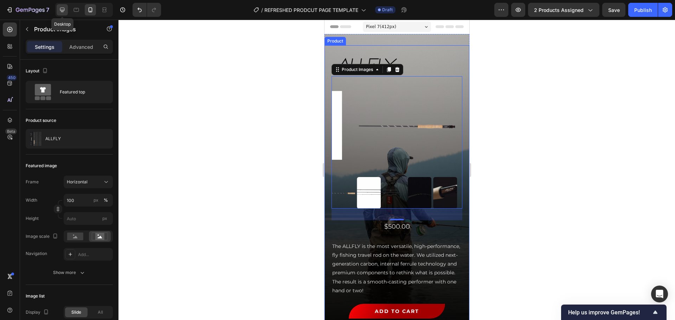
click at [59, 13] on icon at bounding box center [62, 9] width 7 height 7
type input "400"
type input "10"
type input "22"
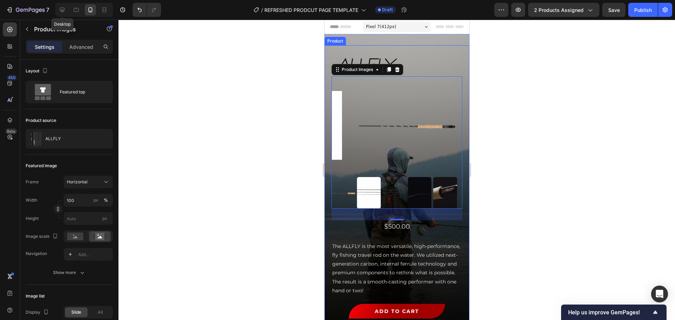
type input "22"
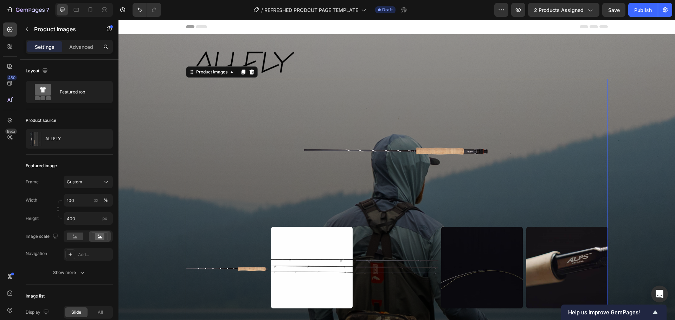
click at [424, 145] on img at bounding box center [397, 149] width 422 height 141
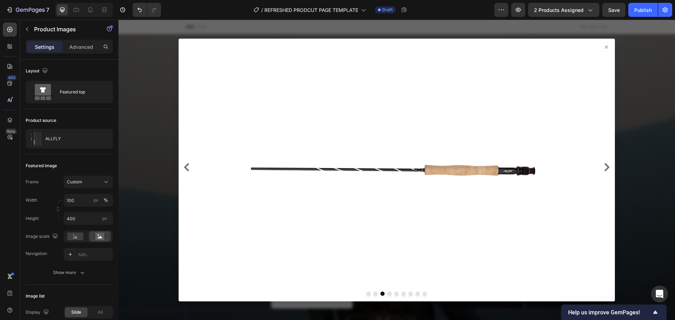
click at [539, 45] on icon at bounding box center [606, 47] width 6 height 6
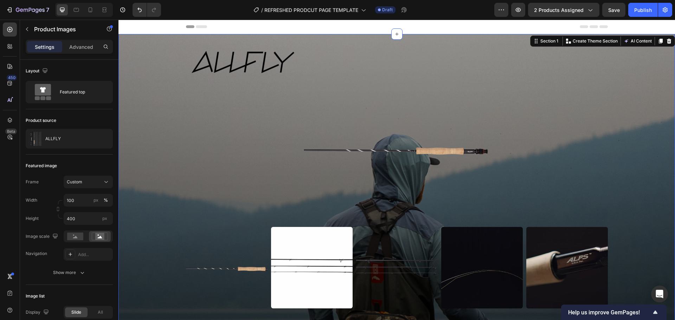
click at [539, 94] on div "Image Row Product Images $500.00 Product Price Product Price The ALLFLY is the …" at bounding box center [396, 251] width 556 height 413
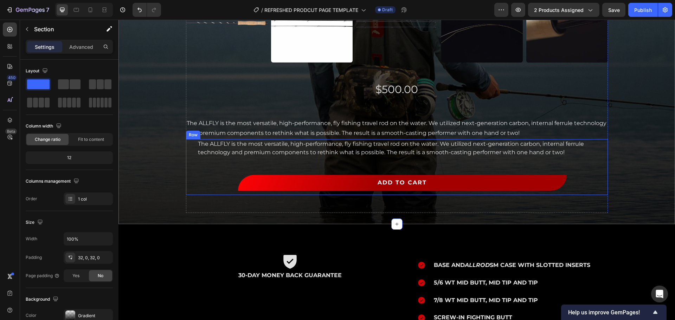
scroll to position [281, 0]
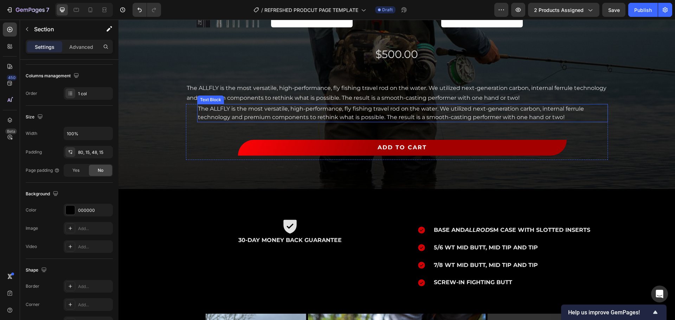
click at [289, 119] on p "The ALLFLY is the most versatile, high-performance, fly fishing travel rod on t…" at bounding box center [402, 113] width 409 height 17
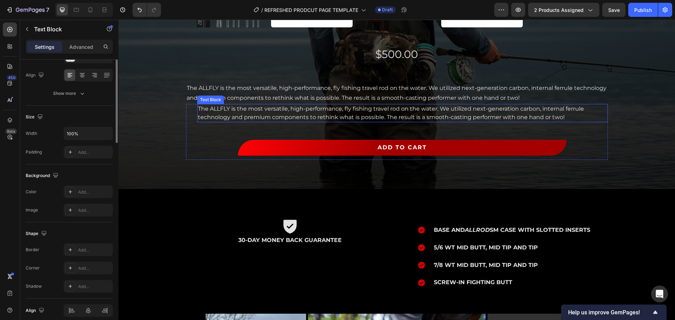
scroll to position [0, 0]
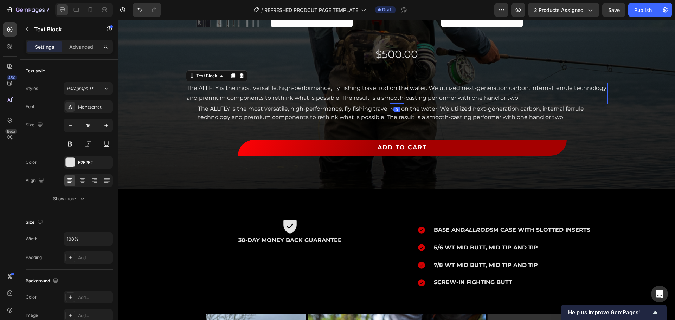
click at [260, 91] on p "The ALLFLY is the most versatile, high-performance, fly fishing travel rod on t…" at bounding box center [397, 93] width 420 height 20
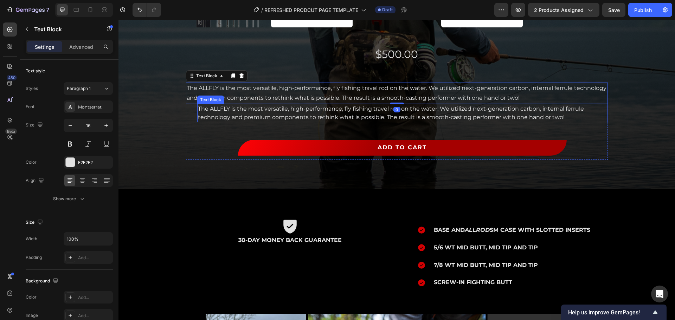
click at [265, 110] on p "The ALLFLY is the most versatile, high-performance, fly fishing travel rod on t…" at bounding box center [402, 113] width 409 height 17
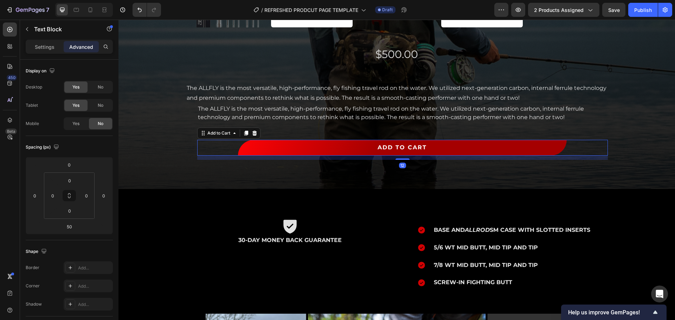
click at [269, 150] on button "ADD TO CART" at bounding box center [402, 148] width 328 height 16
click at [233, 92] on p "The ALLFLY is the most versatile, high-performance, fly fishing travel rod on t…" at bounding box center [397, 93] width 420 height 20
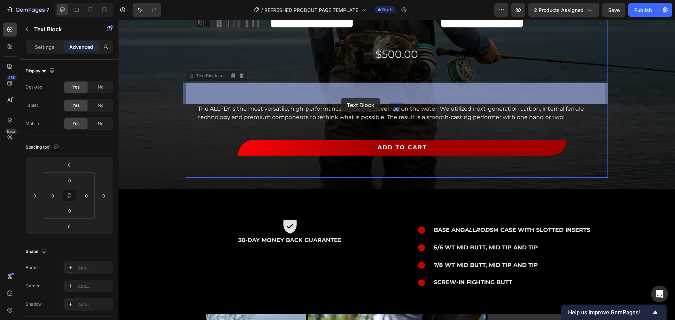
drag, startPoint x: 209, startPoint y: 77, endPoint x: 341, endPoint y: 98, distance: 133.5
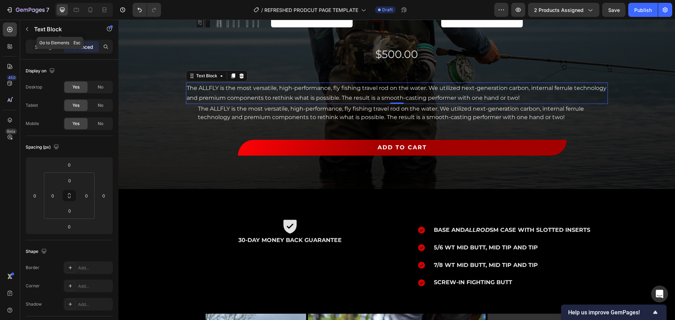
click at [28, 29] on icon "button" at bounding box center [27, 29] width 6 height 6
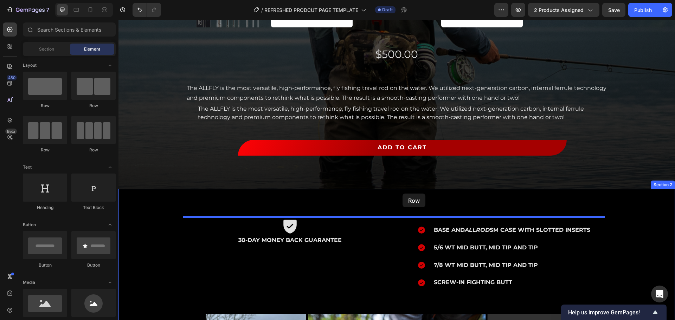
drag, startPoint x: 170, startPoint y: 111, endPoint x: 402, endPoint y: 190, distance: 245.3
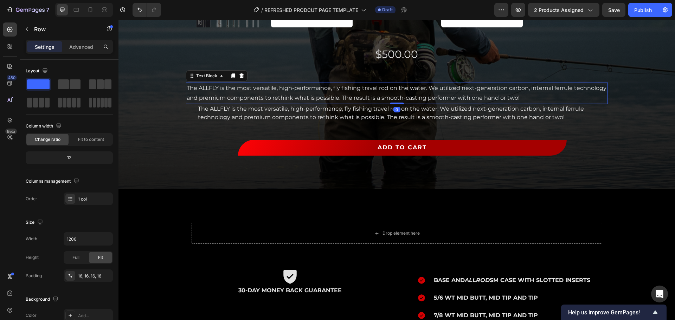
click at [279, 95] on p "The ALLFLY is the most versatile, high-performance, fly fishing travel rod on t…" at bounding box center [397, 93] width 420 height 20
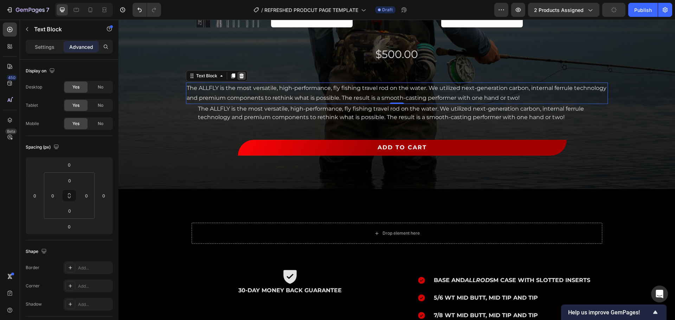
click at [239, 78] on icon at bounding box center [241, 75] width 5 height 5
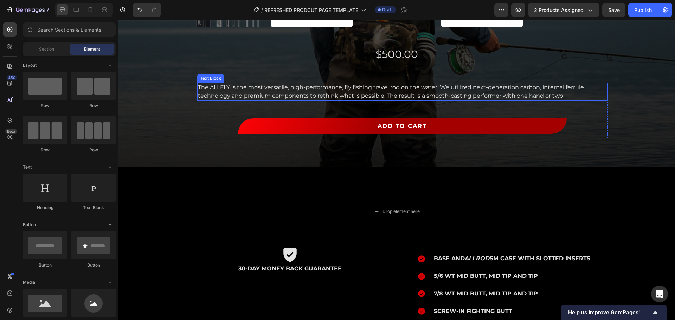
click at [239, 88] on p "The ALLFLY is the most versatile, high-performance, fly fishing travel rod on t…" at bounding box center [402, 91] width 409 height 17
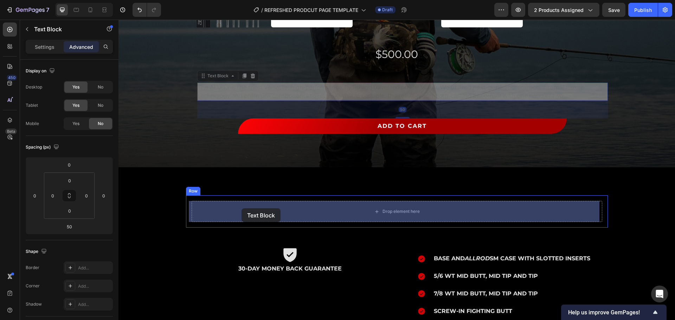
drag, startPoint x: 223, startPoint y: 76, endPoint x: 241, endPoint y: 210, distance: 134.8
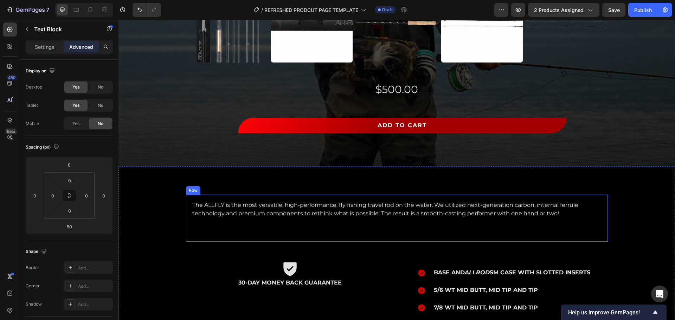
scroll to position [316, 0]
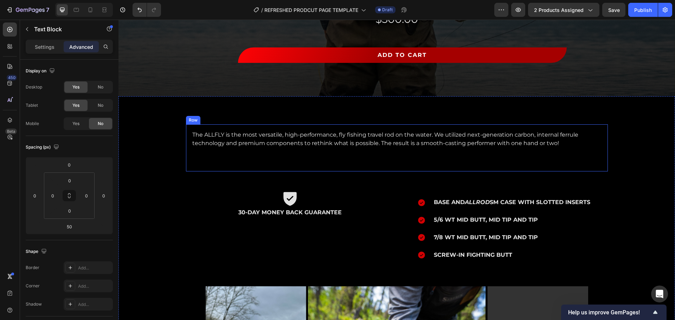
click at [397, 156] on div "The ALLFLY is the most versatile, high-performance, fly fishing travel rod on t…" at bounding box center [396, 148] width 410 height 36
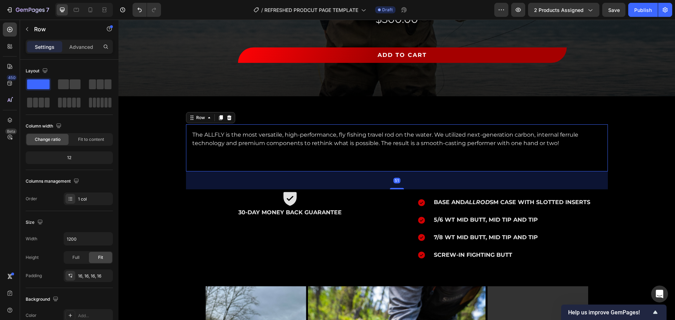
click at [219, 158] on div "The ALLFLY is the most versatile, high-performance, fly fishing travel rod on t…" at bounding box center [396, 148] width 410 height 36
click at [212, 166] on div "The ALLFLY is the most versatile, high-performance, fly fishing travel rod on t…" at bounding box center [397, 147] width 422 height 47
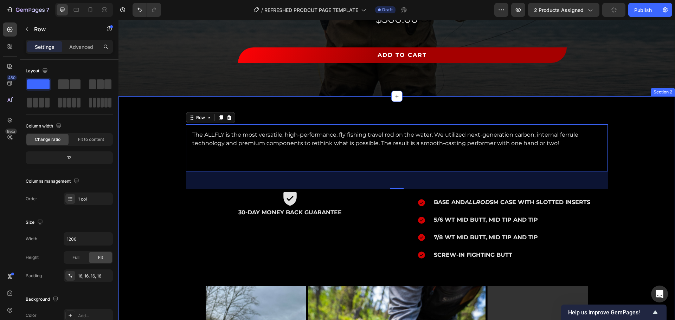
click at [539, 157] on div "The ALLFLY is the most versatile, high-performance, fly fishing travel rod on t…" at bounding box center [397, 293] width 546 height 339
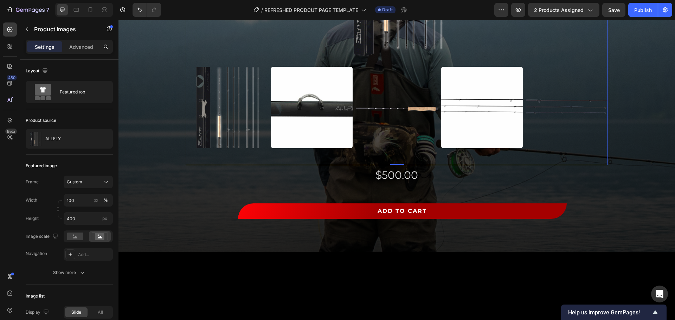
scroll to position [176, 0]
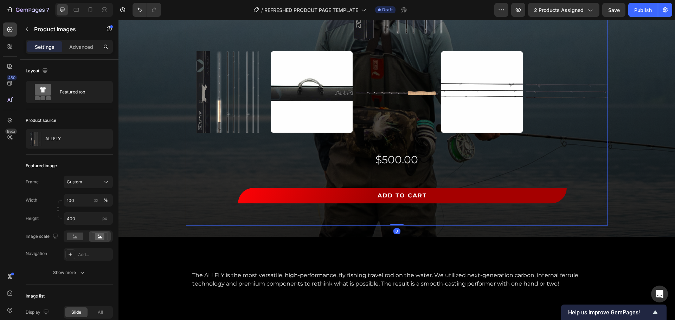
click at [312, 177] on div "Image Row Product Images $500.00 Product Price Product Price" at bounding box center [397, 29] width 422 height 318
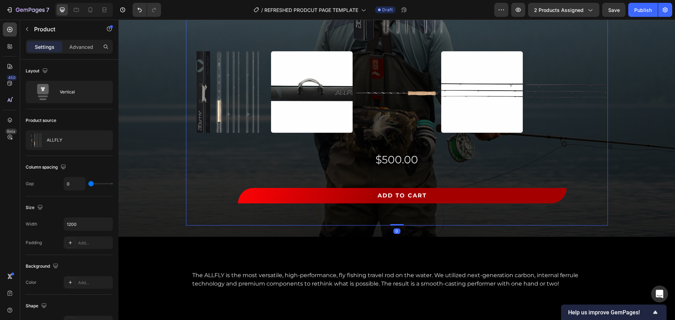
click at [357, 174] on div "Image Row Product Images $500.00 Product Price Product Price" at bounding box center [397, 29] width 422 height 318
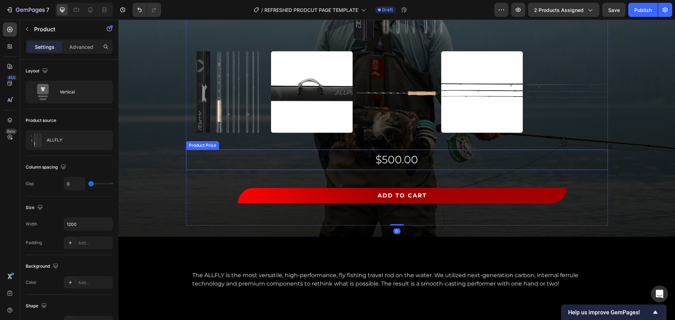
click at [393, 159] on div "$500.00" at bounding box center [397, 160] width 422 height 20
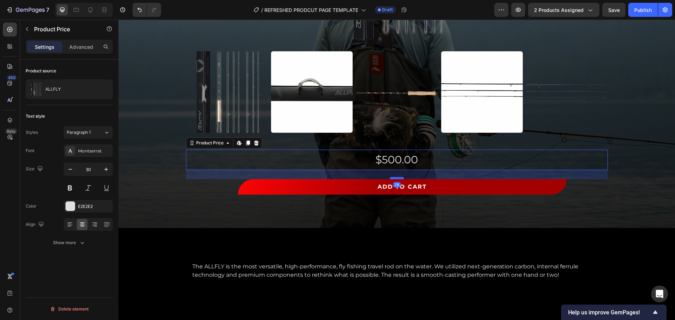
drag, startPoint x: 395, startPoint y: 187, endPoint x: 395, endPoint y: 178, distance: 8.8
click at [395, 178] on div at bounding box center [397, 178] width 14 height 2
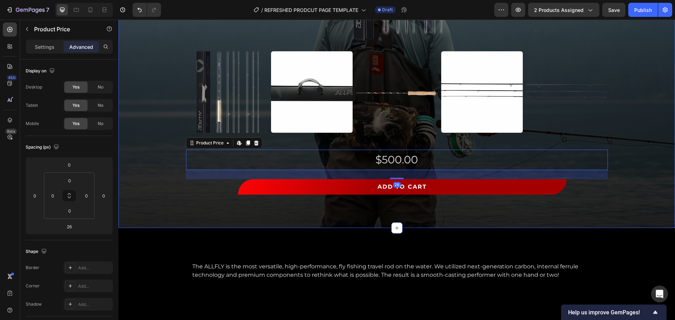
click at [306, 223] on div "Image Row Product Images $500.00 Product Price Edit content in Shopify 26 Produ…" at bounding box center [396, 43] width 556 height 370
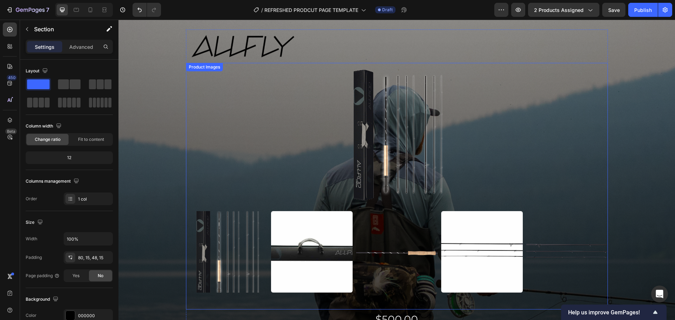
scroll to position [0, 0]
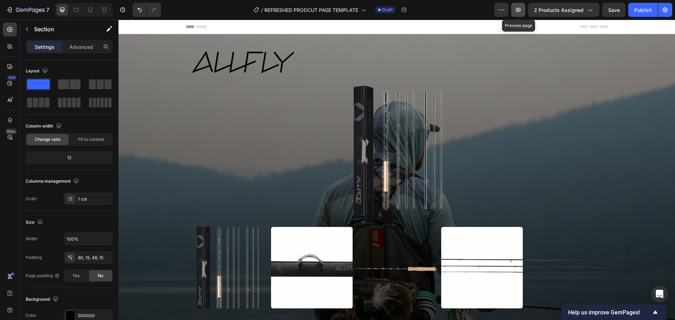
click at [519, 10] on icon "button" at bounding box center [518, 10] width 2 height 2
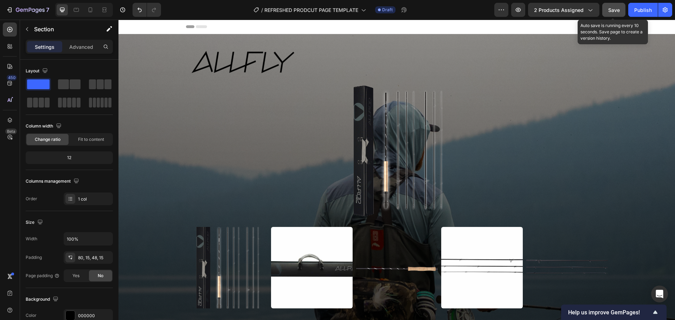
click at [539, 11] on span "Save" at bounding box center [614, 10] width 12 height 6
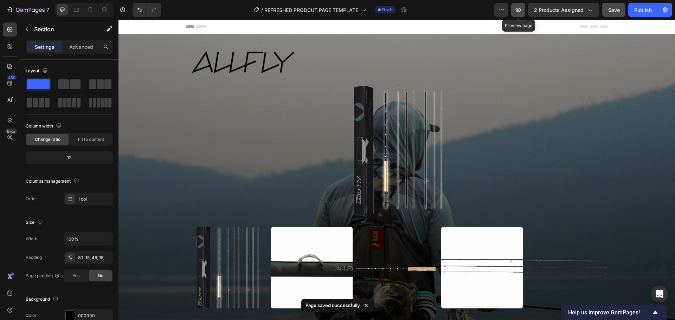
click at [516, 7] on icon "button" at bounding box center [517, 9] width 7 height 7
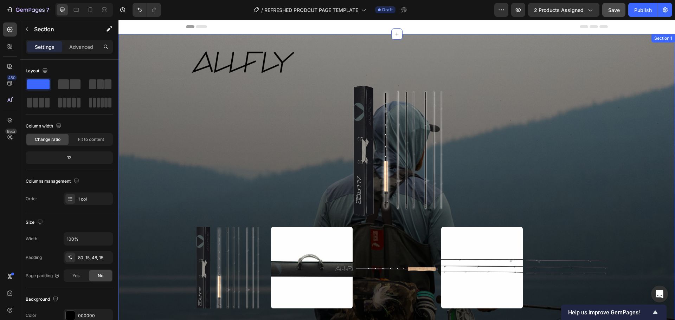
click at [143, 65] on div "Image Row Product Images $500.00 Product Price Product Price ADD TO CART Add to…" at bounding box center [396, 218] width 556 height 347
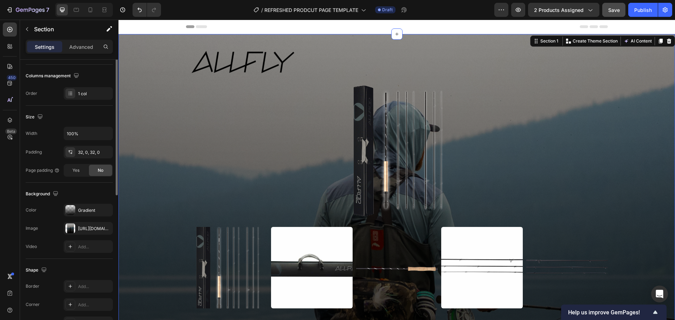
scroll to position [148, 0]
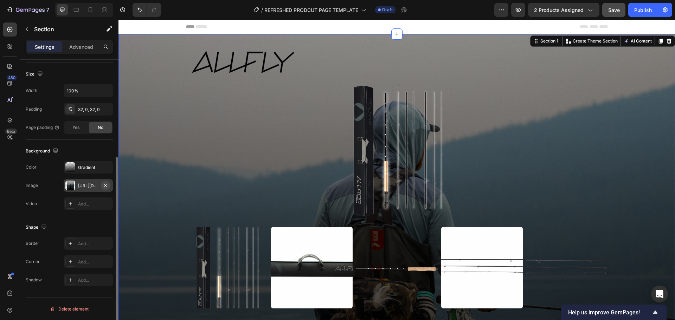
click at [105, 184] on icon "button" at bounding box center [106, 186] width 6 height 6
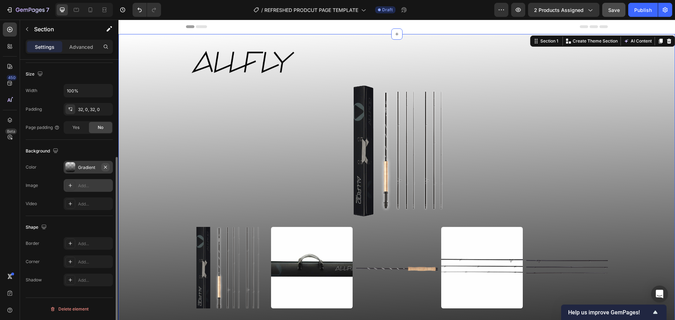
click at [107, 168] on icon "button" at bounding box center [106, 167] width 6 height 6
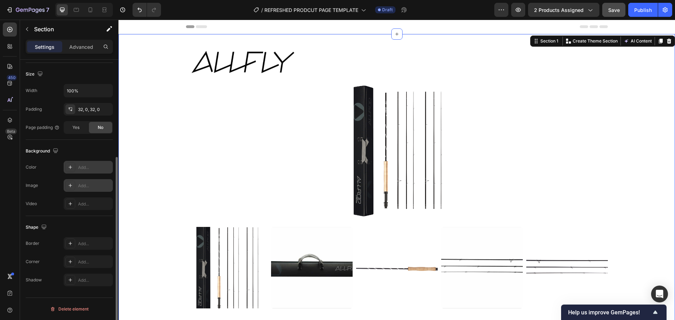
click at [91, 166] on div "Add..." at bounding box center [94, 167] width 33 height 6
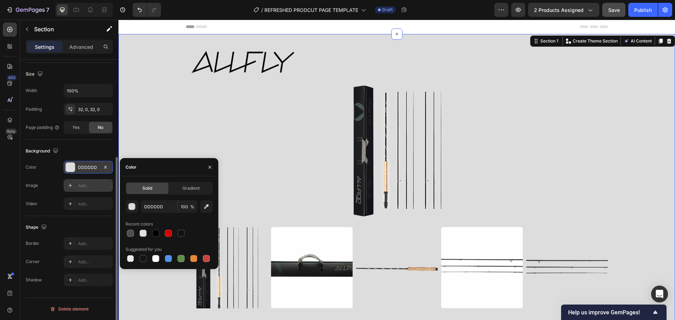
click at [138, 136] on div "Image Row Product Images $500.00 Product Price Product Price ADD TO CART Add to…" at bounding box center [396, 218] width 556 height 347
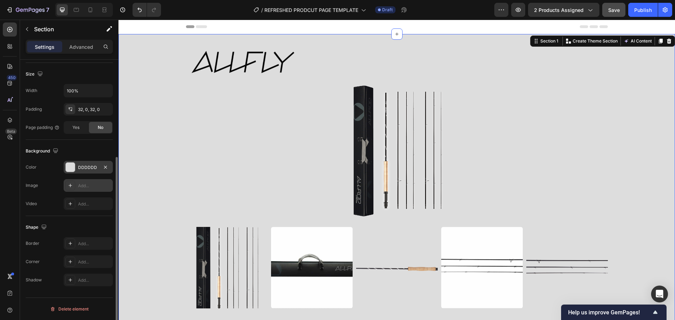
click at [539, 85] on div "Image Row Product Images $500.00 Product Price Product Price ADD TO CART Add to…" at bounding box center [396, 218] width 556 height 347
click at [90, 170] on div "DDDDDD" at bounding box center [88, 167] width 20 height 6
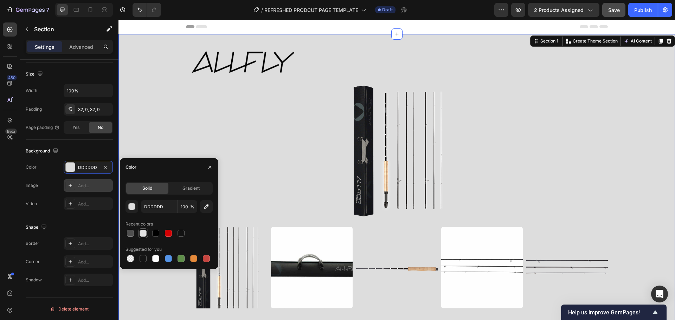
click at [142, 236] on div at bounding box center [142, 233] width 7 height 7
click at [128, 210] on button "button" at bounding box center [131, 206] width 13 height 13
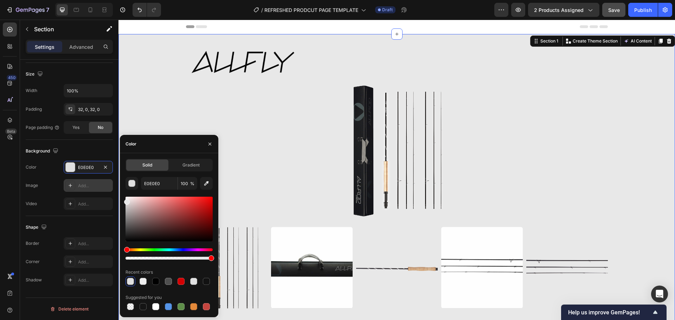
drag, startPoint x: 133, startPoint y: 208, endPoint x: 121, endPoint y: 201, distance: 14.5
click at [121, 201] on div "Solid Gradient E0E0E0 100 % Recent colors Suggested for you" at bounding box center [169, 235] width 98 height 153
type input "E8E8E8"
click at [207, 145] on icon "button" at bounding box center [210, 144] width 6 height 6
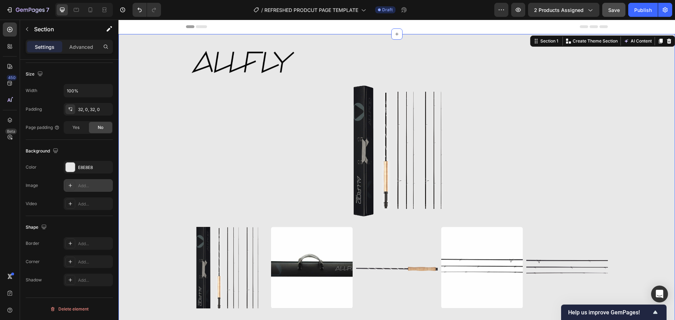
click at [161, 132] on div "Image Row Product Images $500.00 Product Price Product Price ADD TO CART Add to…" at bounding box center [396, 218] width 556 height 347
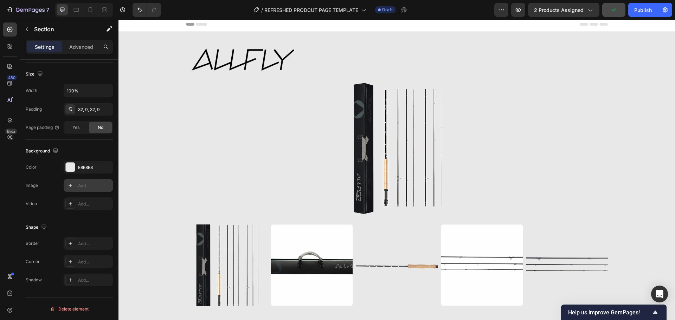
scroll to position [0, 0]
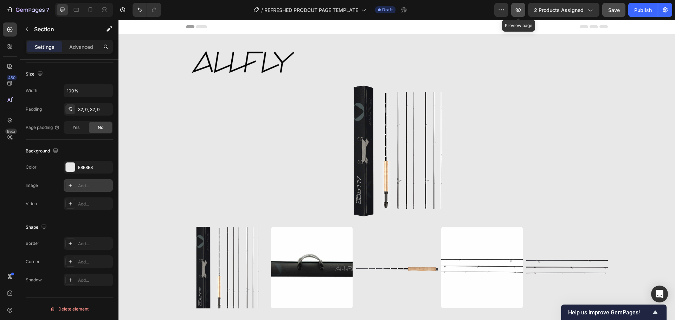
click at [520, 7] on icon "button" at bounding box center [517, 9] width 7 height 7
click at [93, 13] on div at bounding box center [90, 9] width 11 height 11
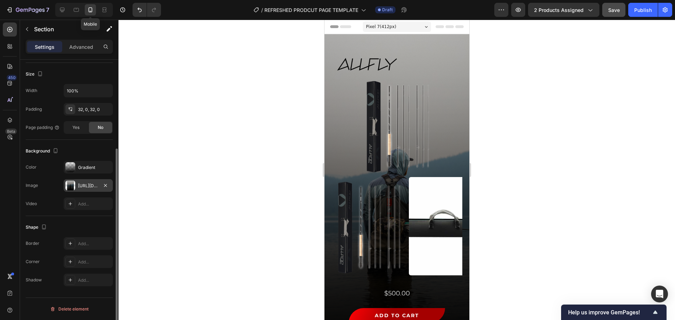
scroll to position [130, 0]
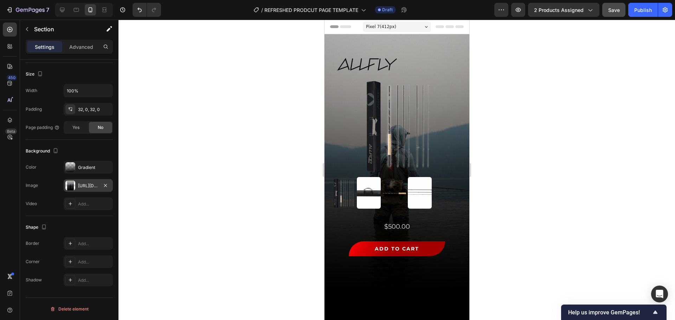
click at [341, 39] on div "Image Row Product Images $500.00 Product Price Product Price ADD TO CART Add to…" at bounding box center [396, 161] width 145 height 254
click at [350, 45] on div "Image Row Product Images $500.00 Product Price Product Price ADD TO CART Add to…" at bounding box center [396, 161] width 145 height 254
drag, startPoint x: 369, startPoint y: 39, endPoint x: 542, endPoint y: 78, distance: 177.2
click at [369, 39] on div "Image Row Product Images $500.00 Product Price Product Price ADD TO CART Add to…" at bounding box center [396, 161] width 145 height 254
click at [104, 167] on icon "button" at bounding box center [106, 167] width 6 height 6
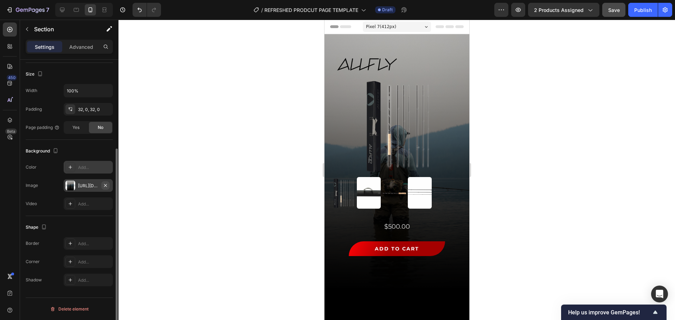
click at [105, 188] on icon "button" at bounding box center [106, 186] width 6 height 6
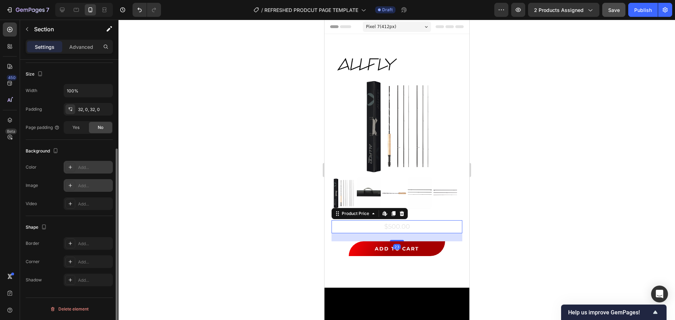
click at [400, 222] on div "$500.00" at bounding box center [396, 226] width 131 height 13
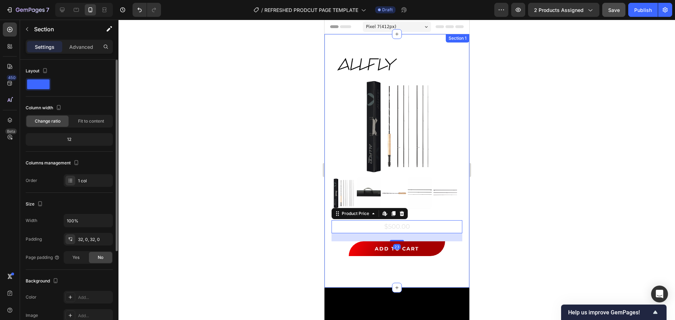
click at [329, 40] on div "Image Row Product Images $500.00 Product Price Edit content in Shopify 23 Produ…" at bounding box center [396, 161] width 145 height 254
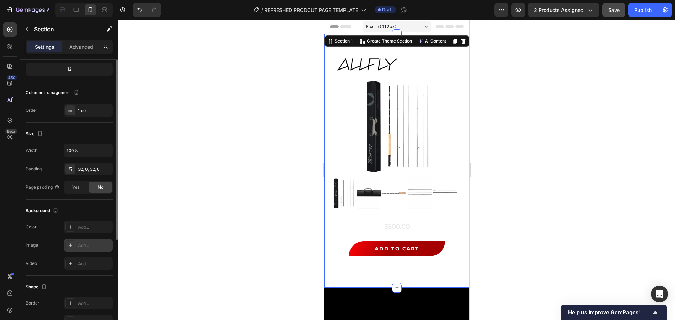
scroll to position [105, 0]
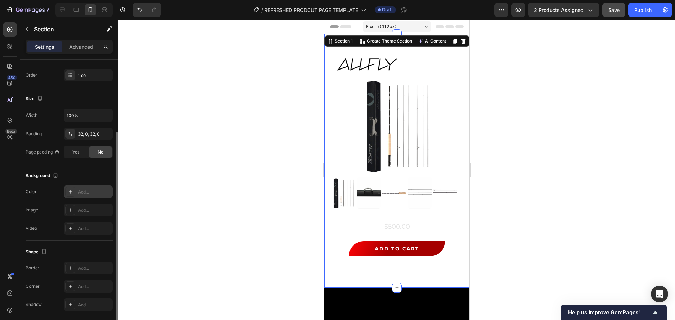
click at [82, 192] on div "Add..." at bounding box center [94, 192] width 33 height 6
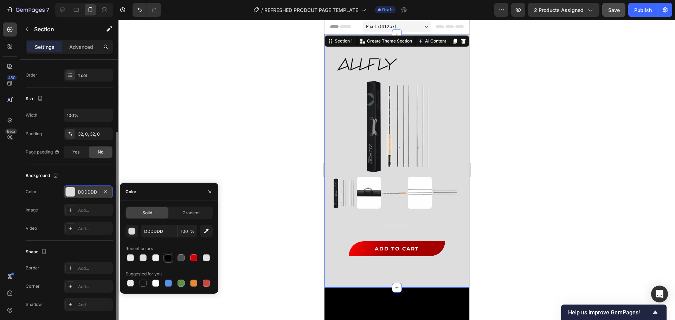
click at [169, 244] on div at bounding box center [168, 257] width 7 height 7
type input "000000"
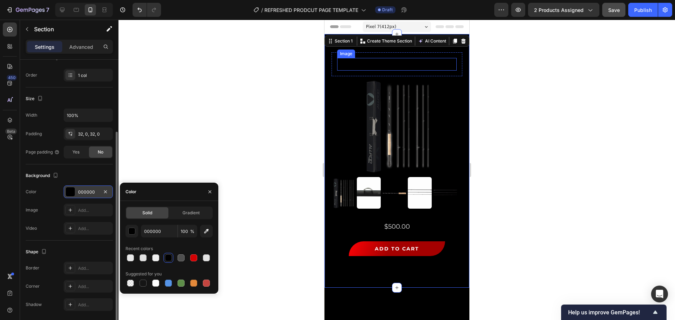
click at [369, 61] on img at bounding box center [367, 64] width 60 height 13
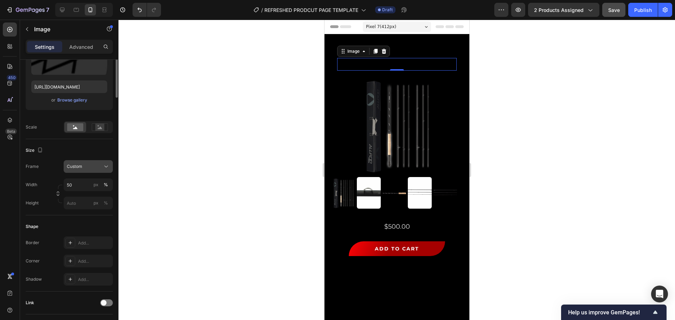
scroll to position [0, 0]
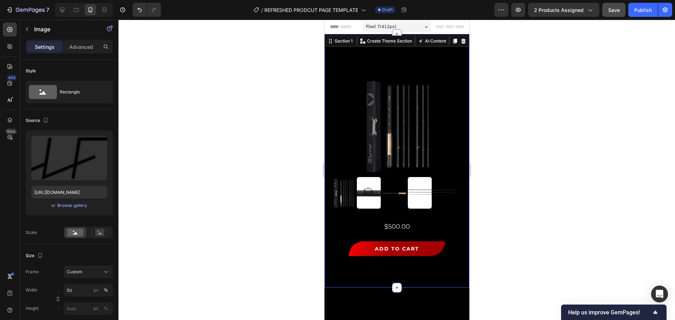
click at [337, 40] on div "Image Row Product Images $500.00 Product Price Product Price ADD TO CART Add to…" at bounding box center [396, 161] width 145 height 254
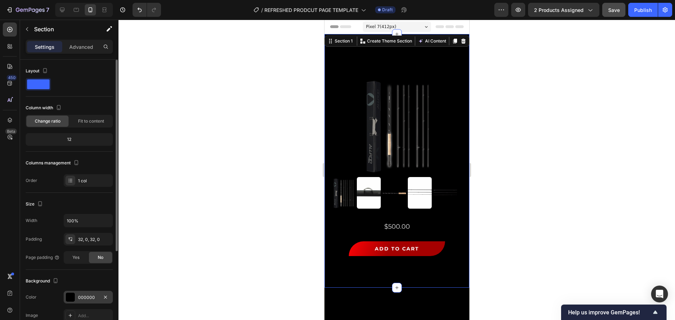
click at [71, 244] on div at bounding box center [70, 297] width 9 height 9
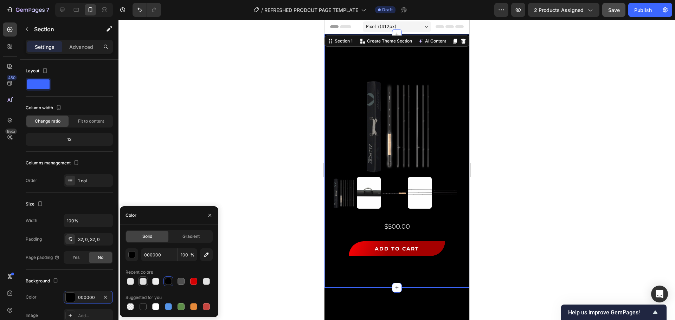
click at [142, 244] on div at bounding box center [142, 281] width 7 height 7
type input "E0E0E0"
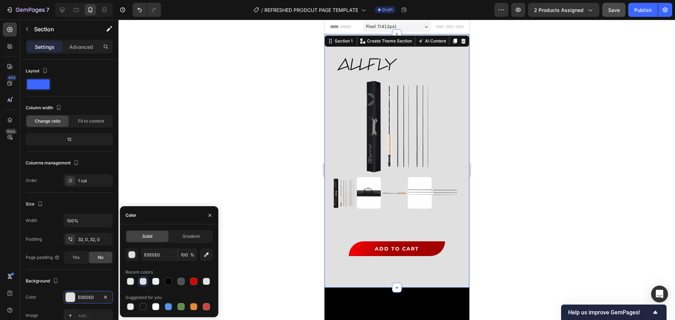
click at [230, 149] on div at bounding box center [396, 170] width 556 height 300
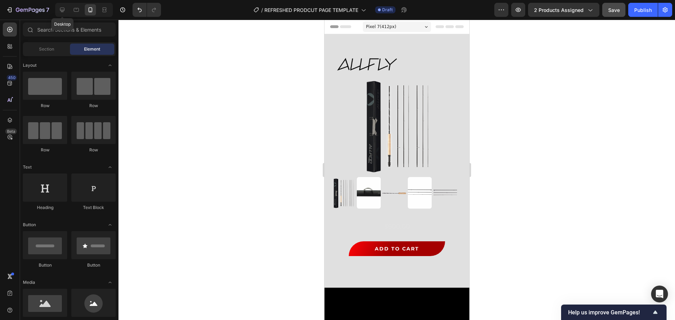
click at [62, 12] on icon at bounding box center [62, 10] width 5 height 5
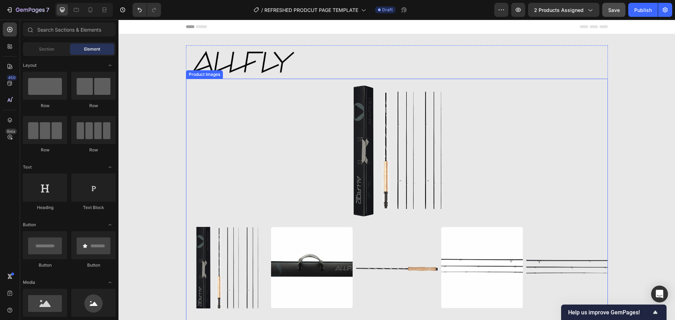
click at [361, 128] on img at bounding box center [397, 149] width 422 height 141
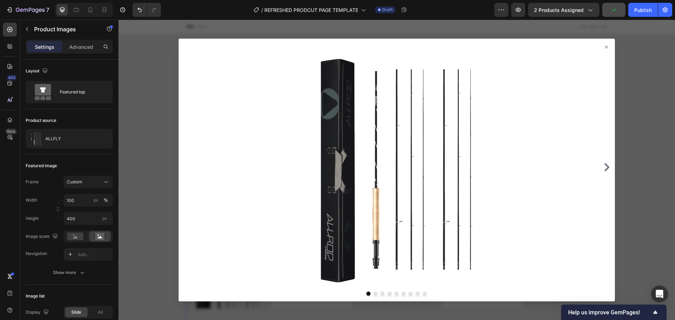
click at [539, 47] on icon at bounding box center [606, 47] width 6 height 6
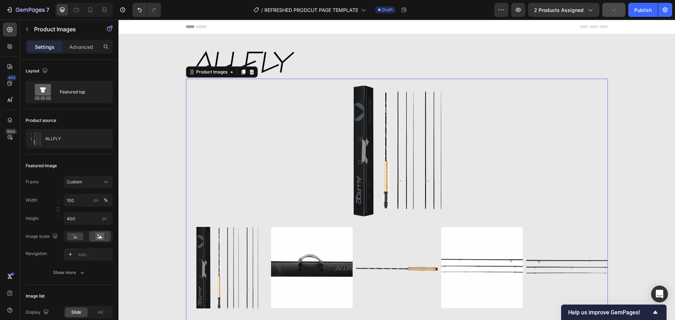
click at [307, 244] on img at bounding box center [312, 268] width 82 height 82
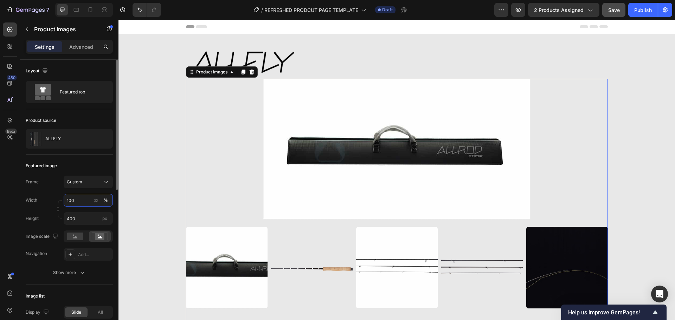
click at [83, 201] on input "100" at bounding box center [88, 200] width 49 height 13
click at [54, 196] on div "Width 100 px %" at bounding box center [69, 200] width 87 height 13
click at [75, 219] on input "400" at bounding box center [88, 218] width 49 height 13
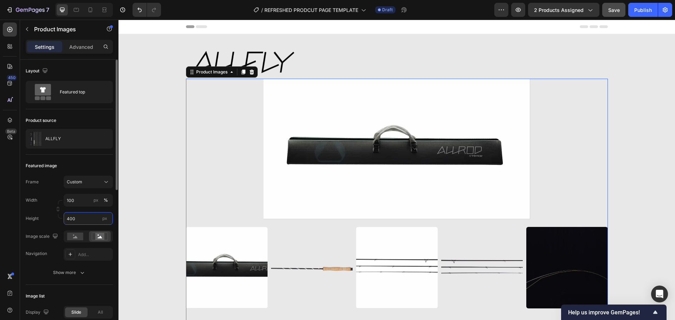
click at [75, 219] on input "400" at bounding box center [88, 218] width 49 height 13
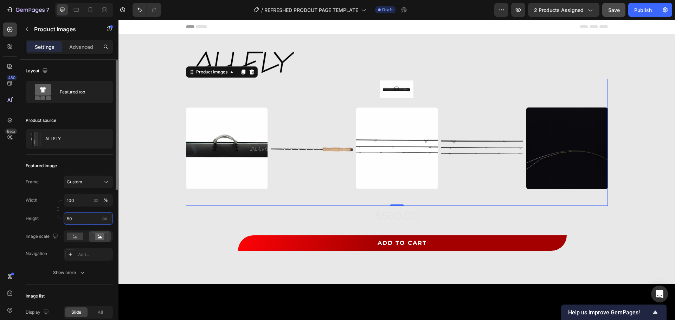
type input "5"
type input "6"
click at [43, 213] on div "Height 400 px" at bounding box center [69, 218] width 87 height 13
click at [76, 220] on input "400" at bounding box center [88, 218] width 49 height 13
click at [76, 220] on input "40" at bounding box center [88, 218] width 49 height 13
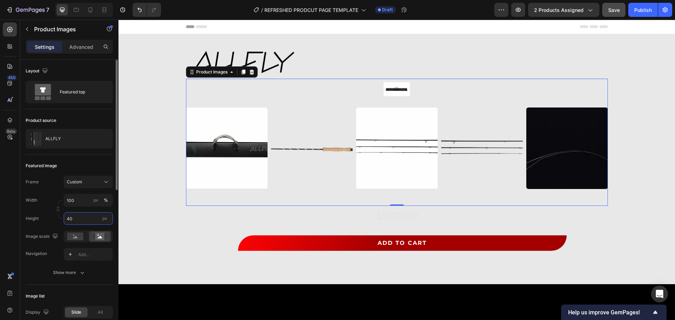
click at [76, 220] on input "40" at bounding box center [88, 218] width 49 height 13
click at [105, 219] on span "px" at bounding box center [104, 218] width 5 height 5
click at [105, 219] on input "40" at bounding box center [88, 218] width 49 height 13
click at [105, 219] on span "px" at bounding box center [104, 218] width 5 height 5
click at [105, 219] on input "40" at bounding box center [88, 218] width 49 height 13
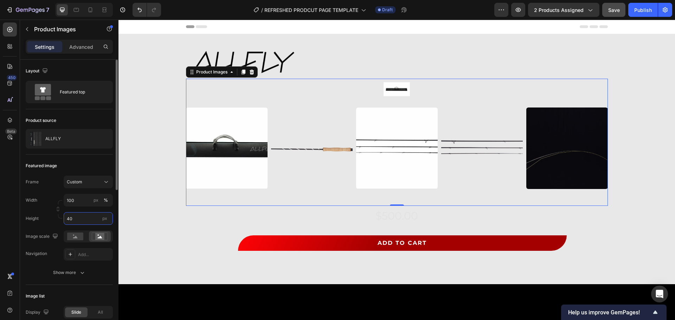
click at [82, 219] on input "40" at bounding box center [88, 218] width 49 height 13
click at [38, 207] on div "Width 100 px % Height 40 px" at bounding box center [69, 209] width 87 height 31
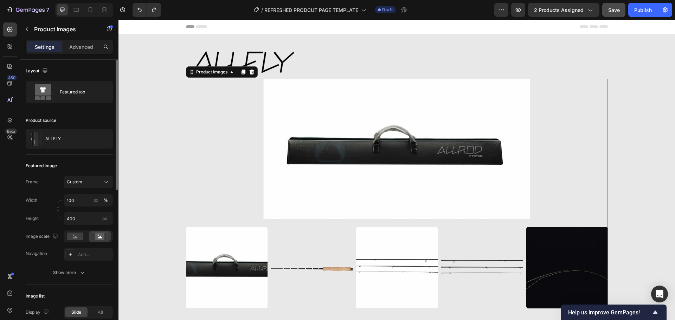
click at [43, 197] on div "Width 100 px %" at bounding box center [69, 200] width 87 height 13
type input "4006"
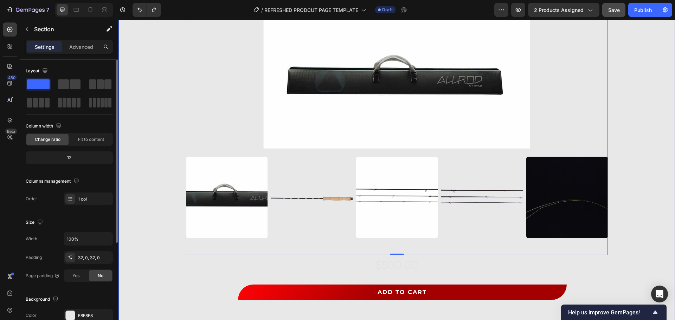
click at [147, 193] on div "Image Row Product Images 0 $500.00 Product Price Product Price ADD TO CART Add …" at bounding box center [396, 148] width 556 height 347
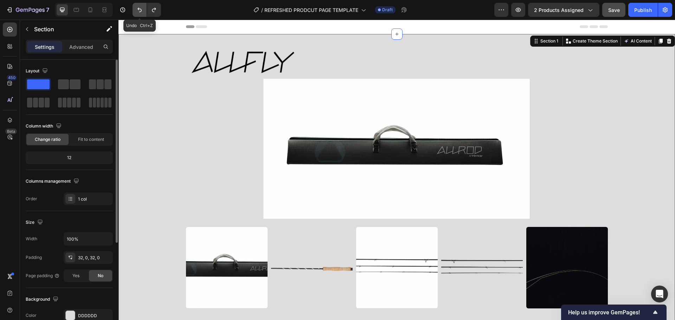
click at [135, 9] on button "Undo/Redo" at bounding box center [139, 10] width 14 height 14
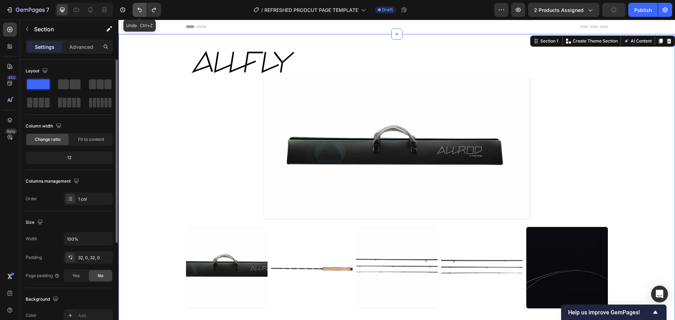
click at [139, 7] on icon "Undo/Redo" at bounding box center [139, 9] width 7 height 7
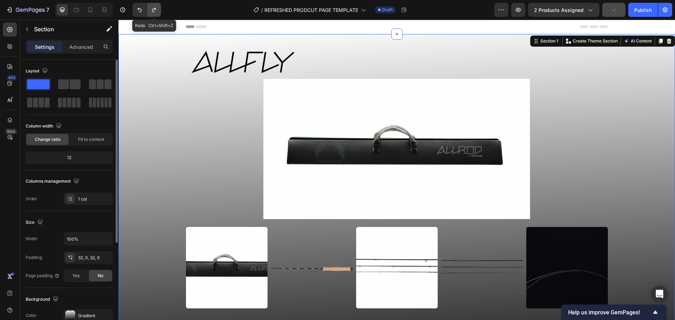
click at [151, 9] on icon "Undo/Redo" at bounding box center [153, 9] width 7 height 7
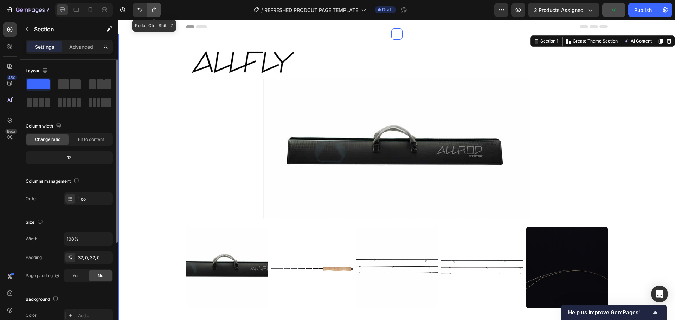
click at [151, 9] on icon "Undo/Redo" at bounding box center [153, 9] width 7 height 7
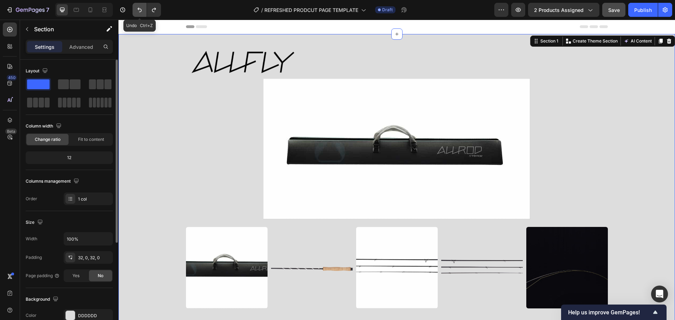
click at [139, 13] on icon "Undo/Redo" at bounding box center [139, 9] width 7 height 7
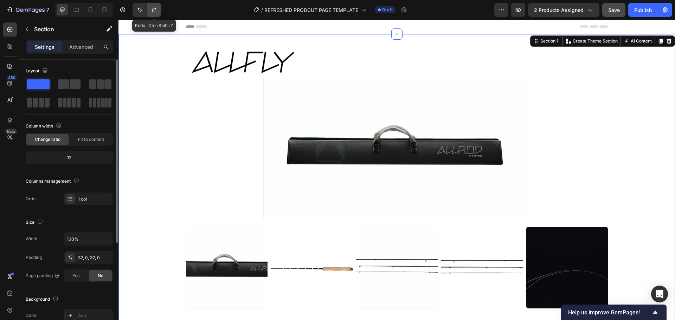
click at [150, 11] on button "Undo/Redo" at bounding box center [154, 10] width 14 height 14
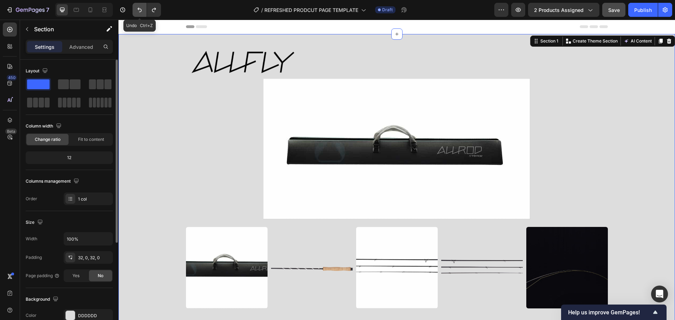
click at [138, 13] on button "Undo/Redo" at bounding box center [139, 10] width 14 height 14
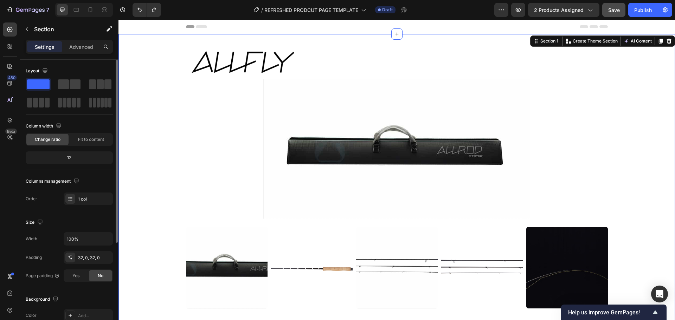
click at [137, 66] on div "Image Row Product Images $500.00 Product Price Product Price ADD TO CART Add to…" at bounding box center [396, 218] width 556 height 347
click at [154, 13] on icon "Undo/Redo" at bounding box center [153, 9] width 7 height 7
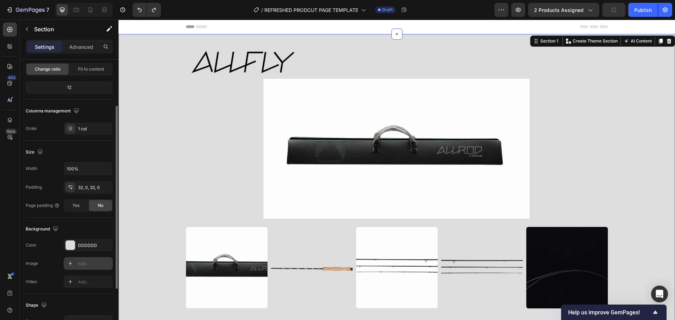
scroll to position [105, 0]
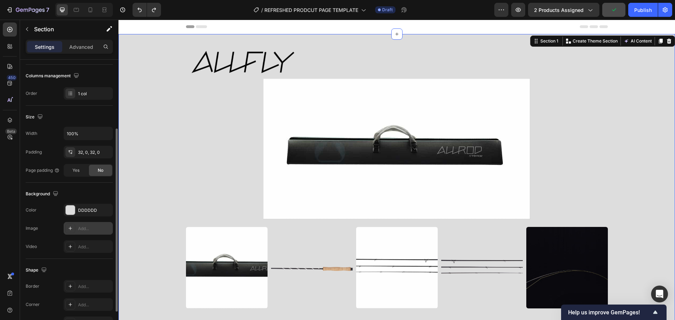
click at [91, 232] on div "Add..." at bounding box center [94, 229] width 33 height 6
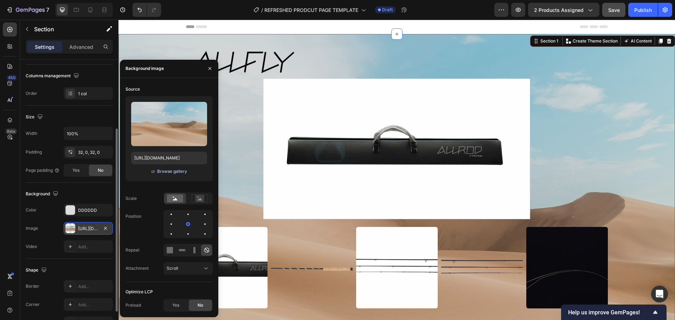
click at [165, 171] on div "Browse gallery" at bounding box center [172, 171] width 30 height 6
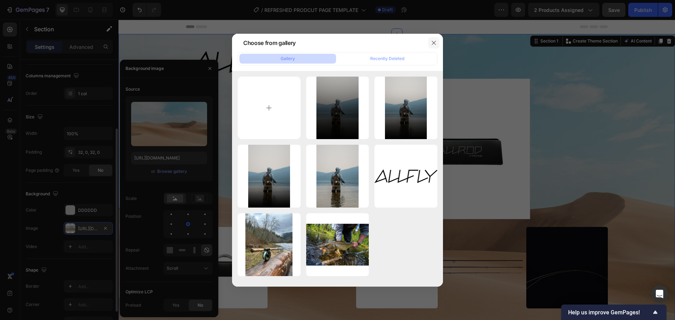
click at [432, 43] on icon "button" at bounding box center [434, 43] width 6 height 6
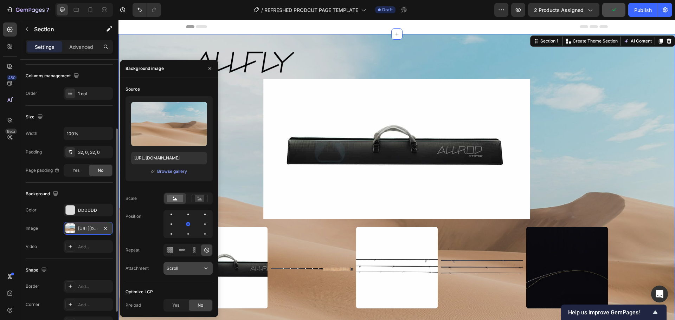
click at [191, 244] on div "Scroll" at bounding box center [185, 268] width 36 height 6
click at [188, 244] on div "Local" at bounding box center [181, 251] width 58 height 13
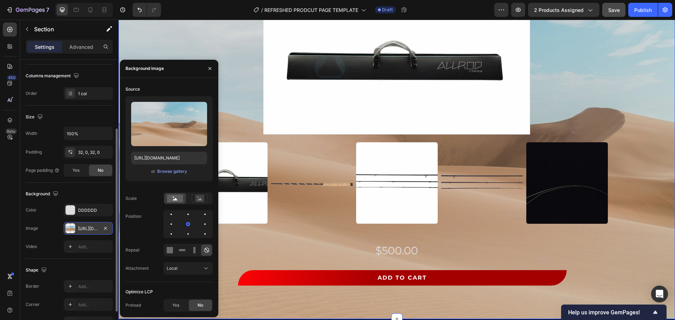
scroll to position [70, 0]
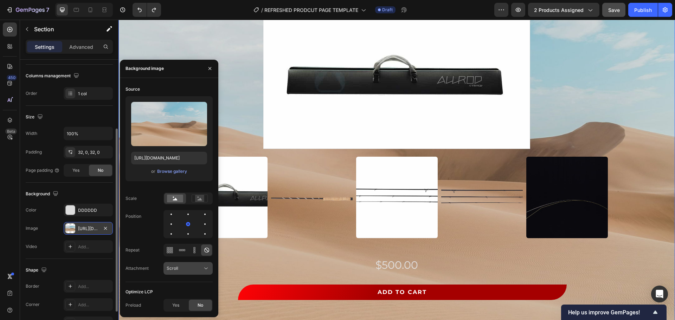
click at [194, 244] on div "Scroll" at bounding box center [185, 268] width 36 height 6
click at [193, 244] on div "Scroll" at bounding box center [185, 268] width 36 height 6
click at [241, 244] on div "$500.00" at bounding box center [397, 265] width 422 height 20
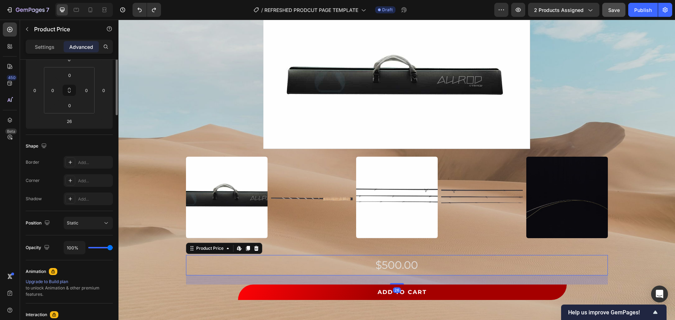
scroll to position [0, 0]
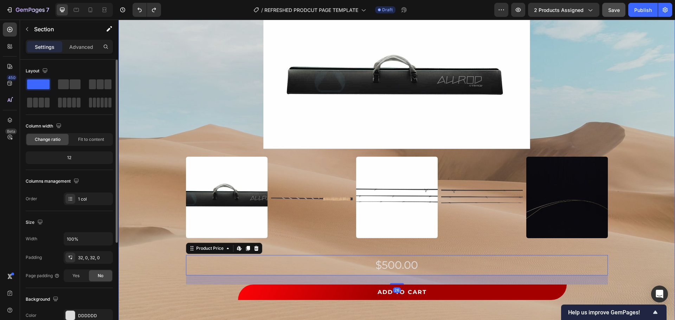
click at [154, 165] on div "Image Row Product Images $500.00 Product Price Edit content in Shopify 26 Produ…" at bounding box center [396, 148] width 556 height 347
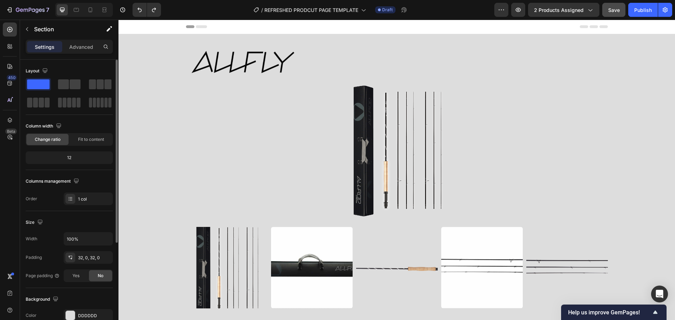
click at [177, 61] on div "Image Row Product Images $500.00 Product Price Product Price ADD TO CART Add to…" at bounding box center [396, 218] width 556 height 347
drag, startPoint x: 141, startPoint y: 81, endPoint x: 126, endPoint y: 86, distance: 15.9
click at [140, 83] on div "Image Row Product Images $500.00 Product Price Product Price ADD TO CART Add to…" at bounding box center [396, 218] width 556 height 347
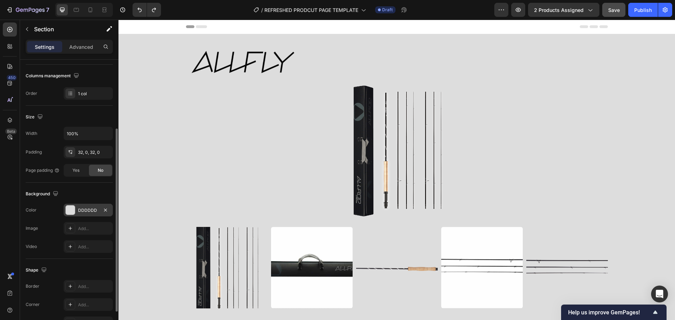
click at [71, 209] on div at bounding box center [70, 210] width 9 height 9
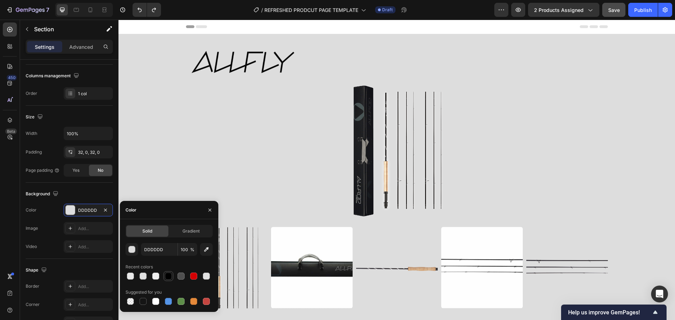
click at [166, 244] on div at bounding box center [168, 276] width 7 height 7
type input "000000"
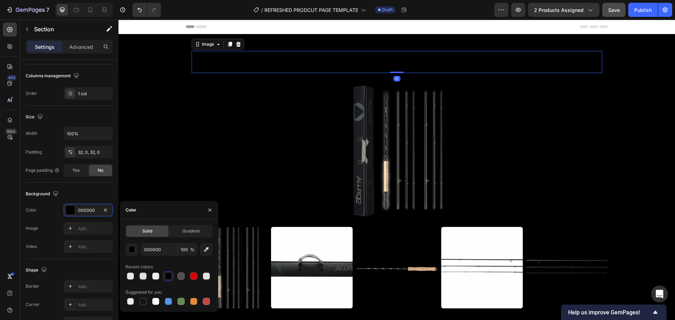
click at [219, 66] on img at bounding box center [242, 62] width 103 height 22
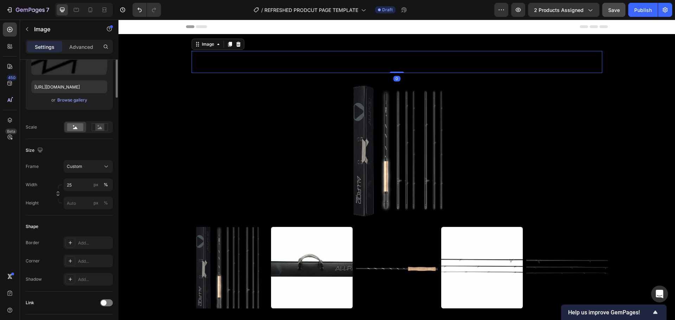
scroll to position [0, 0]
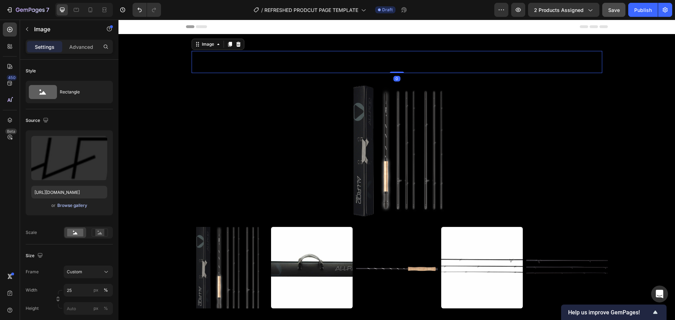
click at [71, 207] on div "Browse gallery" at bounding box center [72, 205] width 30 height 6
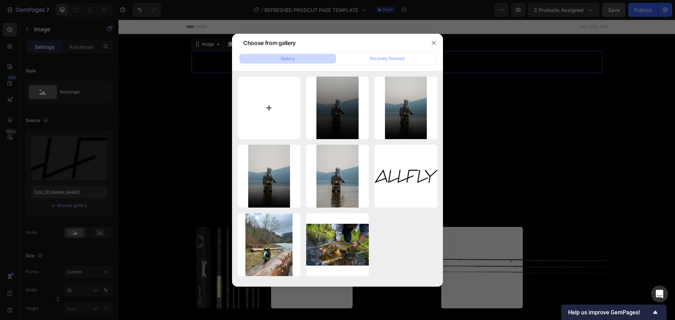
click at [269, 93] on input "file" at bounding box center [268, 108] width 63 height 63
type input "C:\fakepath\Untitled design (8).png"
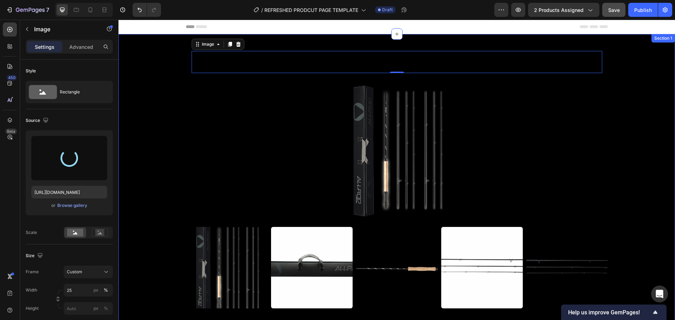
type input "https://cdn.shopify.com/s/files/1/0924/0854/5554/files/gempages_586029523045188…"
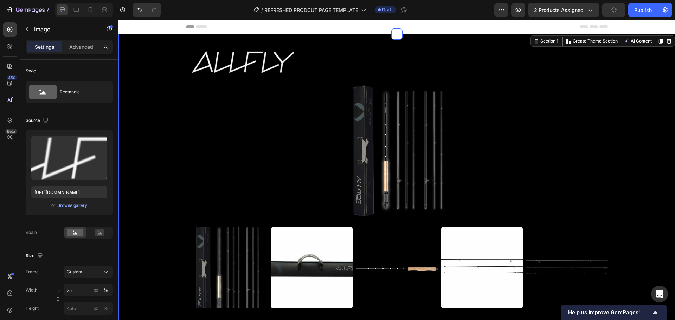
click at [154, 122] on div "Image Row Product Images $500.00 Product Price Product Price ADD TO CART Add to…" at bounding box center [396, 218] width 556 height 347
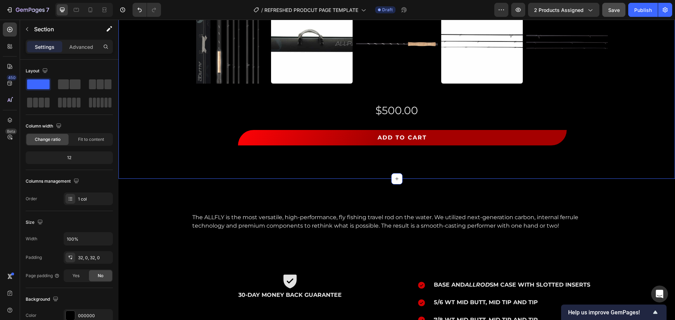
scroll to position [246, 0]
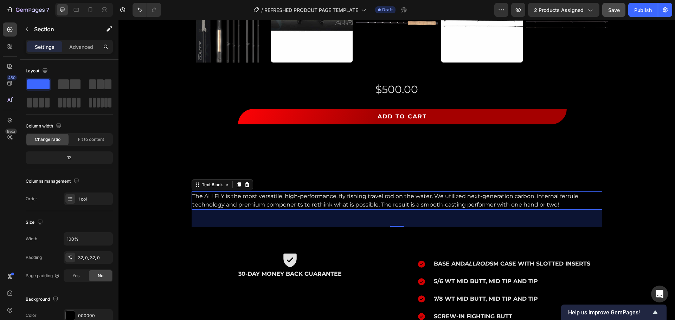
click at [217, 196] on p "The ALLFLY is the most versatile, high-performance, fly fishing travel rod on t…" at bounding box center [396, 200] width 409 height 17
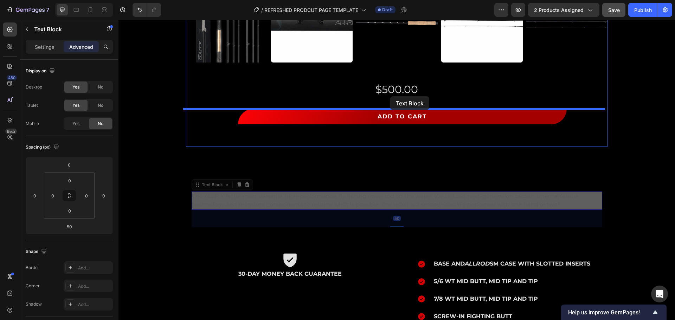
drag, startPoint x: 205, startPoint y: 185, endPoint x: 390, endPoint y: 96, distance: 205.4
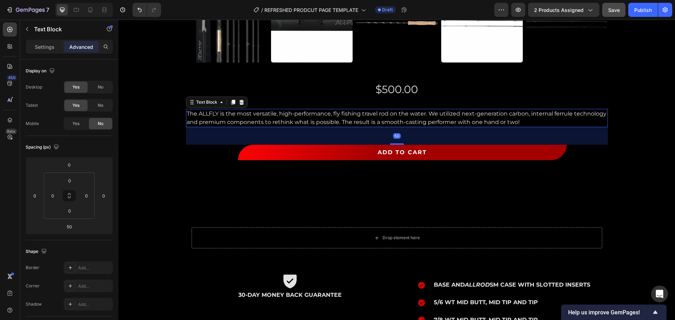
click at [539, 117] on p "The ALLFLY is the most versatile, high-performance, fly fishing travel rod on t…" at bounding box center [397, 118] width 420 height 17
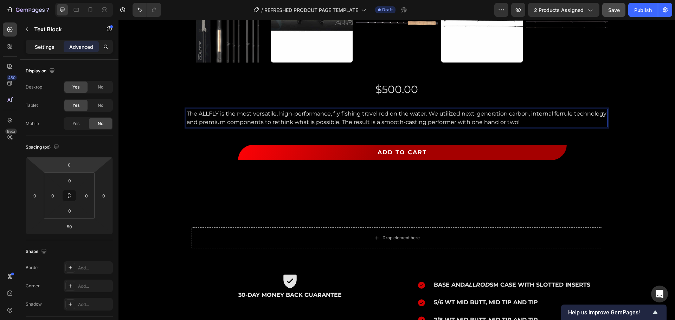
click at [45, 47] on p "Settings" at bounding box center [45, 46] width 20 height 7
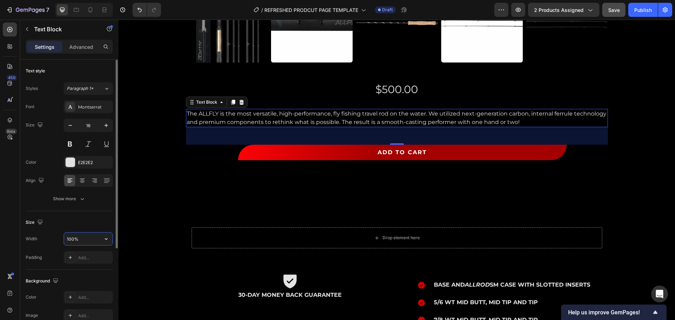
click at [78, 236] on input "100%" at bounding box center [88, 239] width 48 height 13
click at [77, 237] on input "100%" at bounding box center [88, 239] width 48 height 13
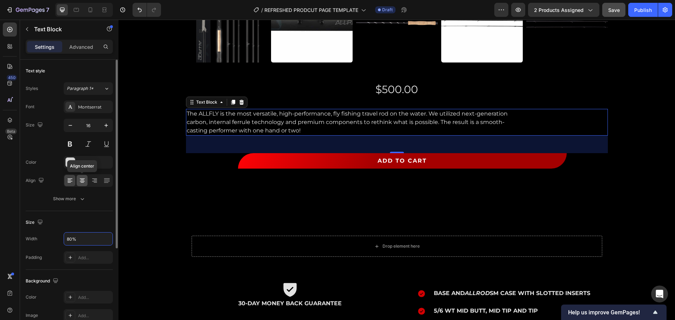
type input "80%"
click at [82, 179] on icon at bounding box center [82, 178] width 5 height 1
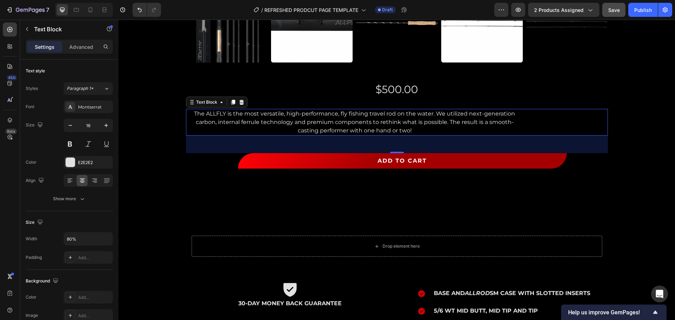
click at [539, 118] on div "The ALLFLY is the most versatile, high-performance, fly fishing travel rod on t…" at bounding box center [397, 122] width 422 height 27
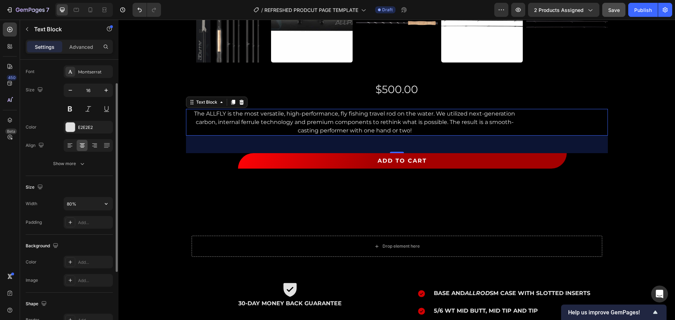
scroll to position [136, 0]
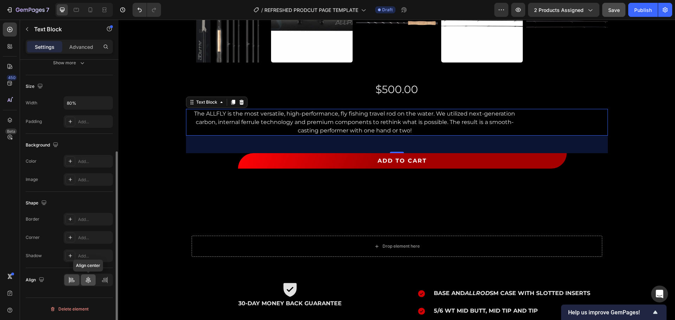
click at [91, 244] on icon at bounding box center [88, 279] width 7 height 7
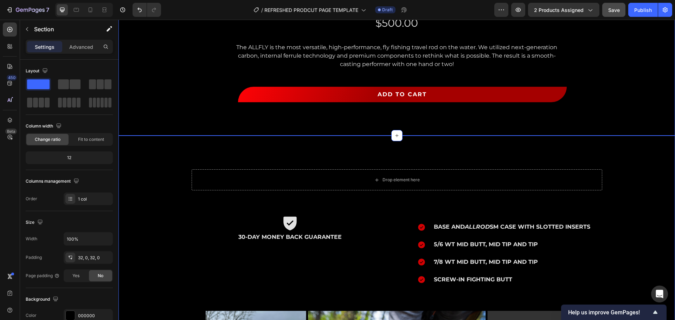
scroll to position [316, 0]
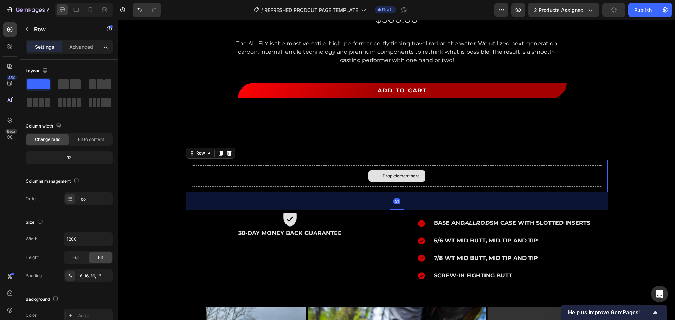
click at [240, 171] on div "Drop element here" at bounding box center [396, 175] width 410 height 21
click at [229, 153] on div at bounding box center [229, 153] width 8 height 8
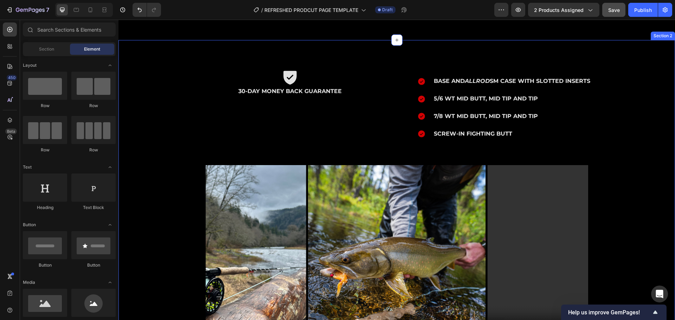
scroll to position [373, 0]
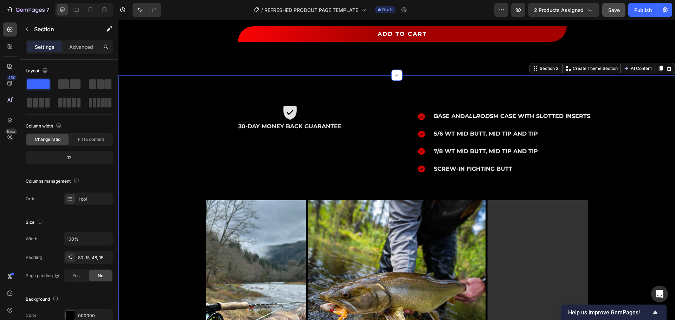
click at [154, 137] on div "Icon 30-DAY MONEY BACK GUARANTEE Text Block Base and ALLROD SM Case with slotte…" at bounding box center [397, 240] width 546 height 274
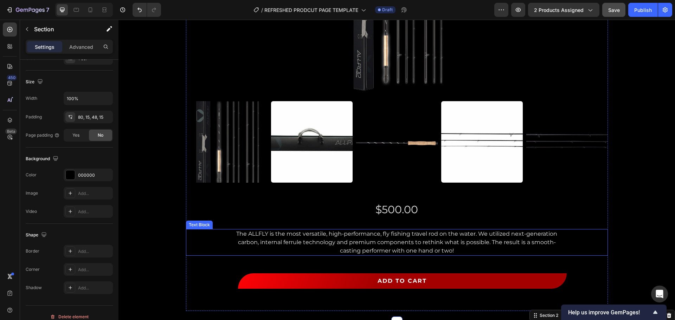
scroll to position [0, 0]
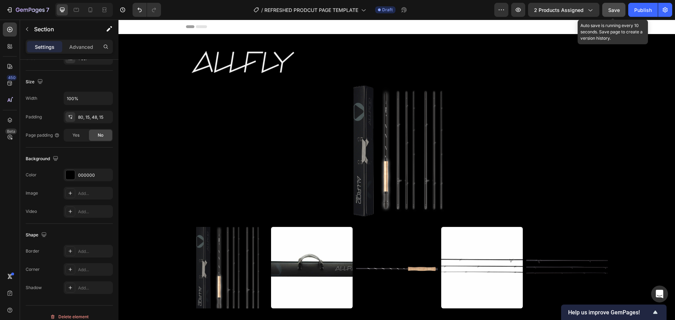
click at [539, 13] on span "Save" at bounding box center [614, 10] width 12 height 6
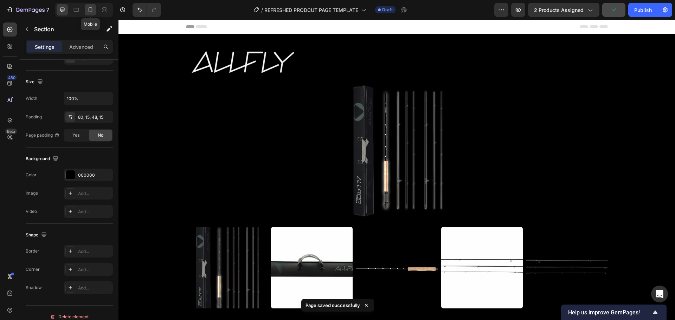
click at [90, 12] on icon at bounding box center [91, 9] width 4 height 5
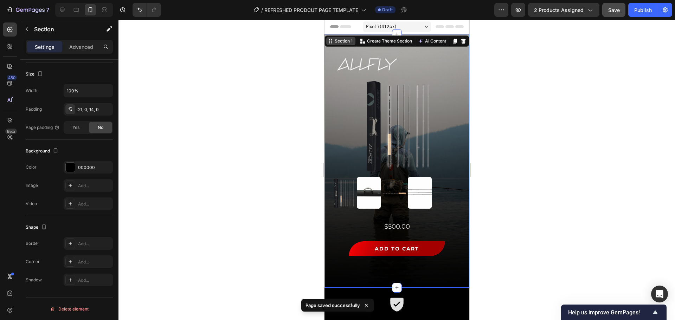
click at [348, 41] on div "Image Row Product Images $500.00 Product Price Product Price The ALLFLY is the …" at bounding box center [396, 161] width 145 height 254
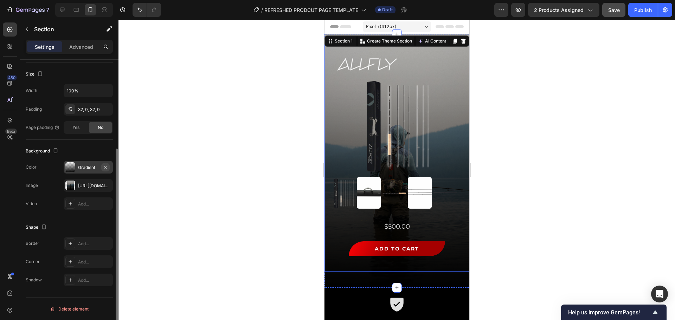
click at [106, 168] on icon "button" at bounding box center [106, 167] width 6 height 6
click at [105, 186] on icon "button" at bounding box center [106, 186] width 6 height 6
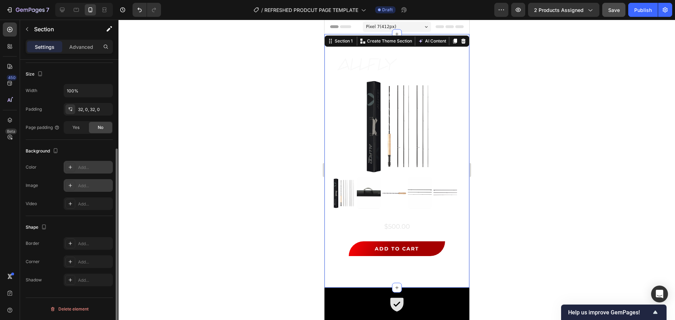
click at [95, 170] on div "Add..." at bounding box center [88, 167] width 49 height 13
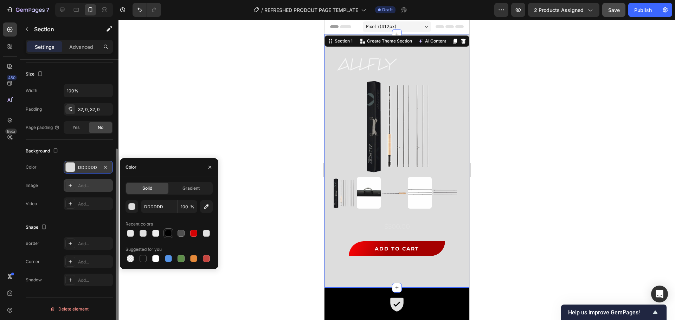
click at [167, 237] on div at bounding box center [168, 233] width 10 height 10
type input "000000"
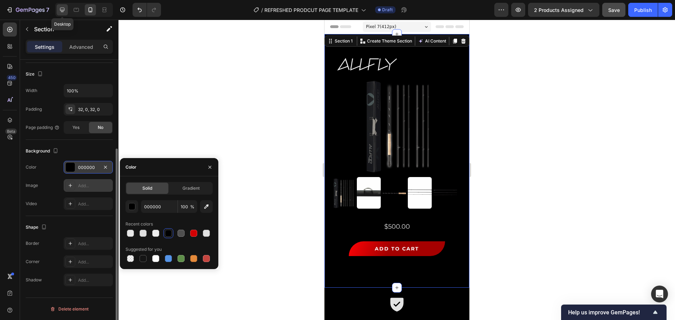
click at [62, 11] on icon at bounding box center [62, 10] width 5 height 5
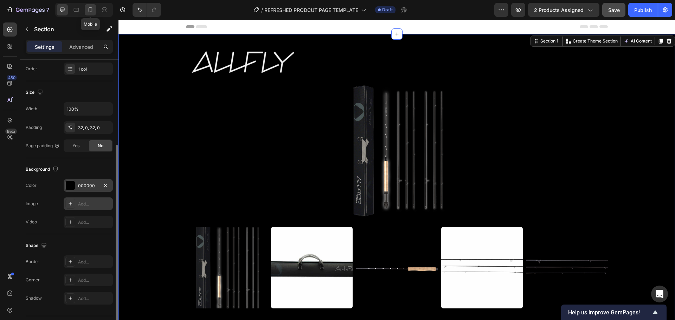
click at [90, 10] on icon at bounding box center [90, 9] width 7 height 7
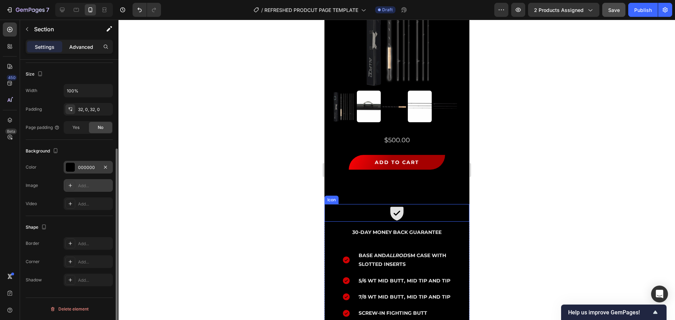
scroll to position [70, 0]
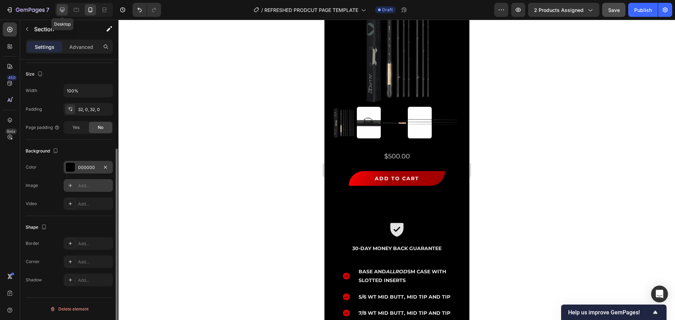
click at [66, 13] on div at bounding box center [62, 9] width 11 height 11
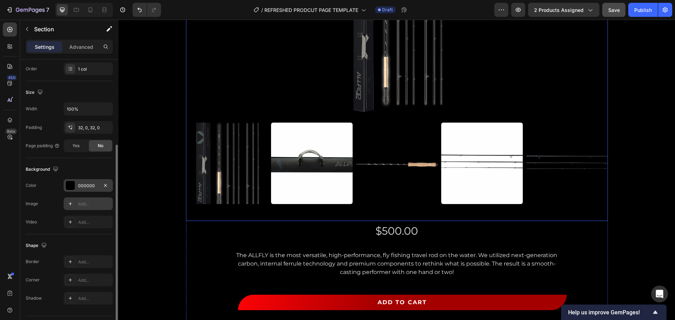
scroll to position [141, 0]
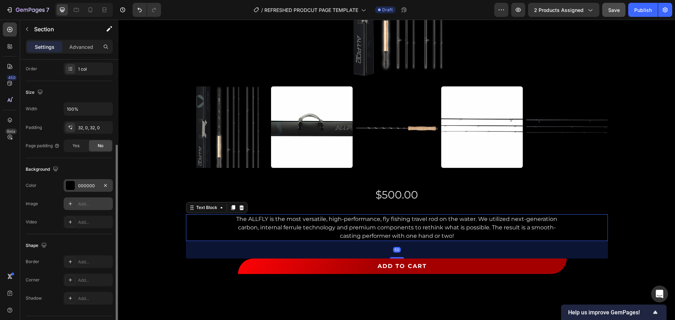
click at [370, 226] on p "The ALLFLY is the most versatile, high-performance, fly fishing travel rod on t…" at bounding box center [397, 227] width 336 height 25
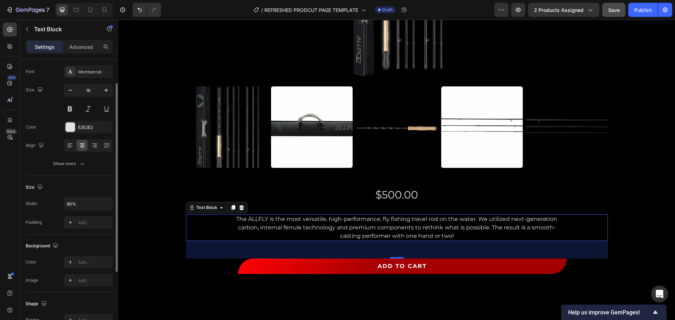
scroll to position [0, 0]
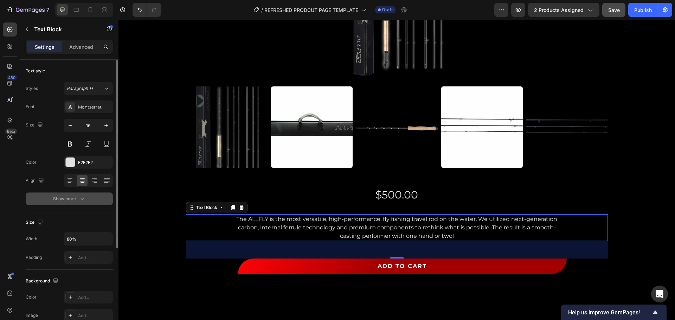
click at [66, 202] on button "Show more" at bounding box center [69, 199] width 87 height 13
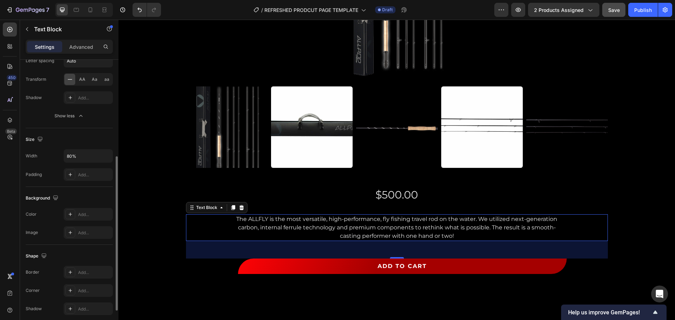
scroll to position [229, 0]
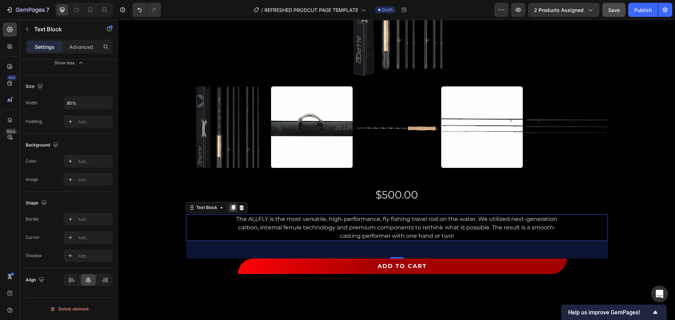
click at [230, 209] on icon at bounding box center [233, 208] width 6 height 6
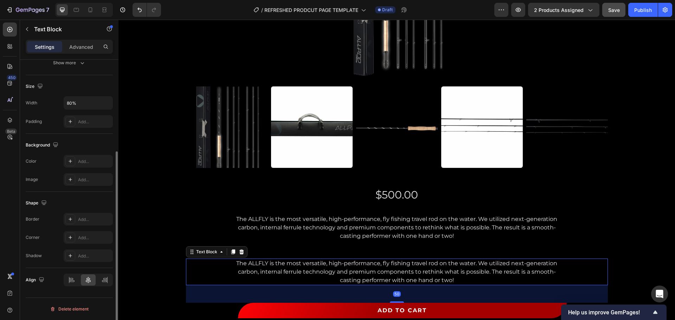
scroll to position [136, 0]
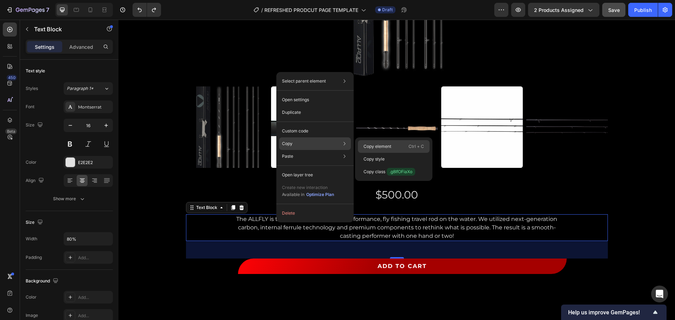
click at [375, 146] on p "Copy element" at bounding box center [377, 146] width 28 height 6
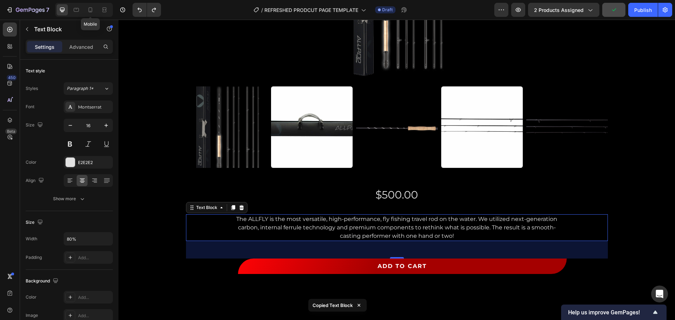
drag, startPoint x: 89, startPoint y: 14, endPoint x: 129, endPoint y: 42, distance: 49.1
click at [89, 13] on div at bounding box center [90, 9] width 11 height 11
type input "14"
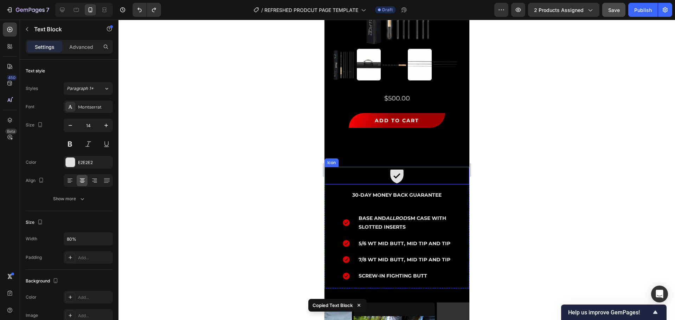
scroll to position [112, 0]
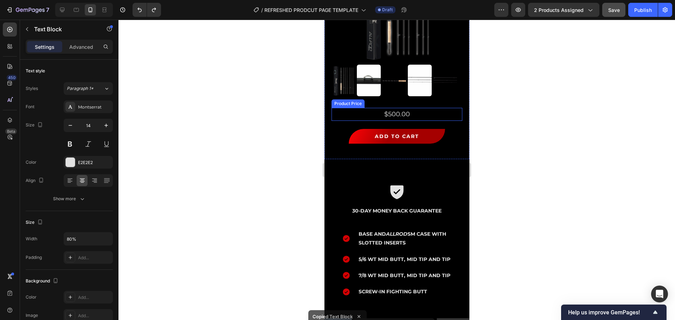
click at [394, 111] on div "$500.00" at bounding box center [396, 114] width 131 height 13
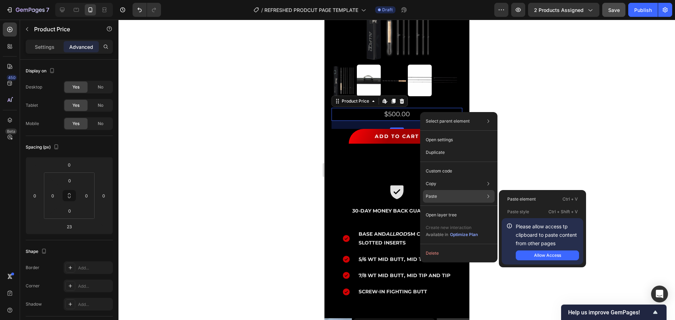
click at [434, 196] on p "Paste" at bounding box center [430, 196] width 11 height 6
click at [513, 196] on p "Paste element" at bounding box center [521, 199] width 28 height 6
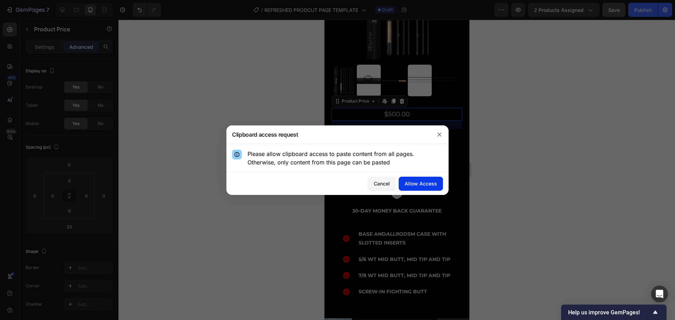
click at [417, 183] on div "Allow Access" at bounding box center [420, 183] width 32 height 7
type input "26"
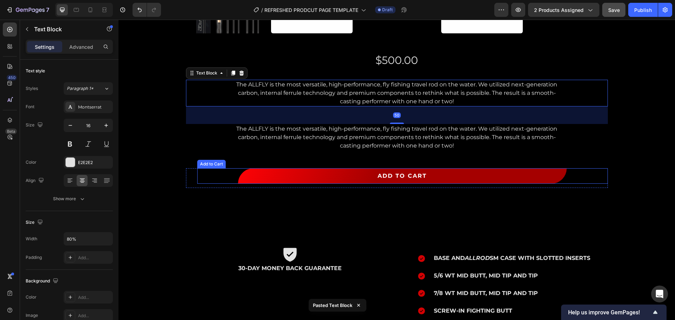
scroll to position [281, 0]
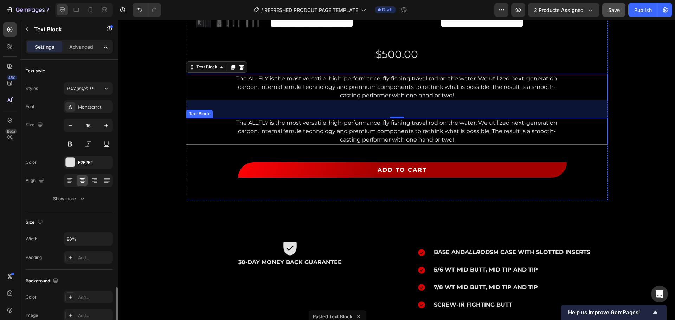
click at [250, 122] on p "The ALLFLY is the most versatile, high-performance, fly fishing travel rod on t…" at bounding box center [397, 131] width 336 height 25
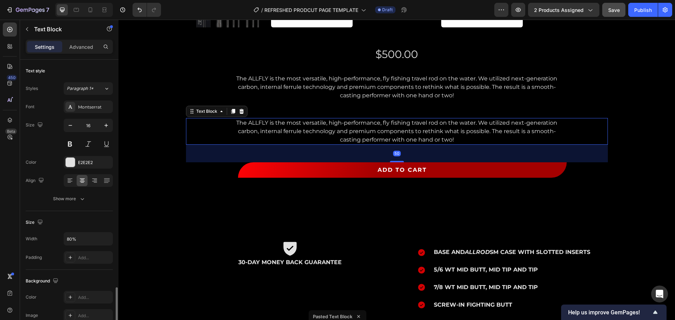
scroll to position [136, 0]
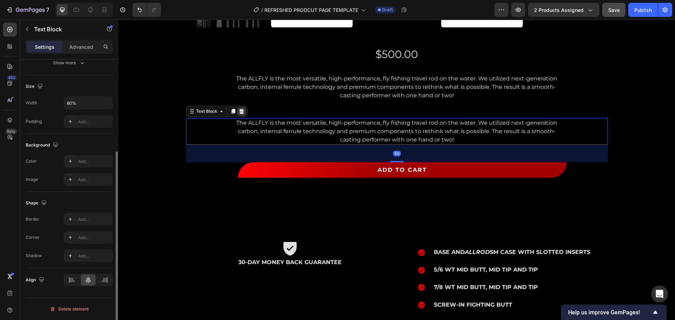
click at [240, 109] on icon at bounding box center [242, 112] width 6 height 6
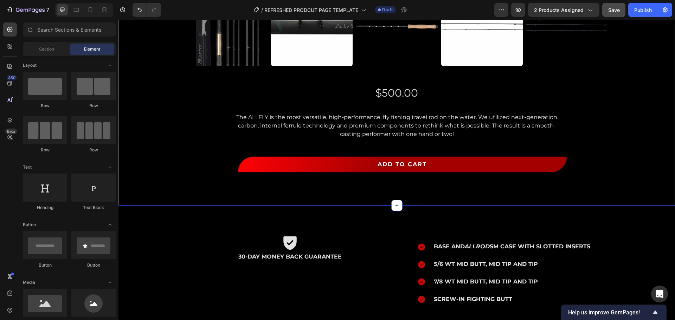
scroll to position [176, 0]
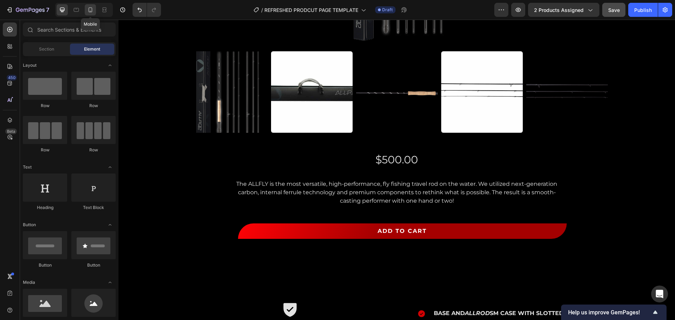
click at [93, 11] on icon at bounding box center [90, 9] width 7 height 7
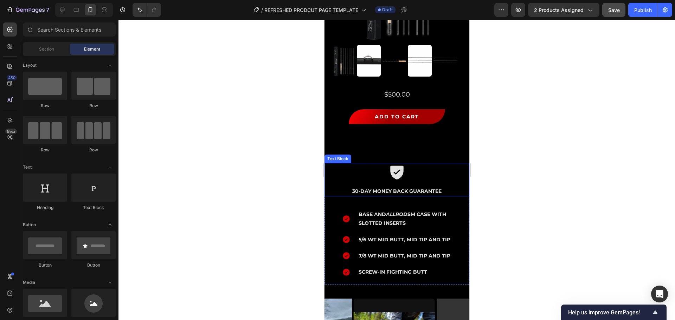
scroll to position [59, 0]
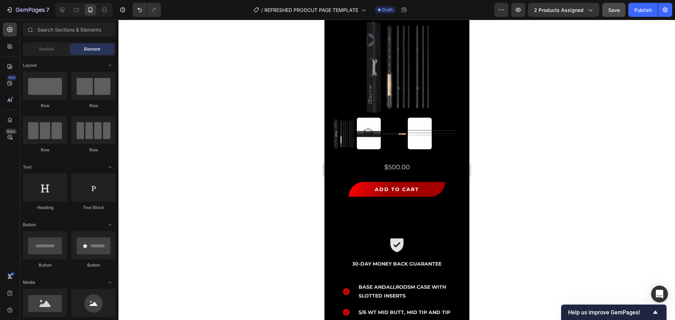
click at [484, 203] on div at bounding box center [396, 170] width 556 height 300
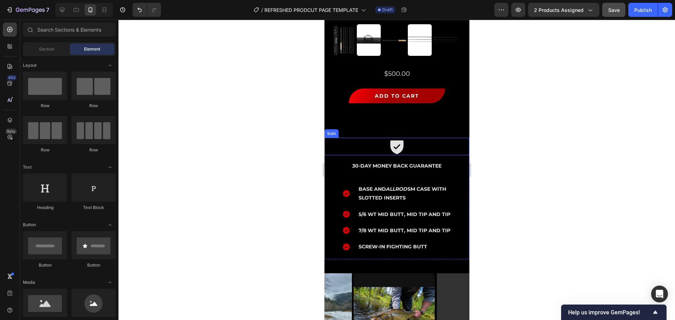
scroll to position [141, 0]
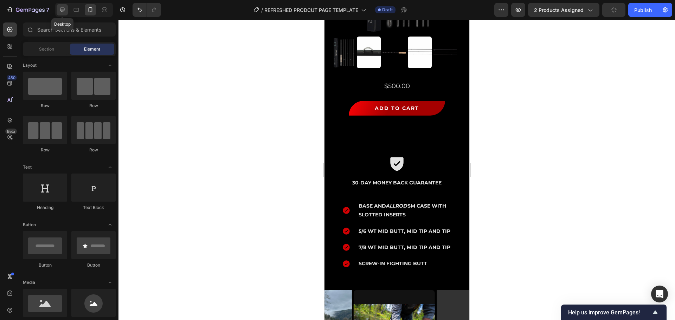
click at [61, 15] on div at bounding box center [62, 9] width 11 height 11
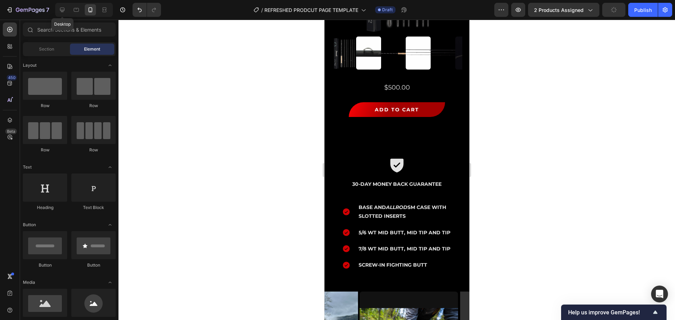
scroll to position [144, 0]
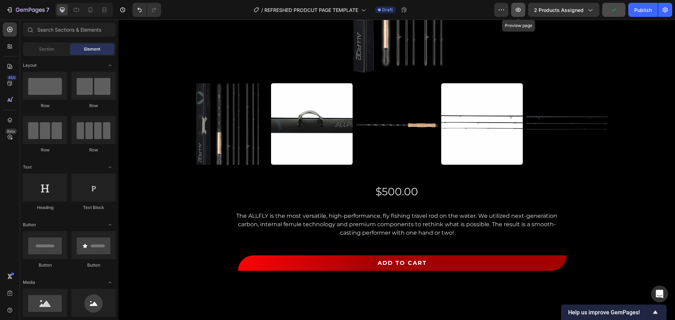
click at [519, 9] on icon "button" at bounding box center [518, 10] width 2 height 2
